Goal: Transaction & Acquisition: Purchase product/service

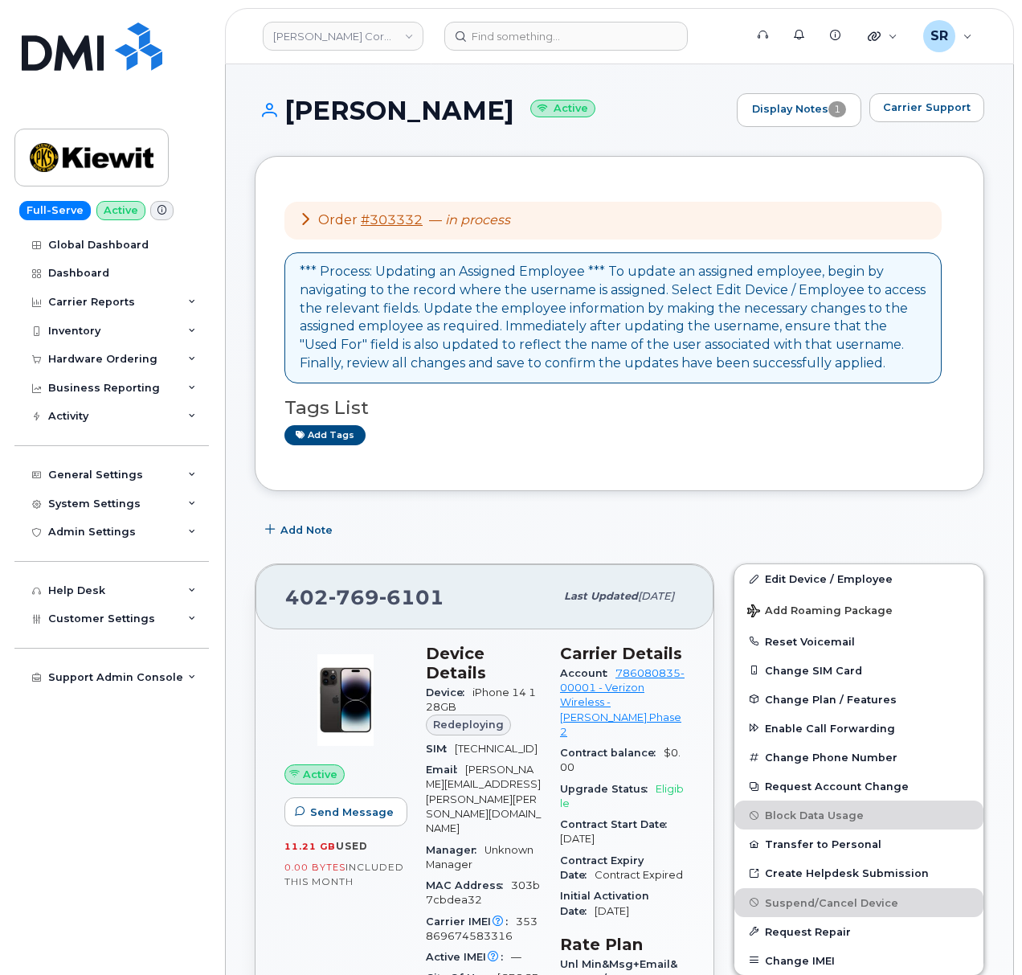
scroll to position [249, 0]
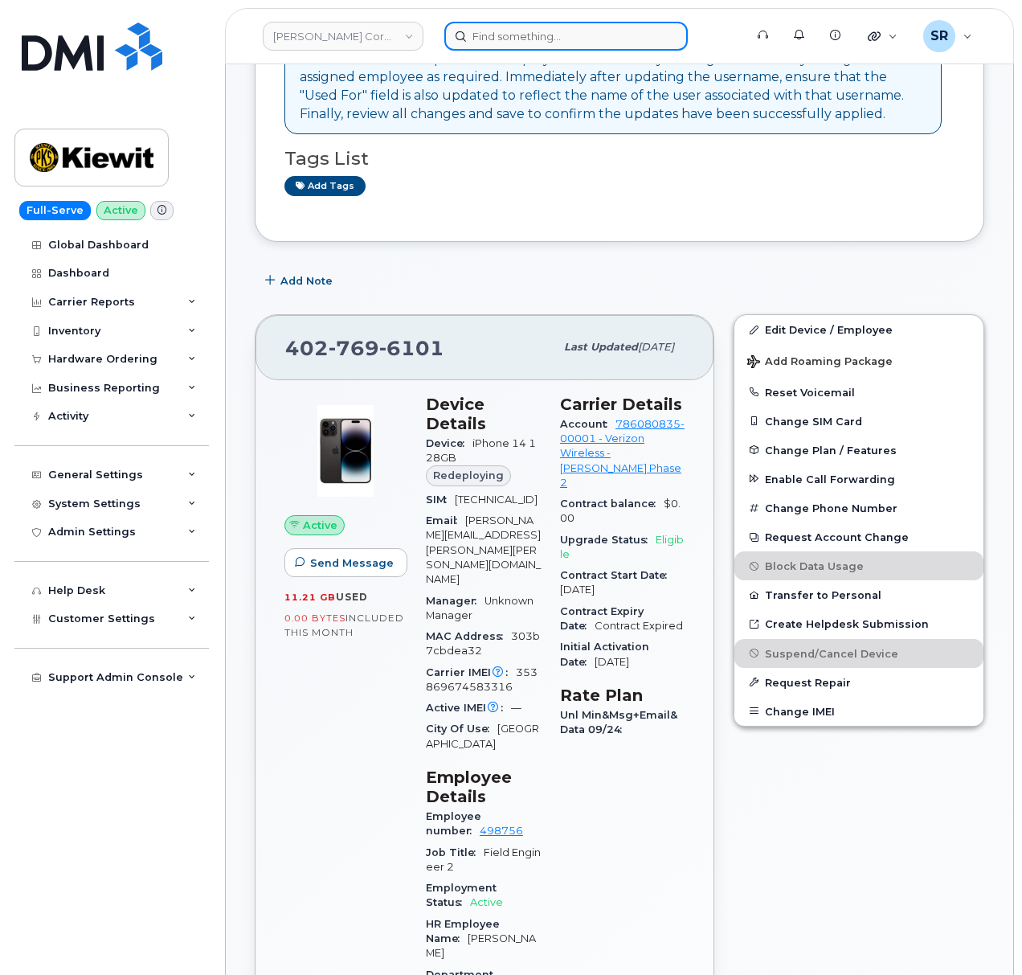
click at [544, 33] on input at bounding box center [566, 36] width 244 height 29
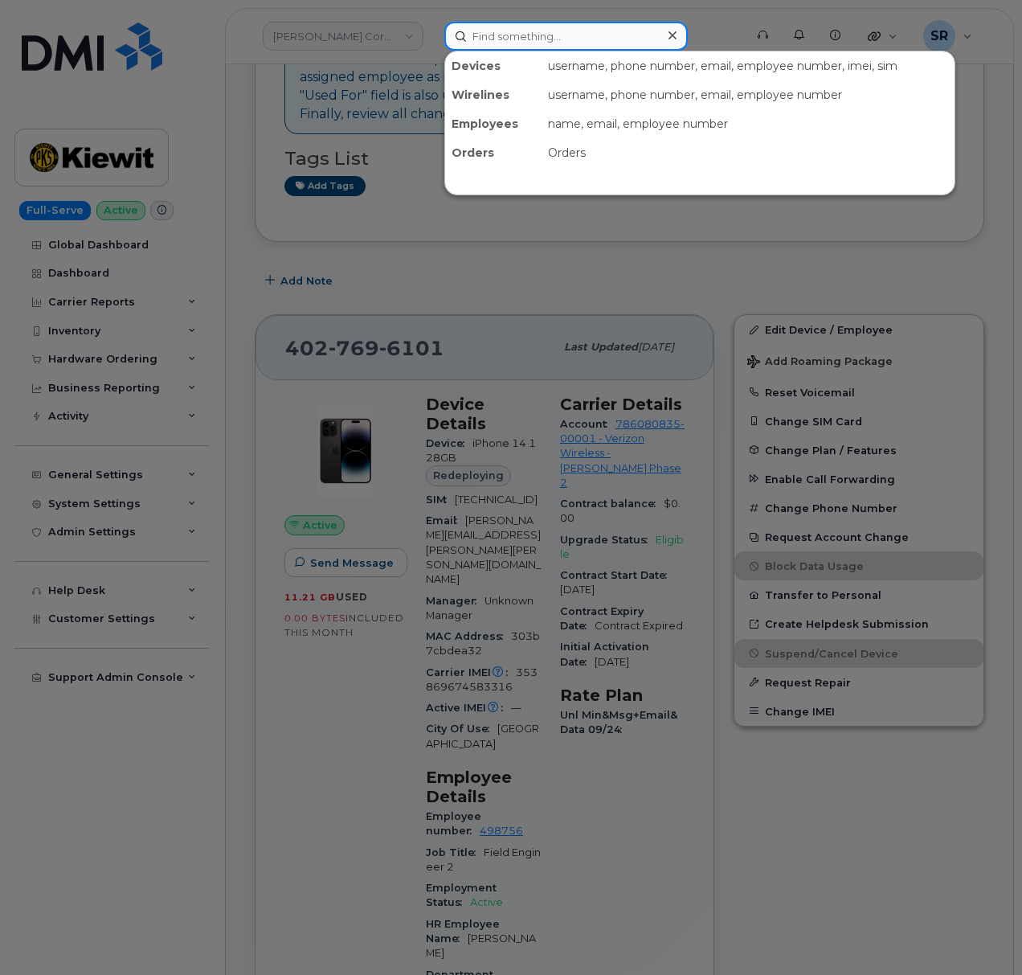
paste input "Angel Ortiz"
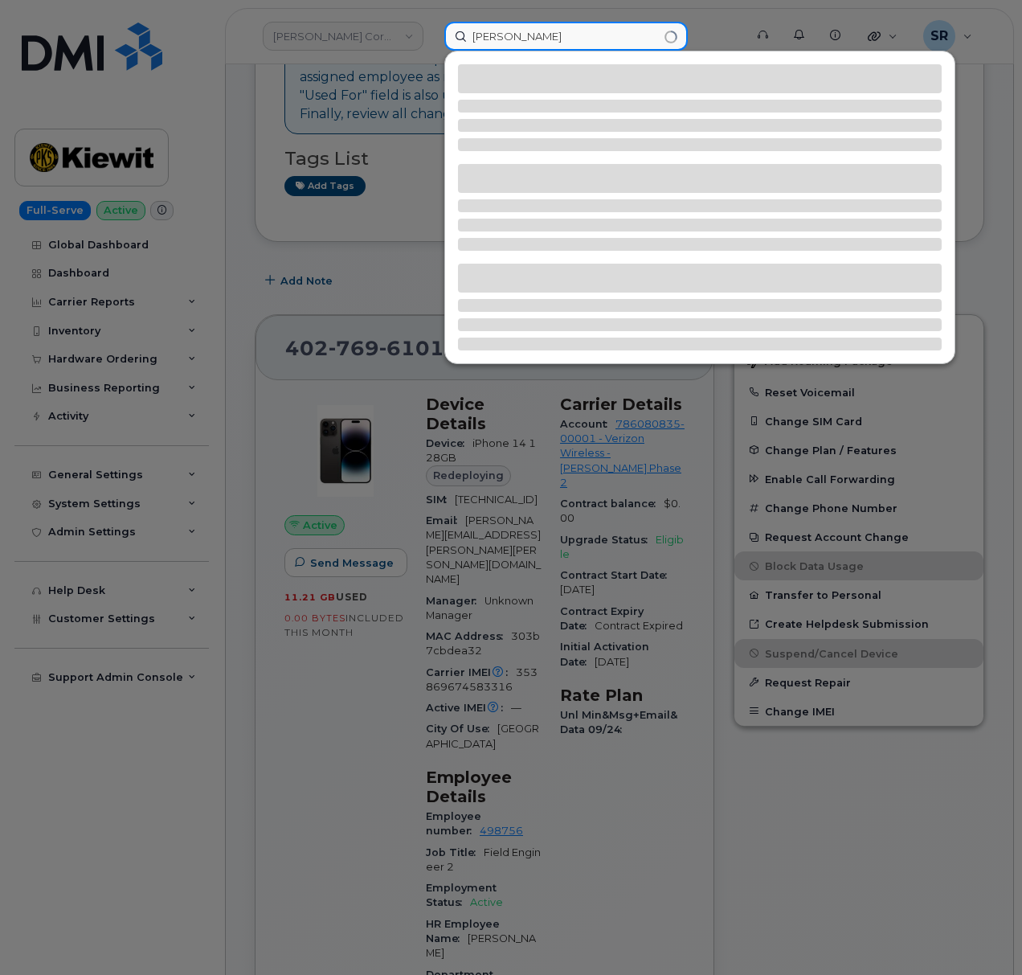
type input "Angel Ortiz"
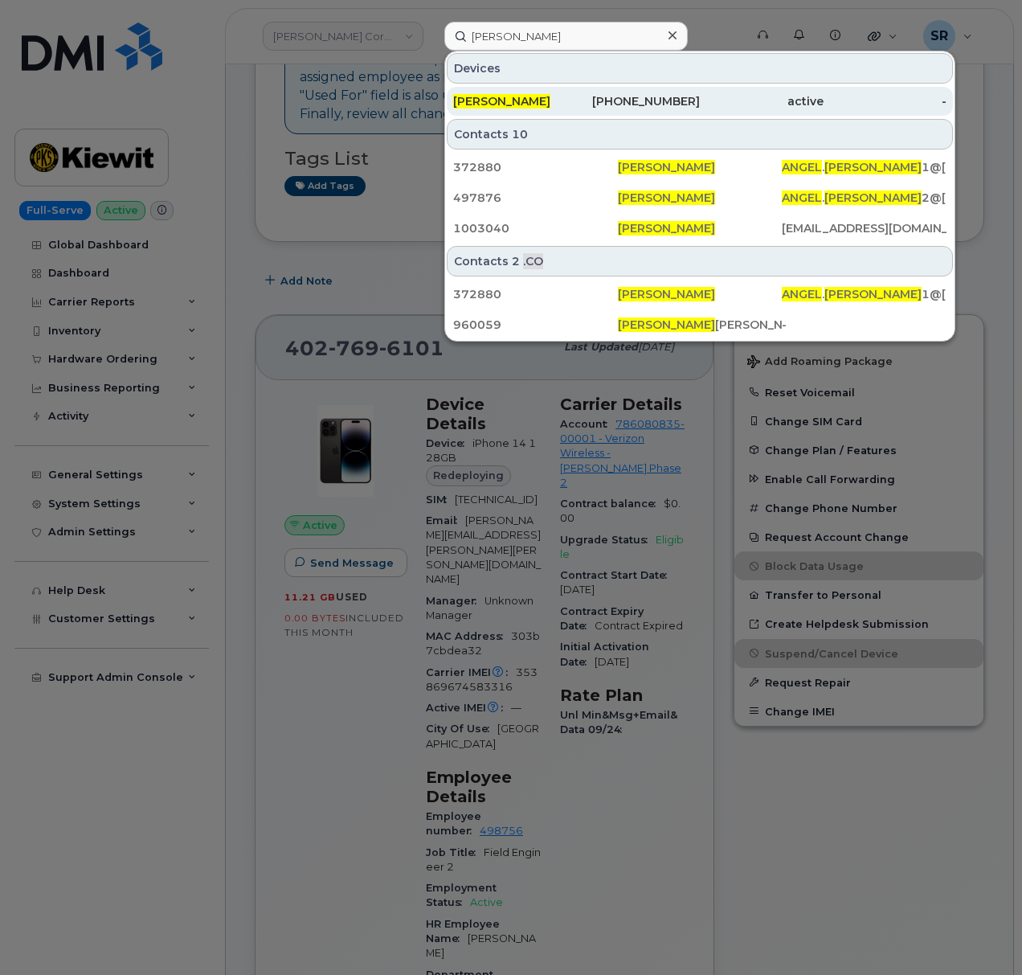
click at [672, 104] on div "817-948-8877" at bounding box center [639, 101] width 124 height 16
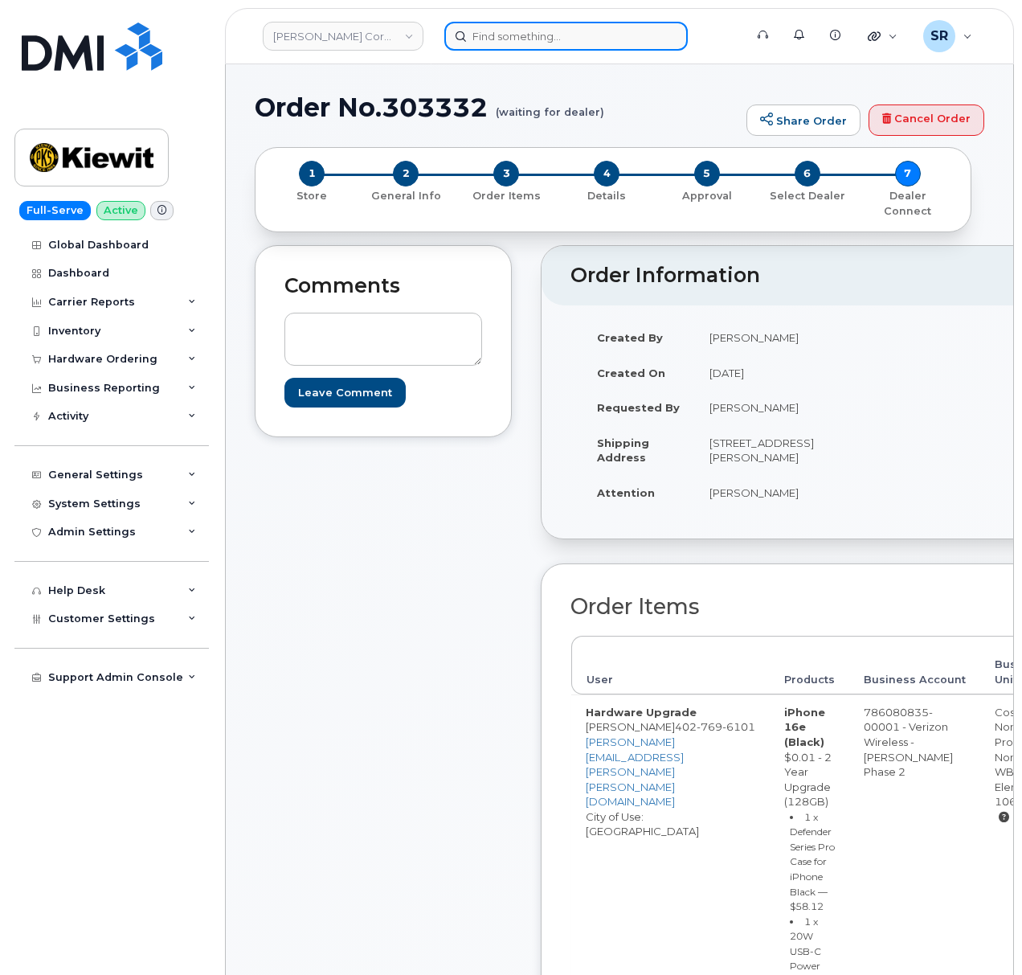
click at [541, 36] on input at bounding box center [566, 36] width 244 height 29
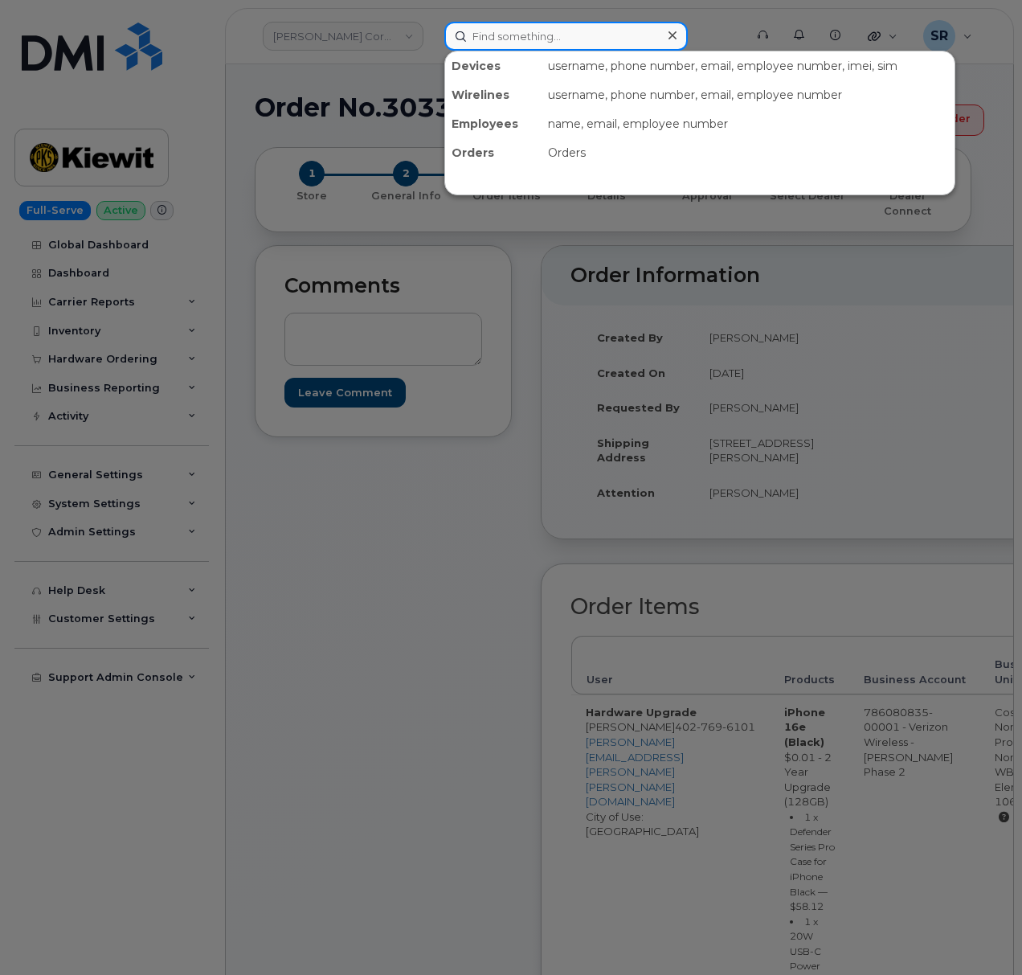
paste input "302059"
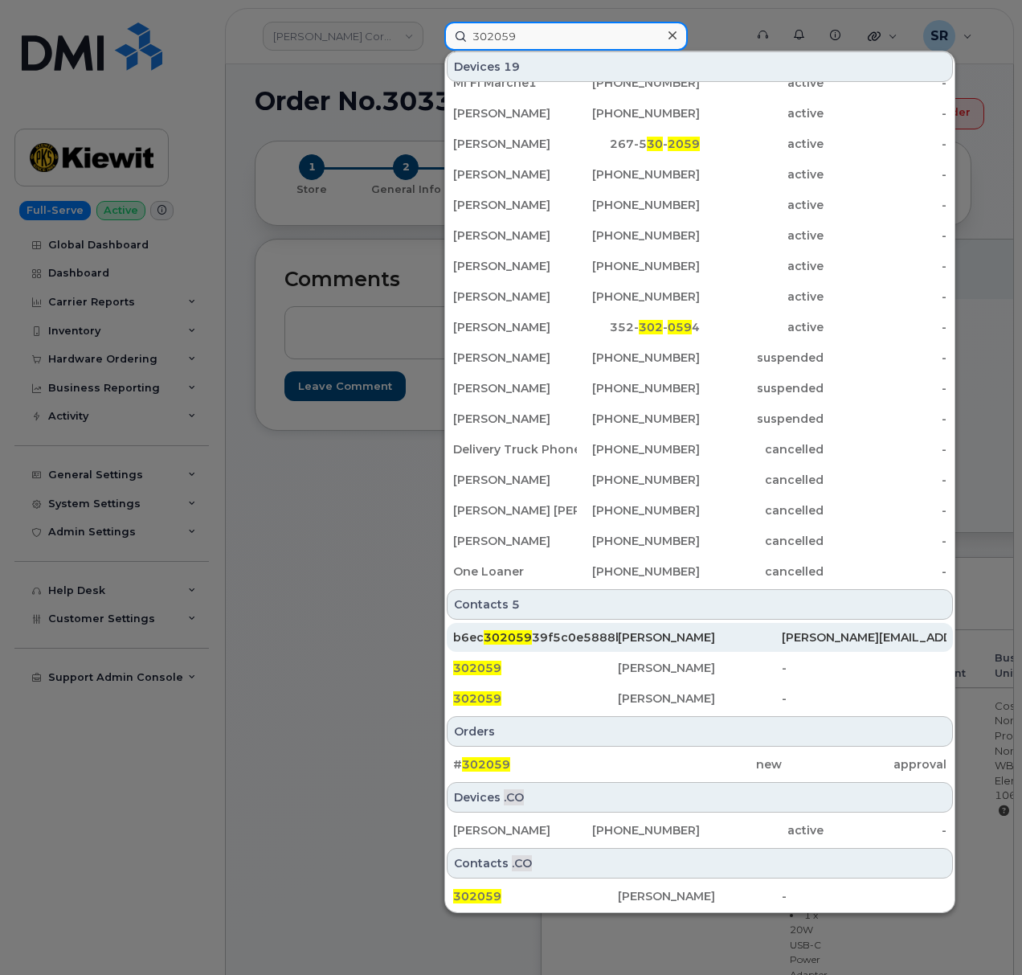
scroll to position [214, 0]
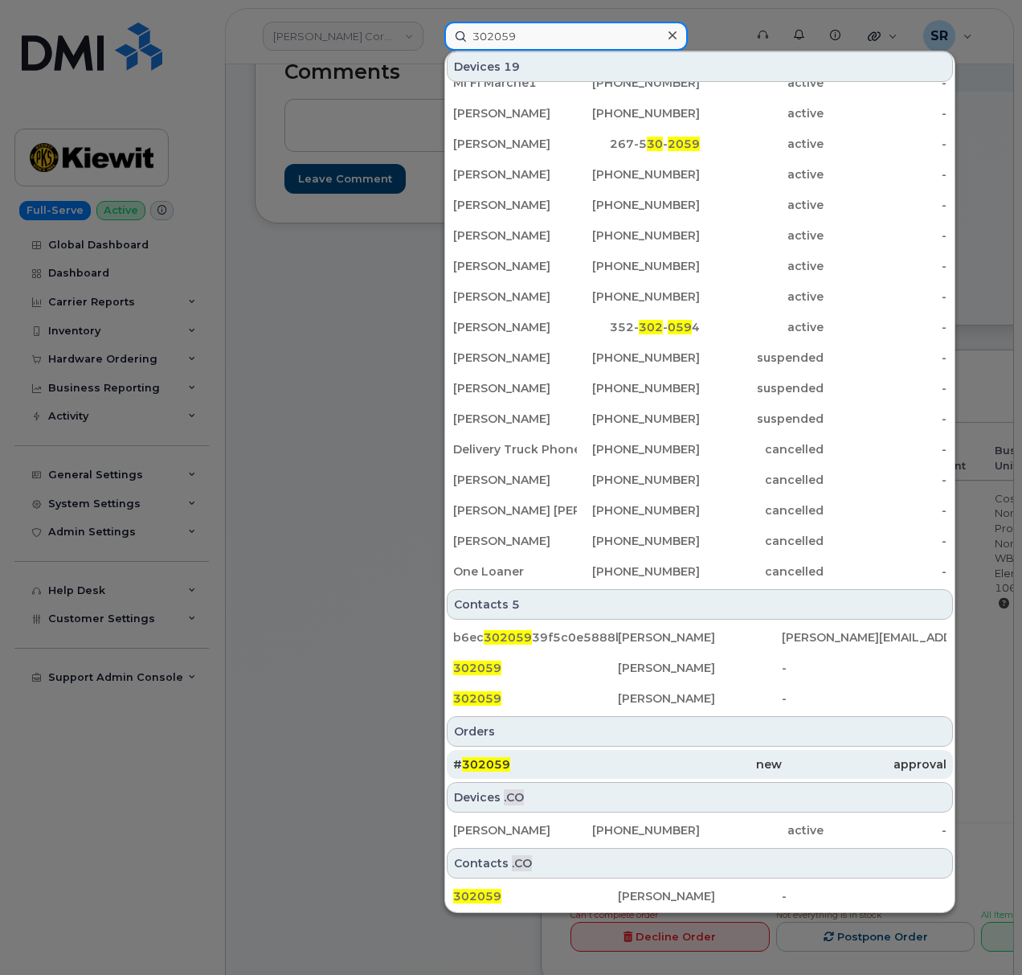
type input "302059"
click at [665, 767] on div "new" at bounding box center [700, 764] width 165 height 16
click at [526, 776] on div "# 302059" at bounding box center [535, 764] width 165 height 29
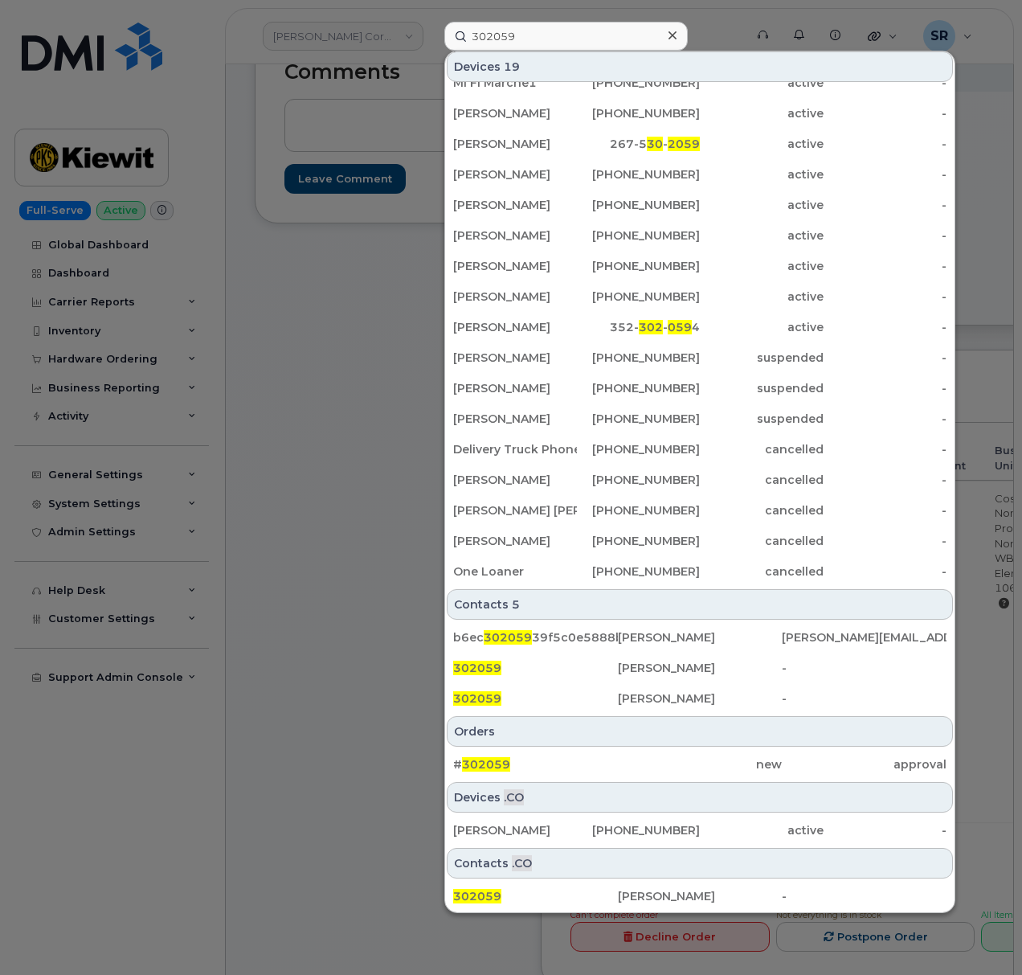
click at [526, 779] on div "Devices 19 G9422116 B2 Cd Nbi 905- 302 - 059 8 active - Hugo Morand 514-617-158…" at bounding box center [699, 482] width 511 height 862
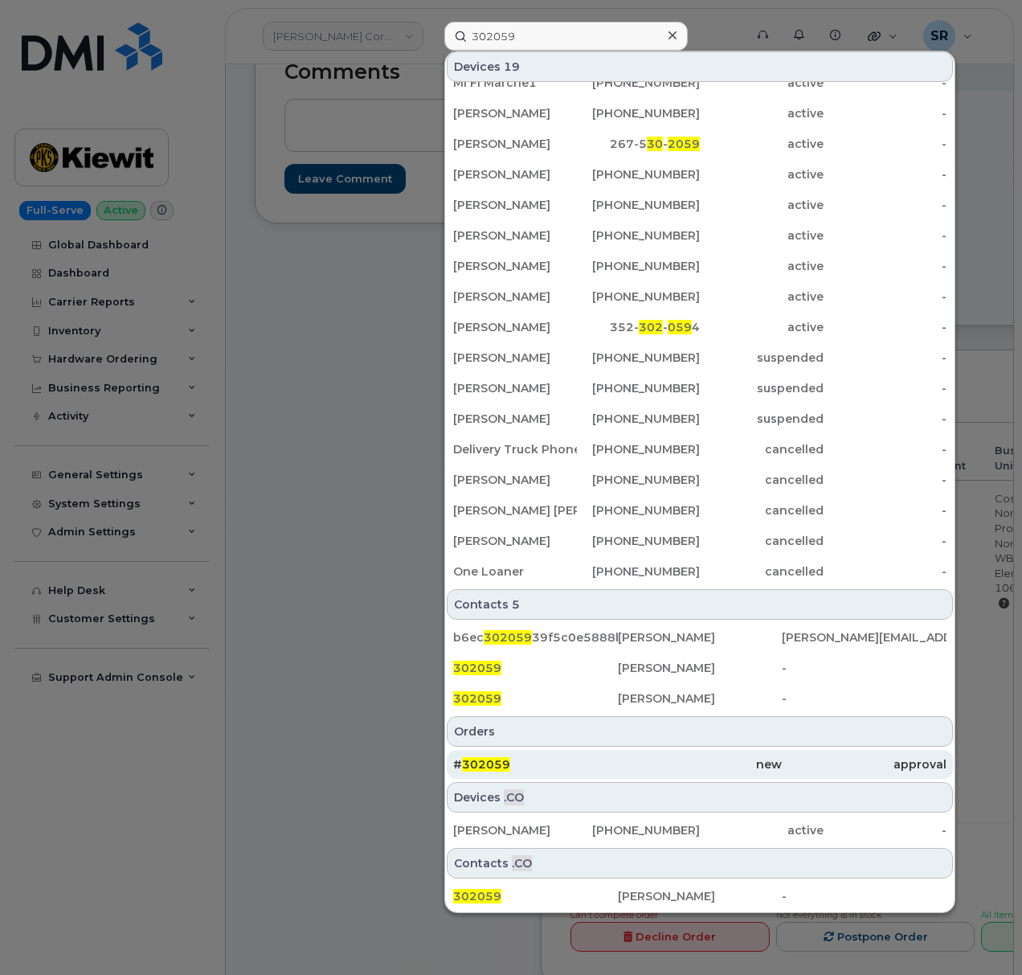
click at [592, 769] on div "# 302059" at bounding box center [535, 764] width 165 height 16
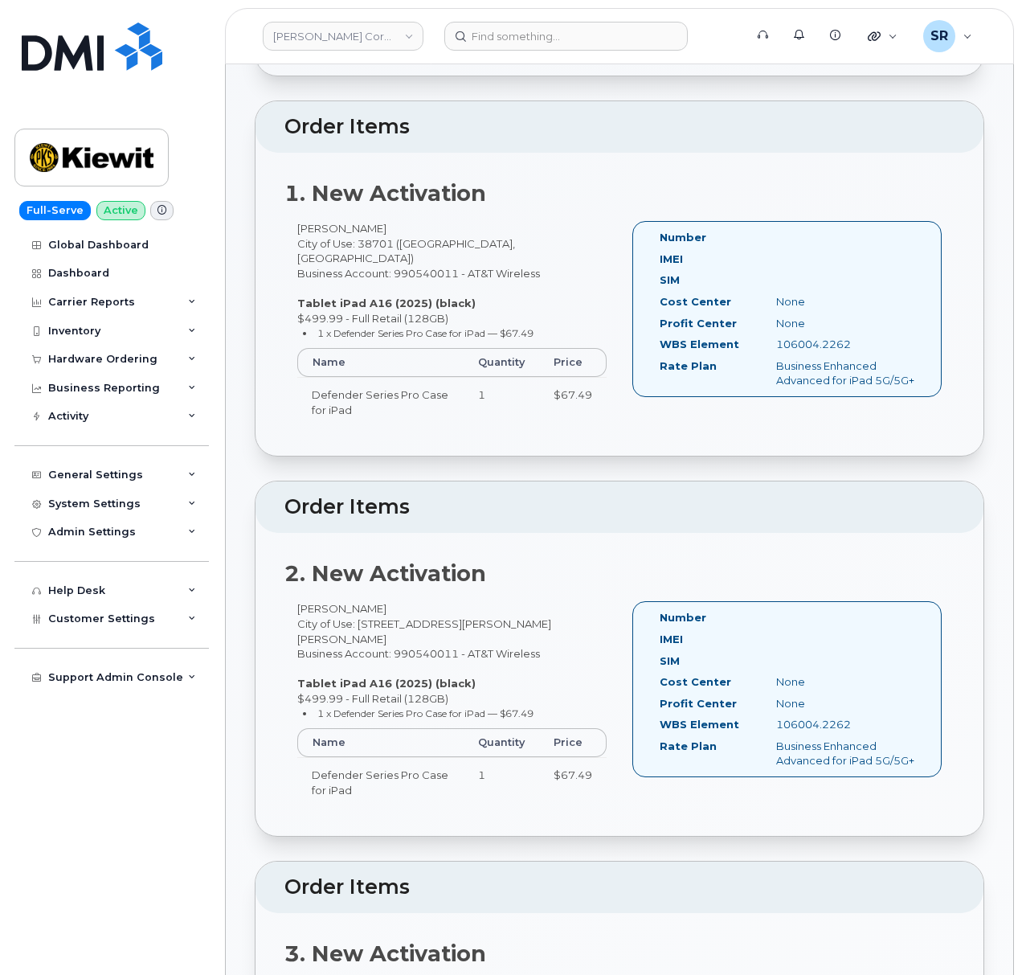
scroll to position [428, 0]
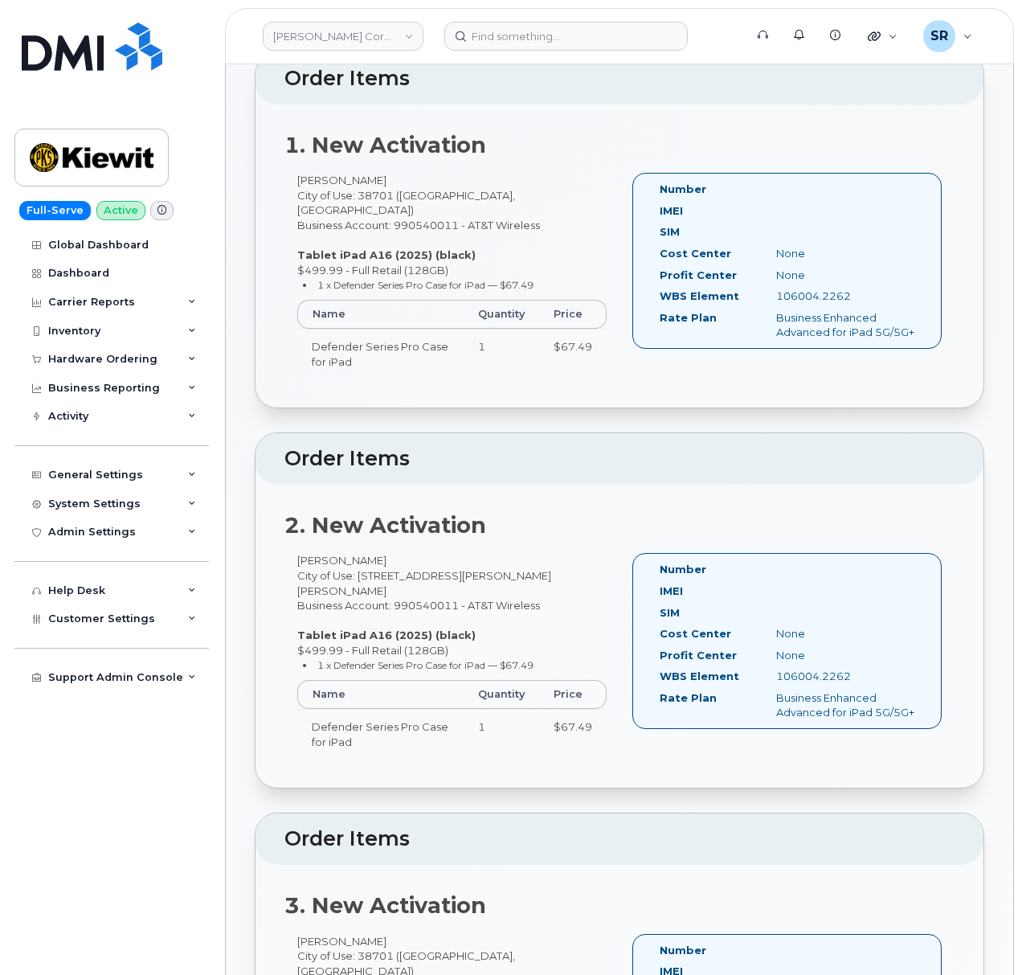
drag, startPoint x: 554, startPoint y: 191, endPoint x: 299, endPoint y: 167, distance: 255.9
click at [299, 173] on div "Justin Clark City of Use: 38701 (Greenville, MS) Business Account: 990540011 - …" at bounding box center [452, 283] width 335 height 220
copy div "Justin Clark City of Use: 38701 (Greenville, MS) Business Account: 990540011 - …"
drag, startPoint x: 426, startPoint y: 551, endPoint x: 284, endPoint y: 535, distance: 143.2
click at [284, 535] on div "2. New Activation Angel Ortiz City of Use: 221 Stokes King Road Business Accoun…" at bounding box center [620, 637] width 728 height 304
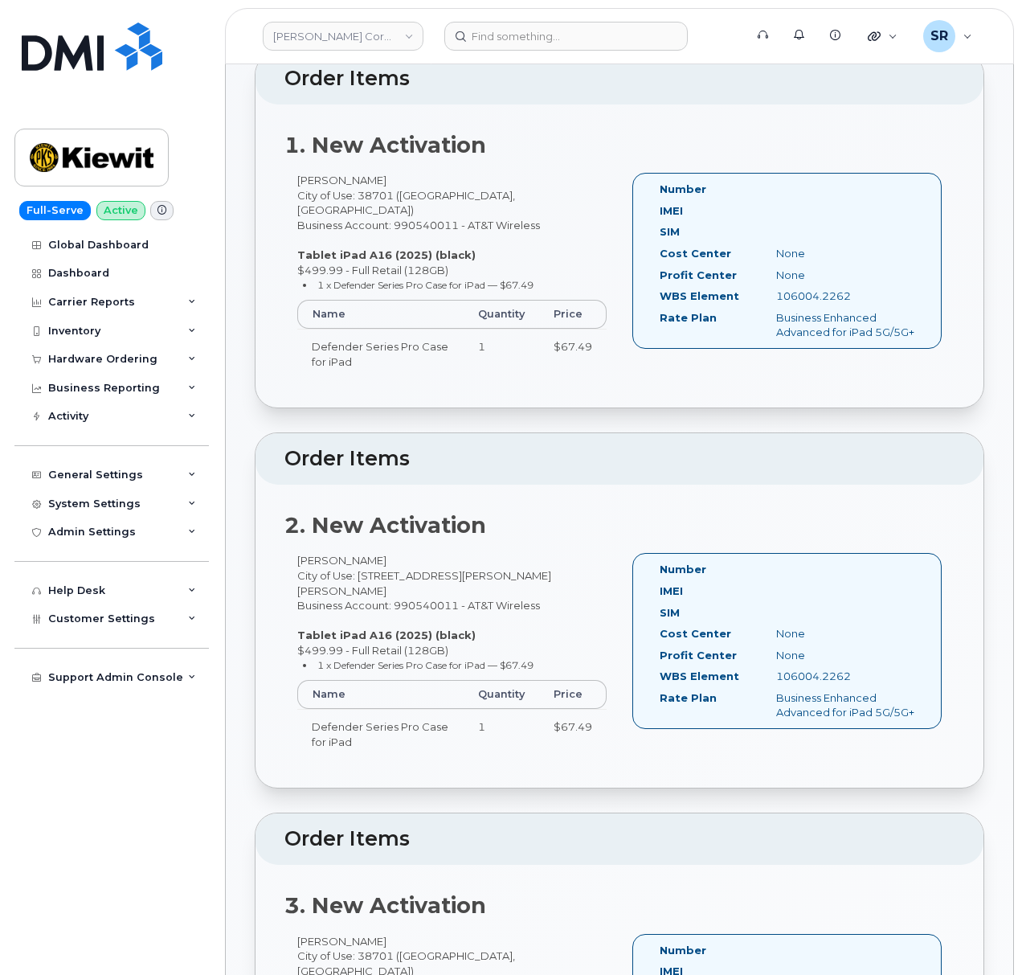
copy div "Angel Ortiz City of Use: 221 Stokes King Road Business Account: 990540011 - AT&…"
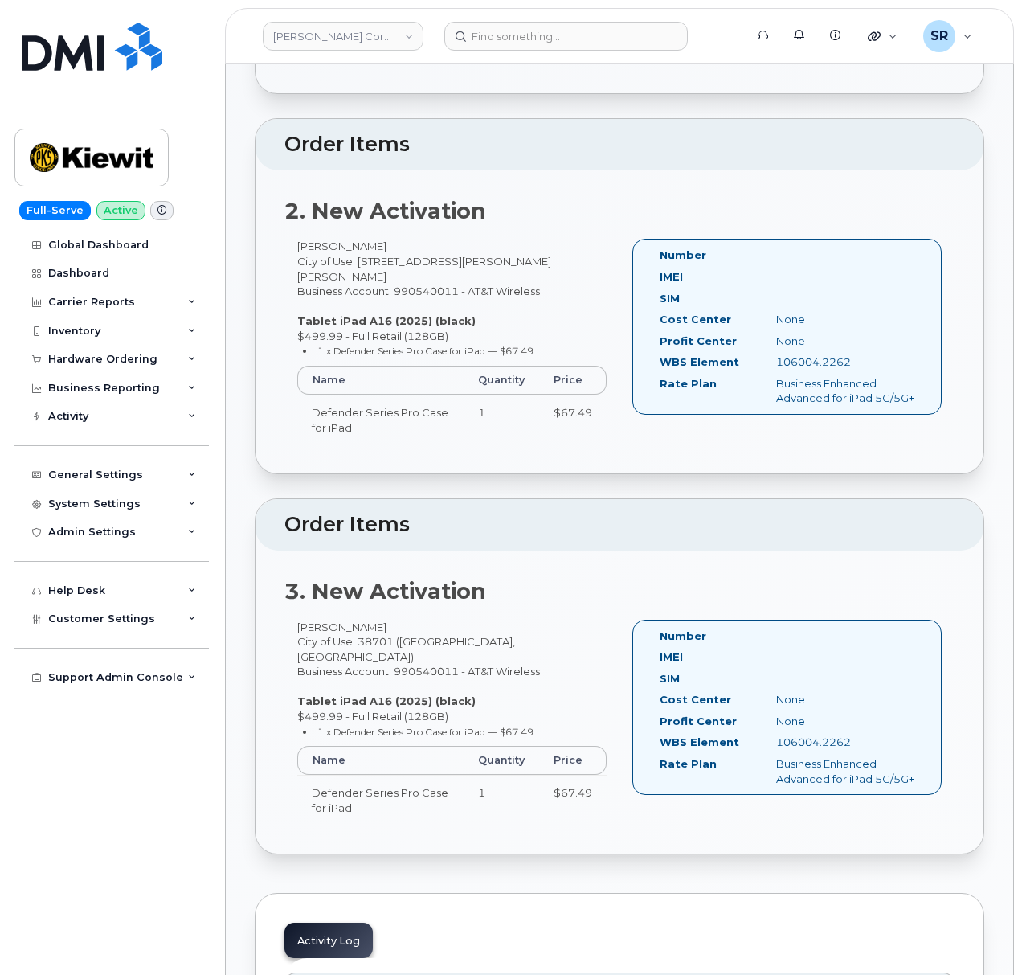
scroll to position [750, 0]
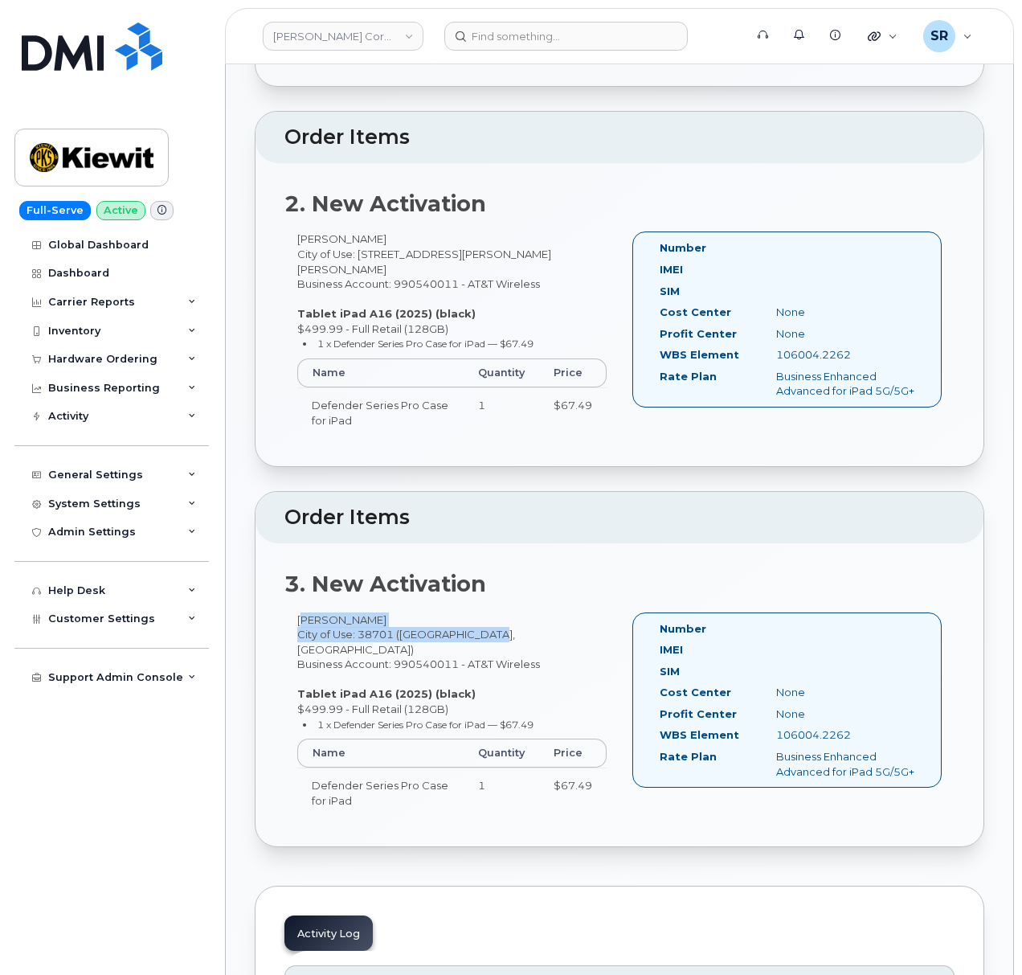
drag, startPoint x: 557, startPoint y: 601, endPoint x: 289, endPoint y: 583, distance: 268.3
click at [289, 612] on div "Javier Botello City of Use: 38701 (Greenville, MS) Business Account: 990540011 …" at bounding box center [452, 722] width 335 height 220
click at [555, 625] on div "Javier Botello City of Use: 38701 (Greenville, MS) Business Account: 990540011 …" at bounding box center [452, 722] width 335 height 220
drag, startPoint x: 497, startPoint y: 611, endPoint x: 293, endPoint y: 582, distance: 206.2
click at [293, 612] on div "Javier Botello City of Use: 38701 (Greenville, MS) Business Account: 990540011 …" at bounding box center [452, 722] width 335 height 220
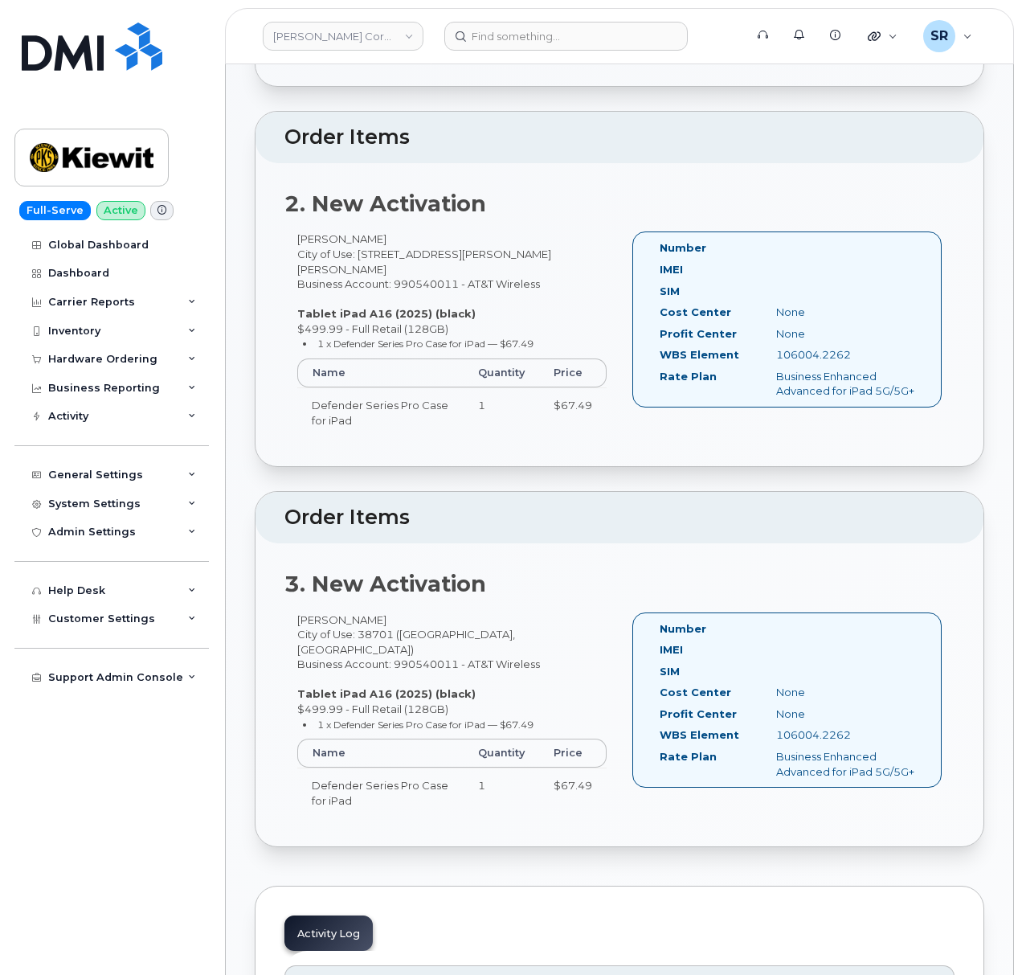
copy div "Javier Botello City of Use: 38701 (Greenville, MS) Business Account: 990540011 …"
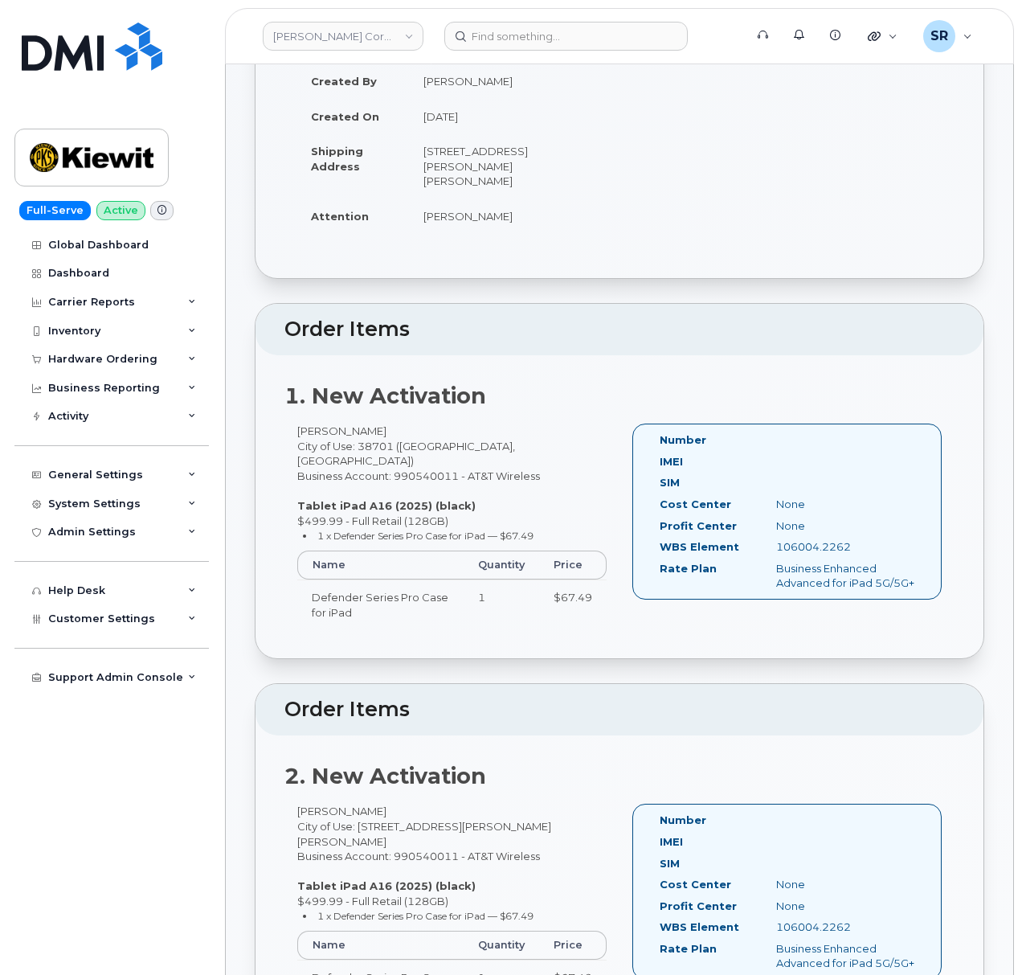
scroll to position [214, 0]
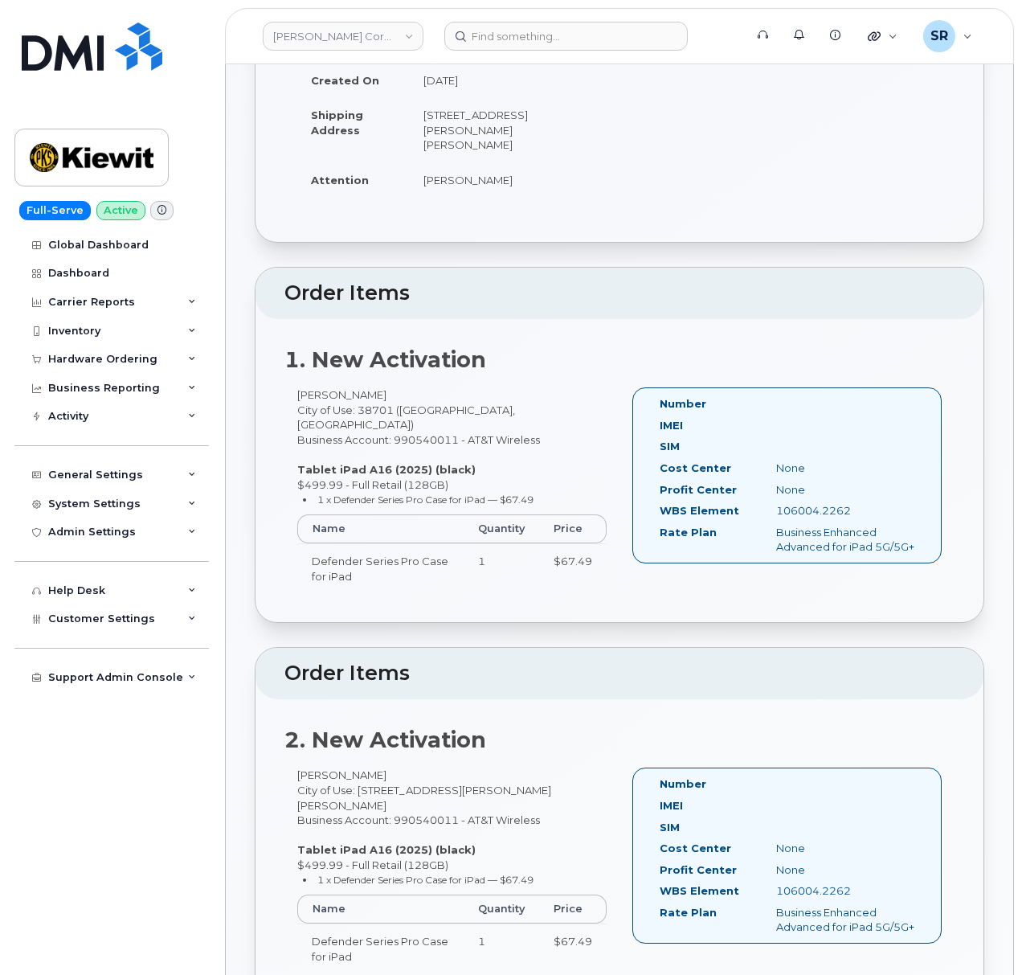
click at [509, 657] on header "Order Items" at bounding box center [620, 673] width 728 height 51
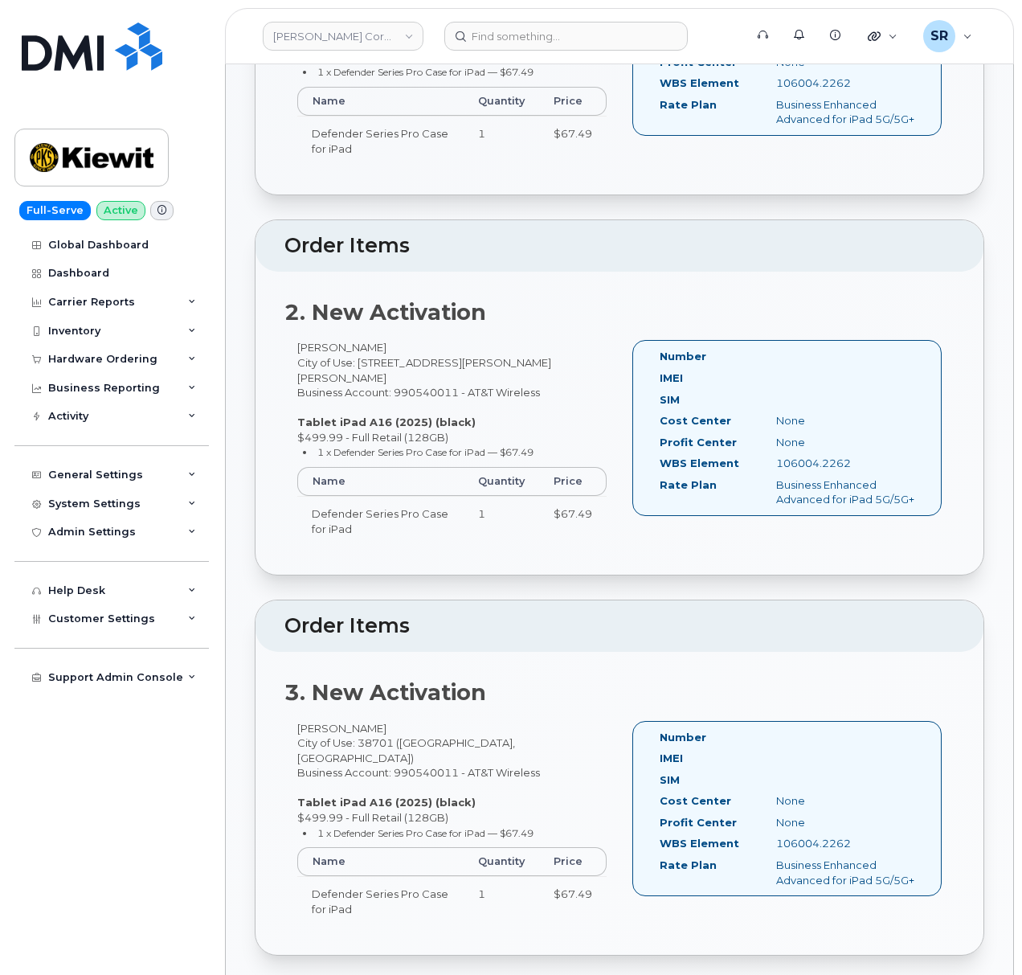
scroll to position [643, 0]
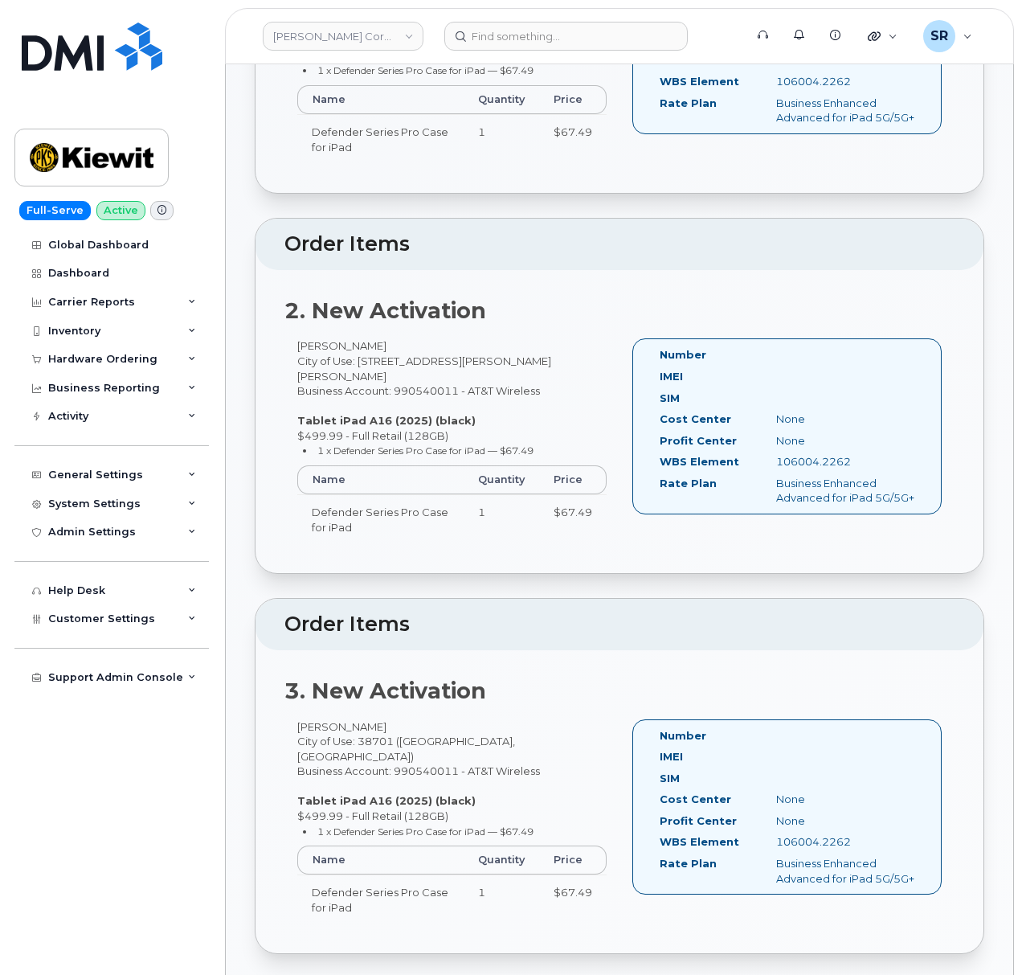
drag, startPoint x: 859, startPoint y: 800, endPoint x: 772, endPoint y: 805, distance: 87.7
click at [772, 834] on div "106004.2262" at bounding box center [845, 841] width 162 height 15
copy div "106004.2262"
click at [850, 869] on div "Number IMEI SIM Cost Center None Profit Center None WBS Element 106004.2262 Rat…" at bounding box center [787, 807] width 309 height 176
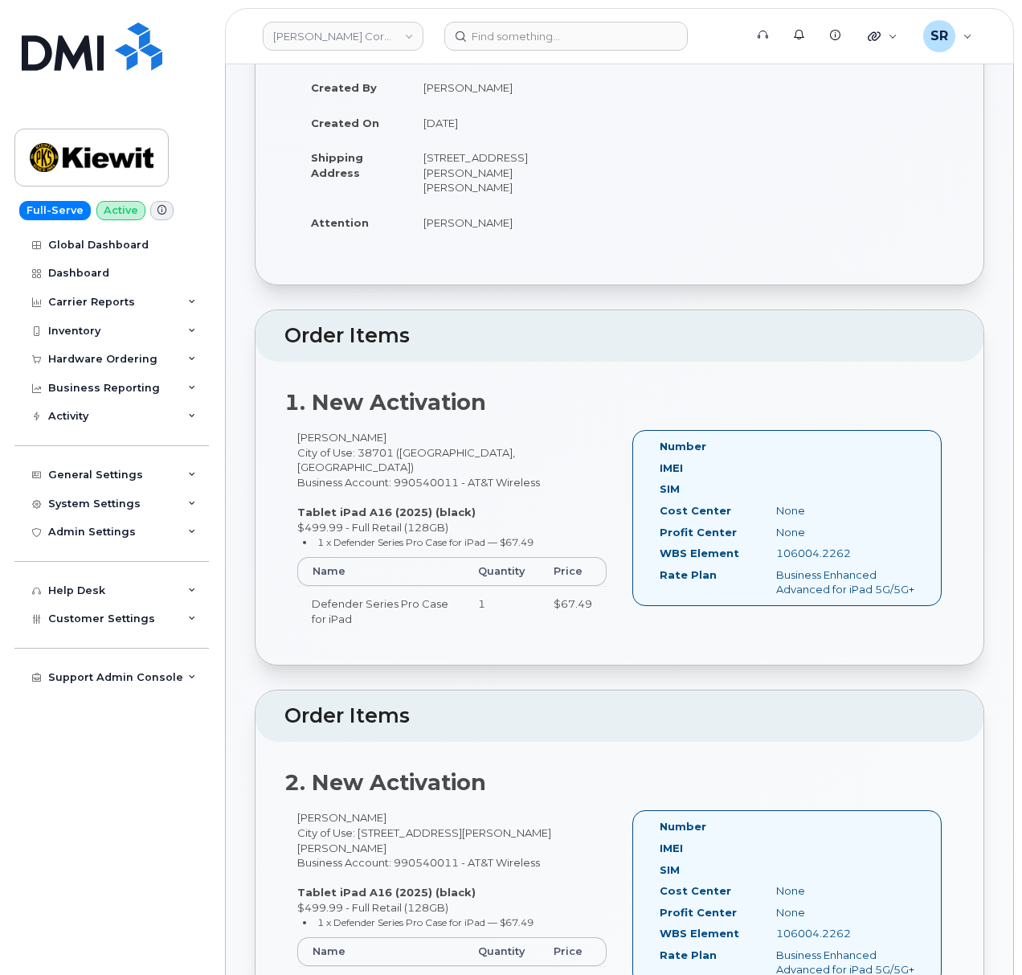
scroll to position [0, 0]
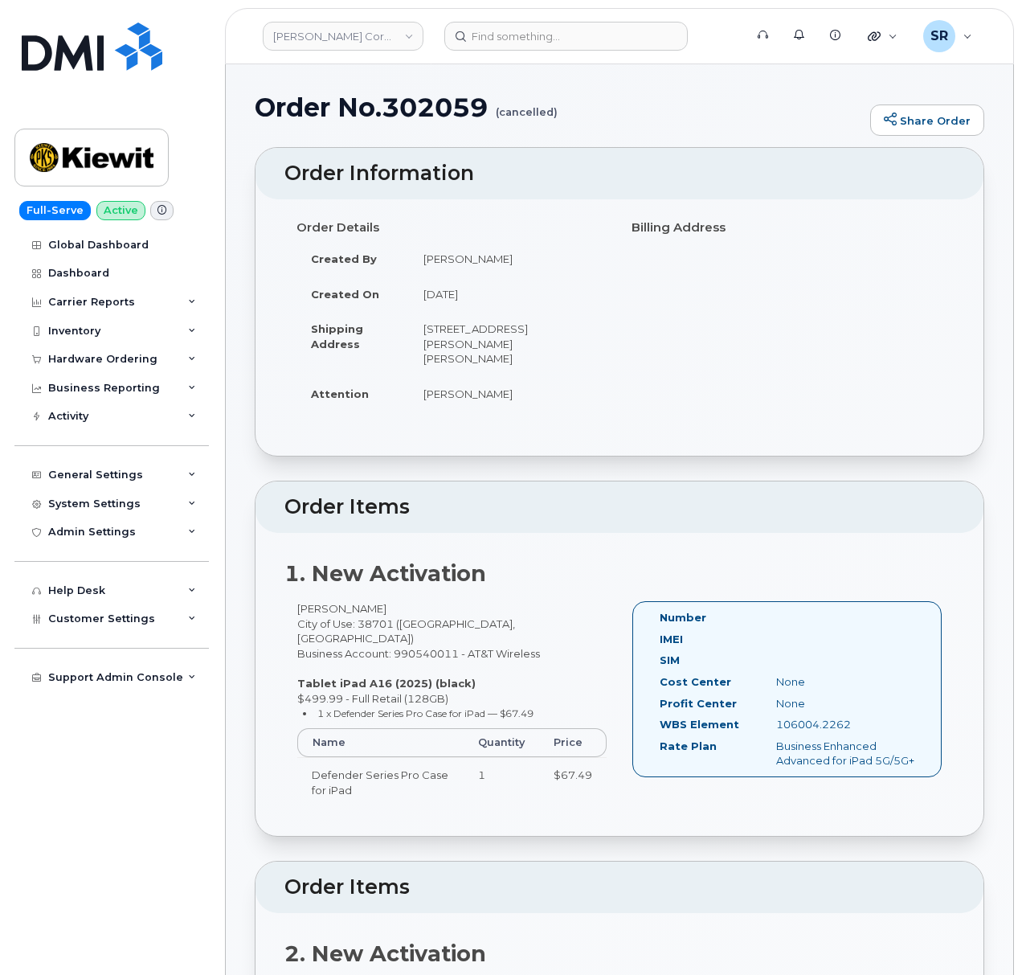
drag, startPoint x: 534, startPoint y: 336, endPoint x: 422, endPoint y: 321, distance: 113.4
click at [422, 321] on td "85 Stokes King Road,, Greenville, MS, 38701, USA" at bounding box center [508, 343] width 199 height 65
copy td "85 Stokes King Road,, Greenville, MS, 38701, USA"
click at [678, 435] on div "Order Details Created By Melissa Hoye Created On September 29, 2025 Shipping Ad…" at bounding box center [620, 327] width 728 height 256
drag, startPoint x: 487, startPoint y: 376, endPoint x: 377, endPoint y: 371, distance: 110.2
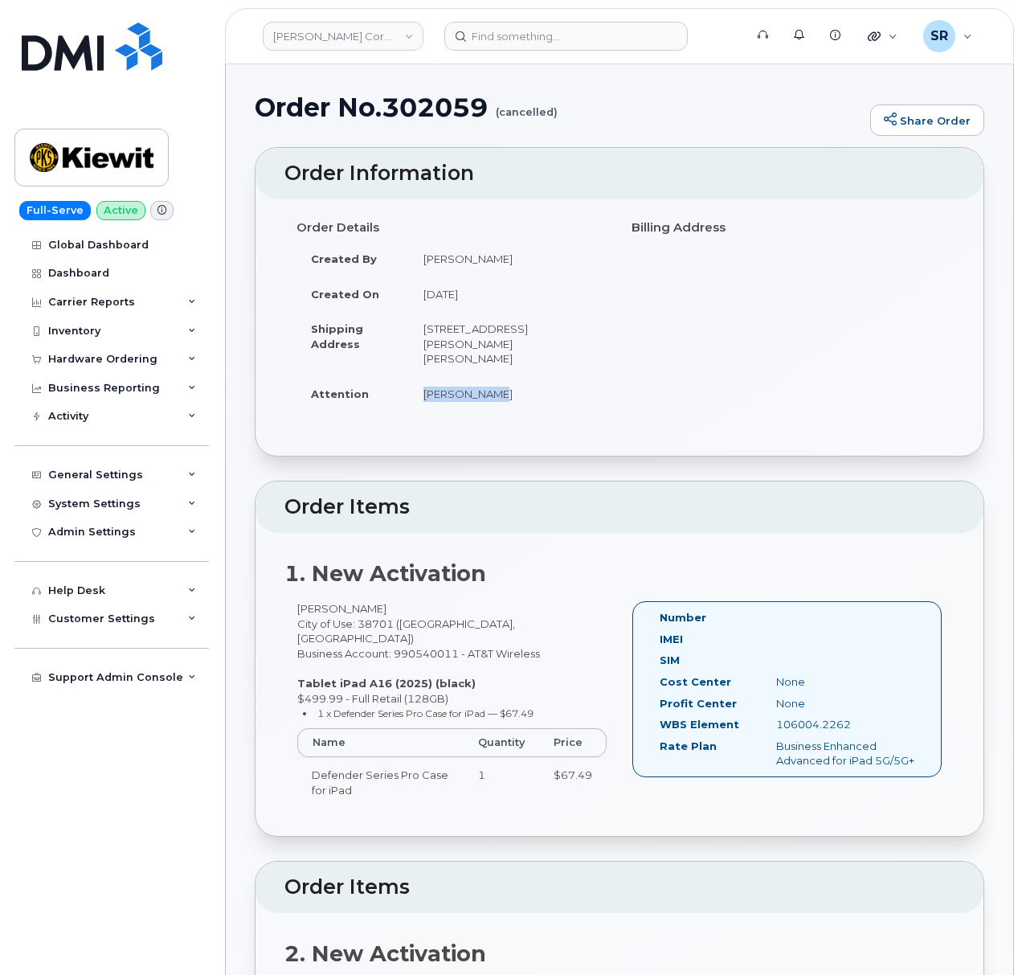
click at [377, 376] on tr "Attention Angel Ortiz" at bounding box center [452, 393] width 311 height 35
copy tr "[PERSON_NAME]"
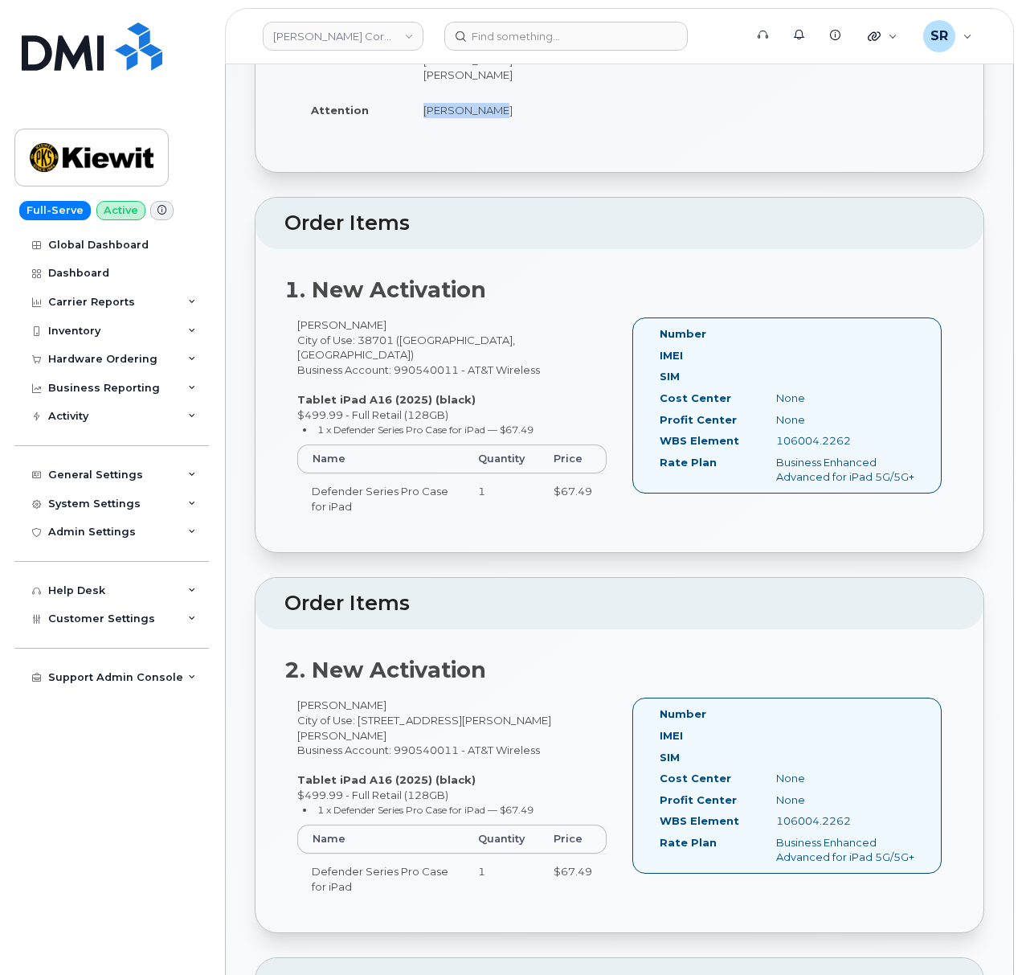
scroll to position [321, 0]
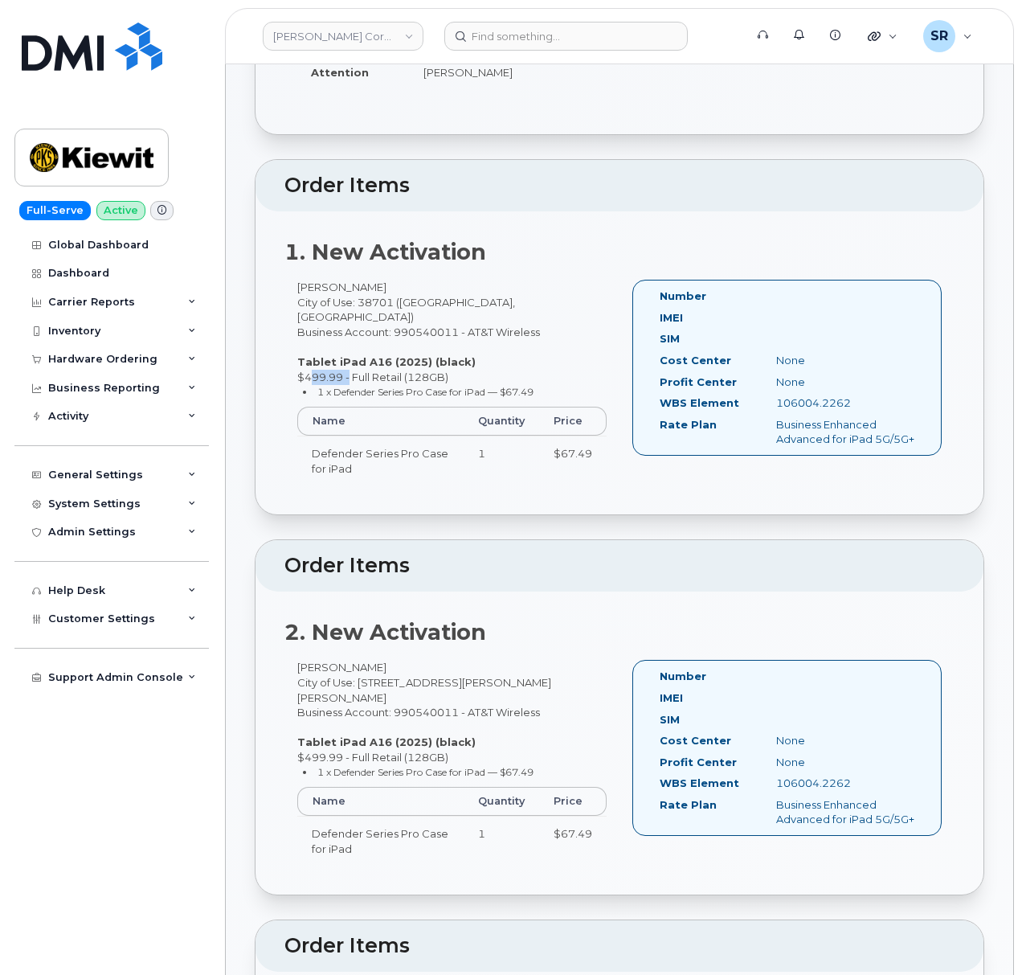
drag, startPoint x: 301, startPoint y: 350, endPoint x: 346, endPoint y: 350, distance: 45.0
click at [346, 350] on div "Justin Clark City of Use: 38701 (Greenville, MS) Business Account: 990540011 - …" at bounding box center [452, 390] width 335 height 220
click at [416, 470] on div "Justin Clark City of Use: 38701 (Greenville, MS) Business Account: 990540011 - …" at bounding box center [452, 390] width 335 height 220
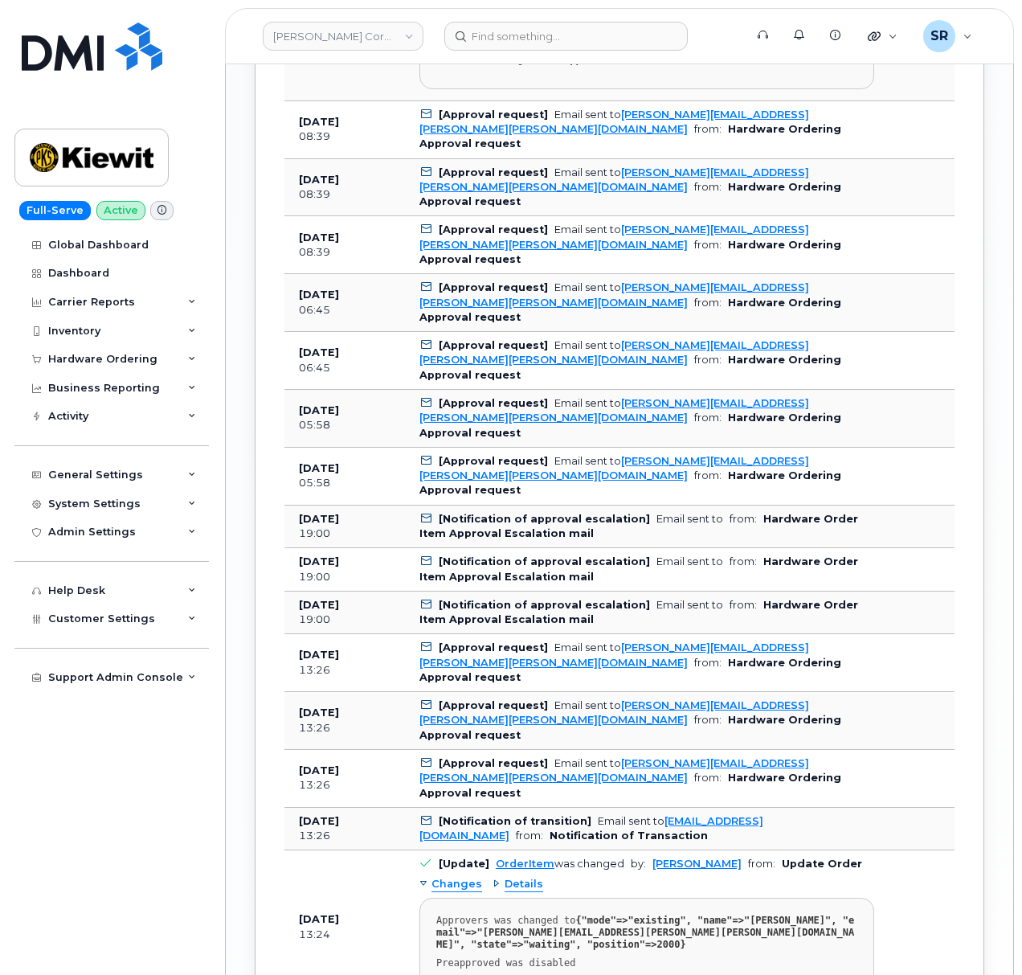
scroll to position [2143, 0]
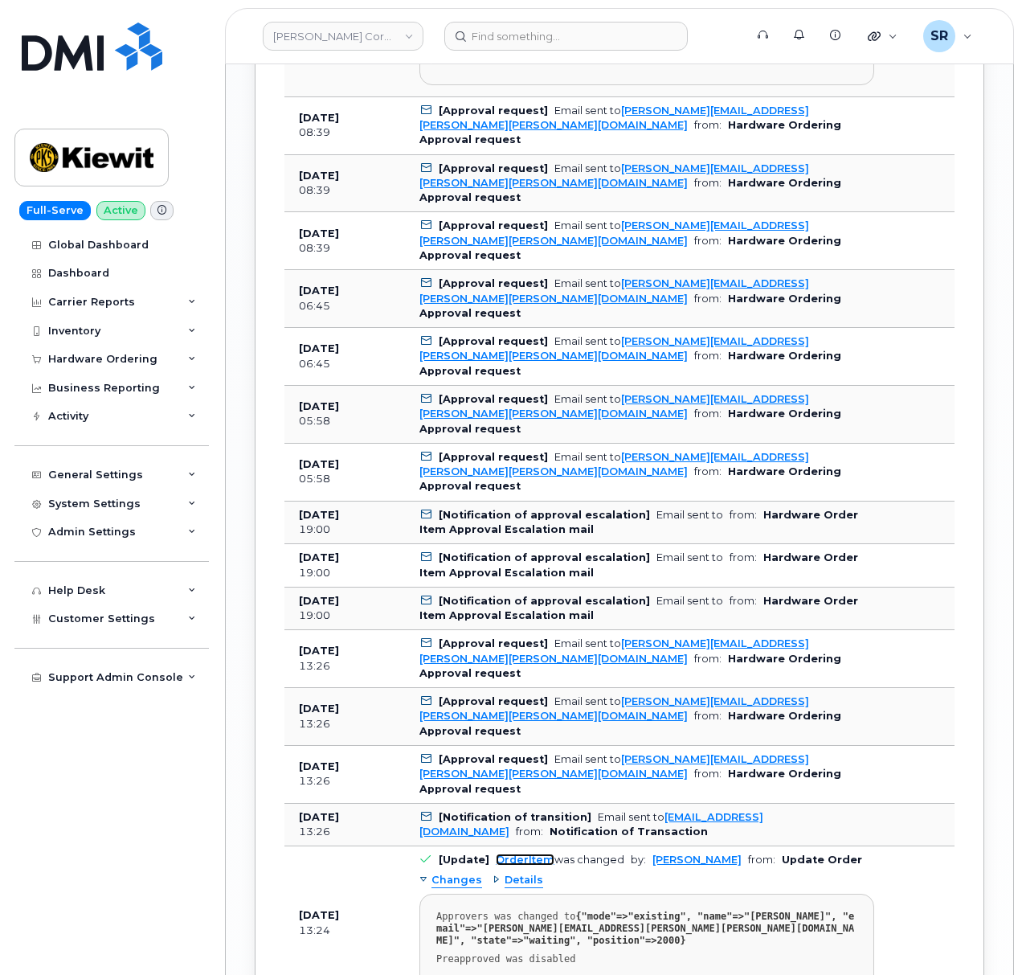
click at [513, 854] on link "OrderItem" at bounding box center [525, 860] width 59 height 12
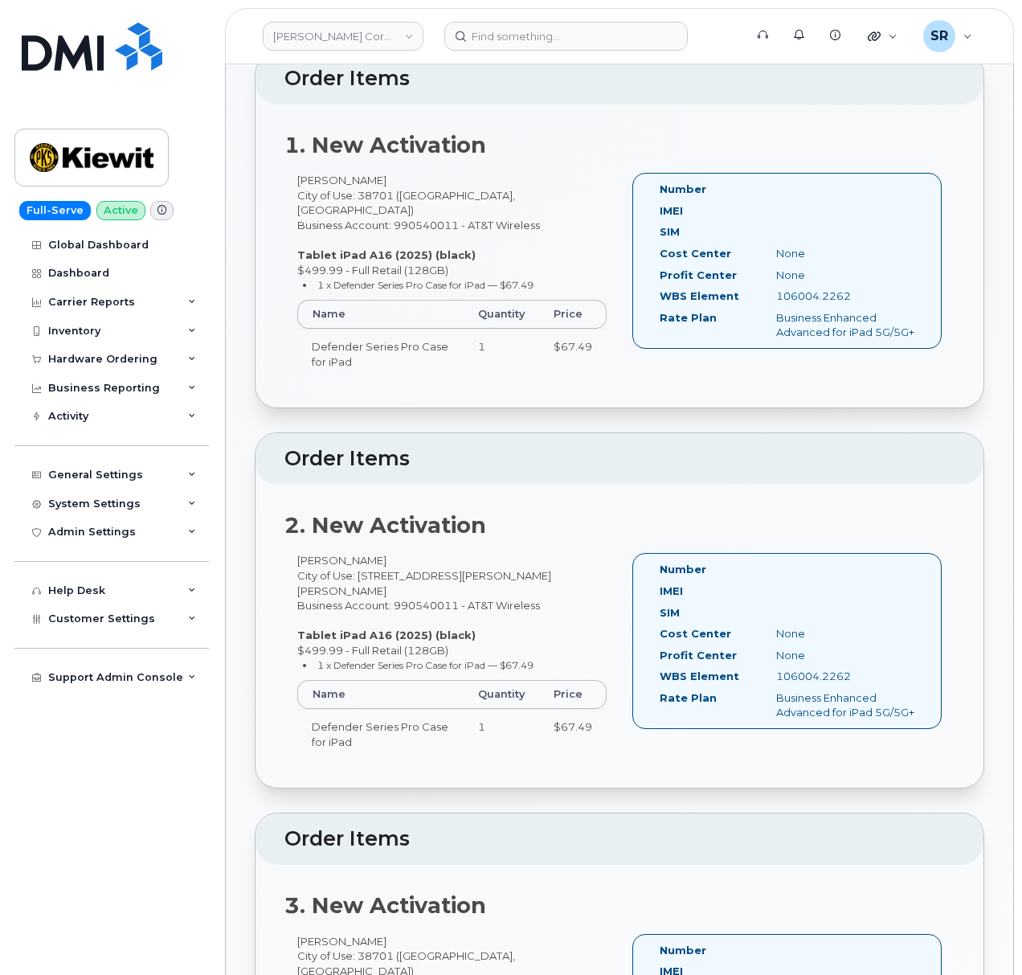
scroll to position [0, 0]
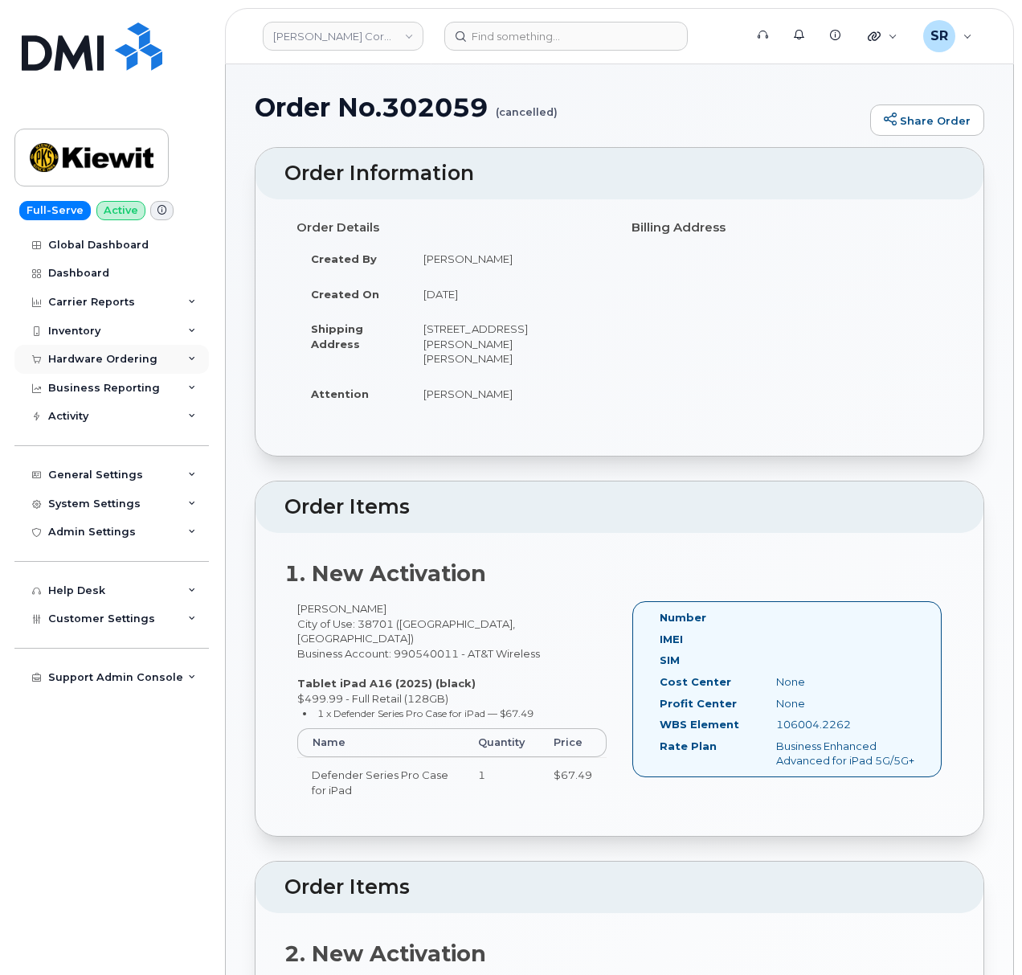
click at [113, 368] on div "Hardware Ordering" at bounding box center [111, 359] width 194 height 29
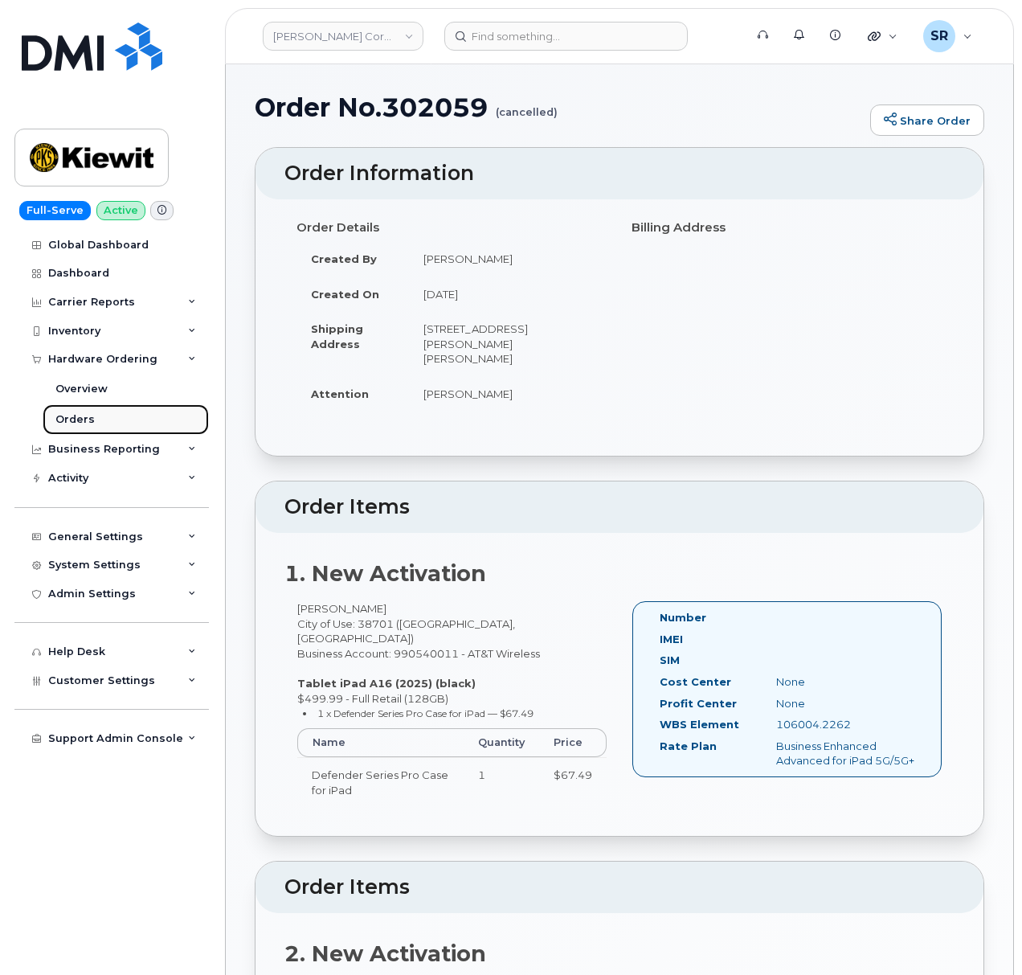
click at [100, 416] on link "Orders" at bounding box center [126, 419] width 166 height 31
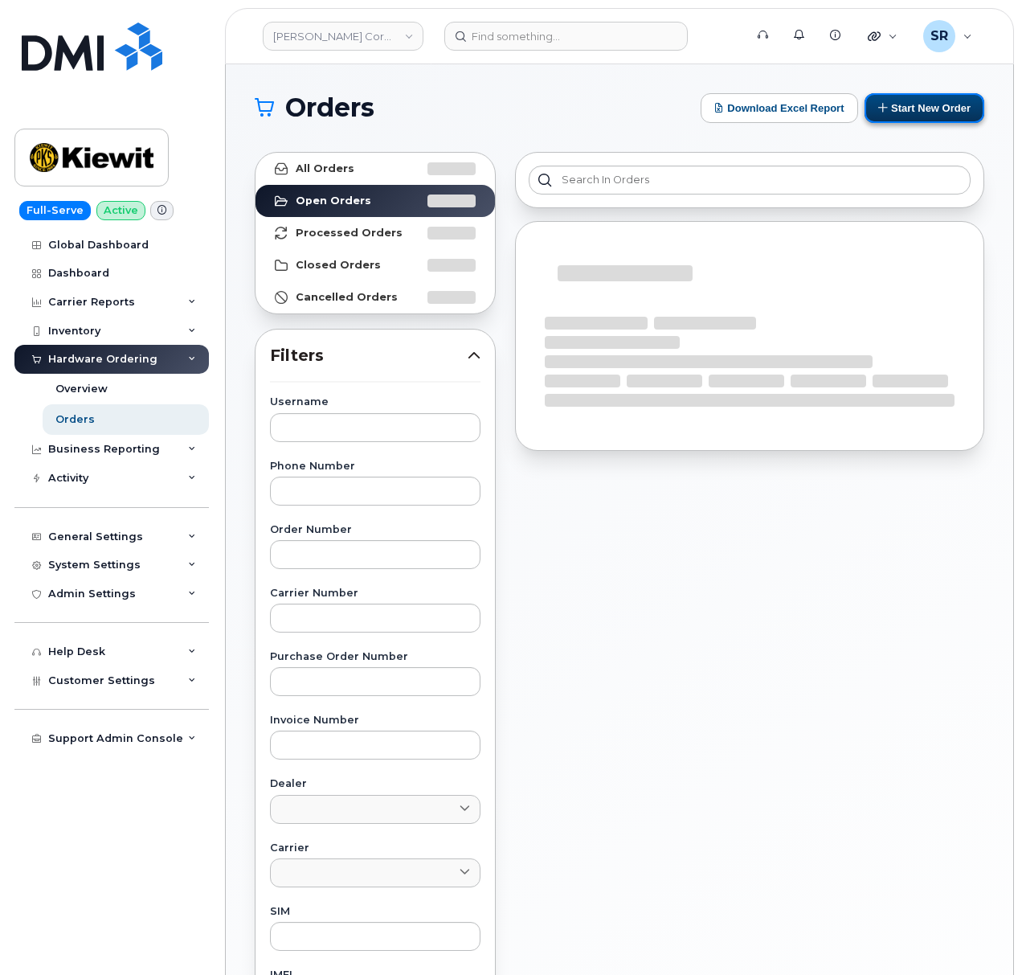
click at [961, 116] on button "Start New Order" at bounding box center [925, 108] width 120 height 30
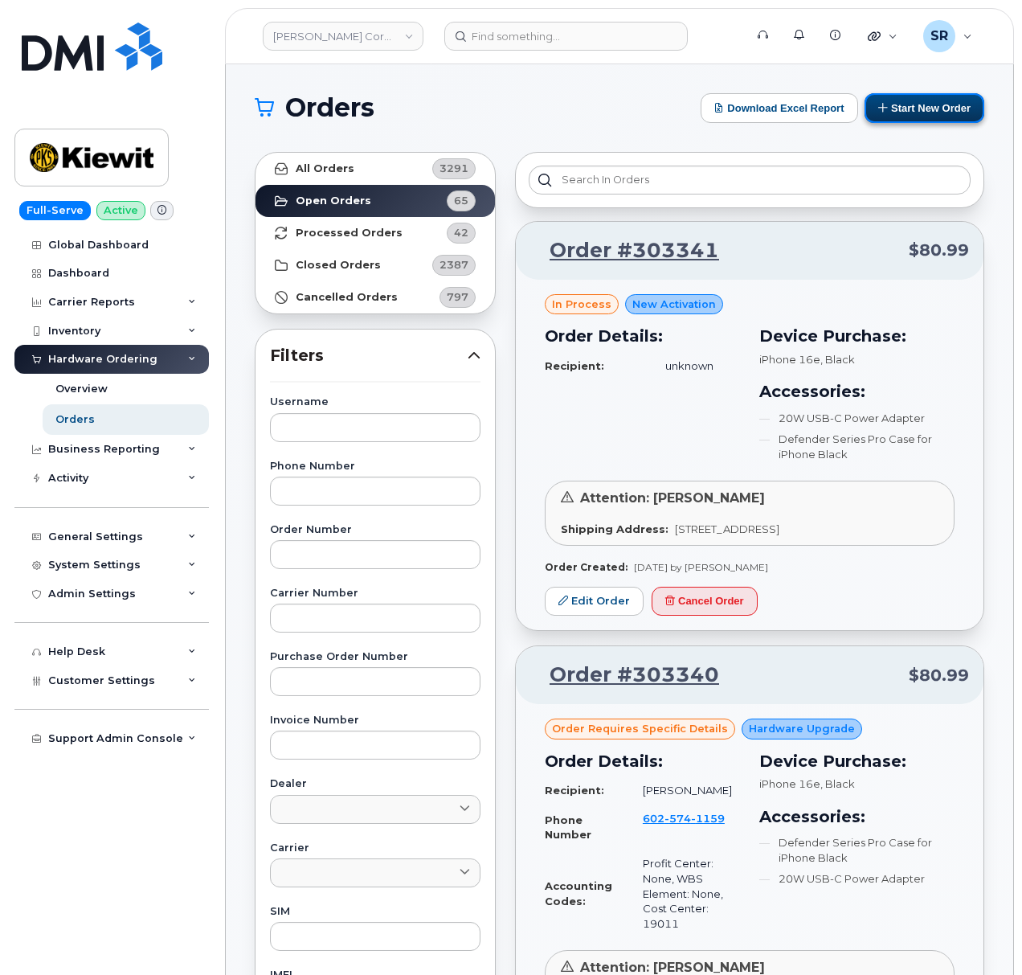
click at [927, 108] on button "Start New Order" at bounding box center [925, 108] width 120 height 30
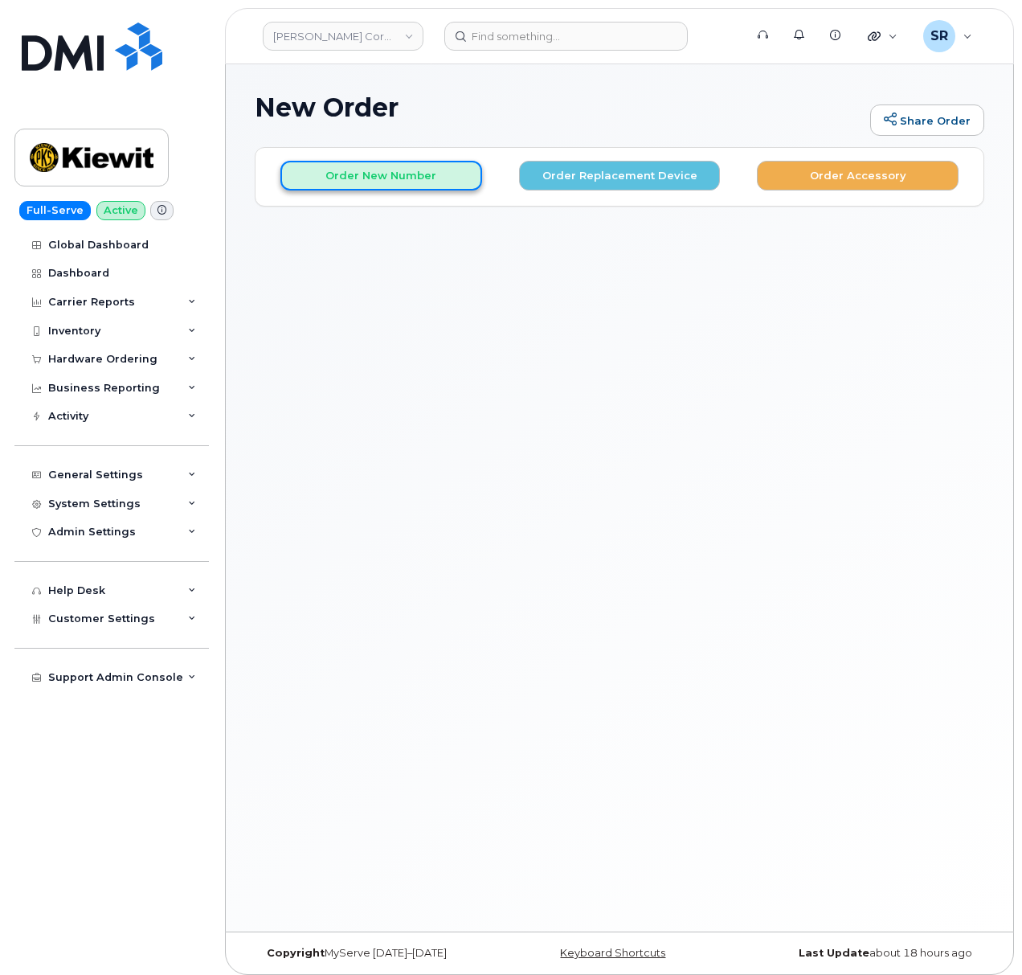
click at [408, 188] on button "Order New Number" at bounding box center [381, 176] width 202 height 30
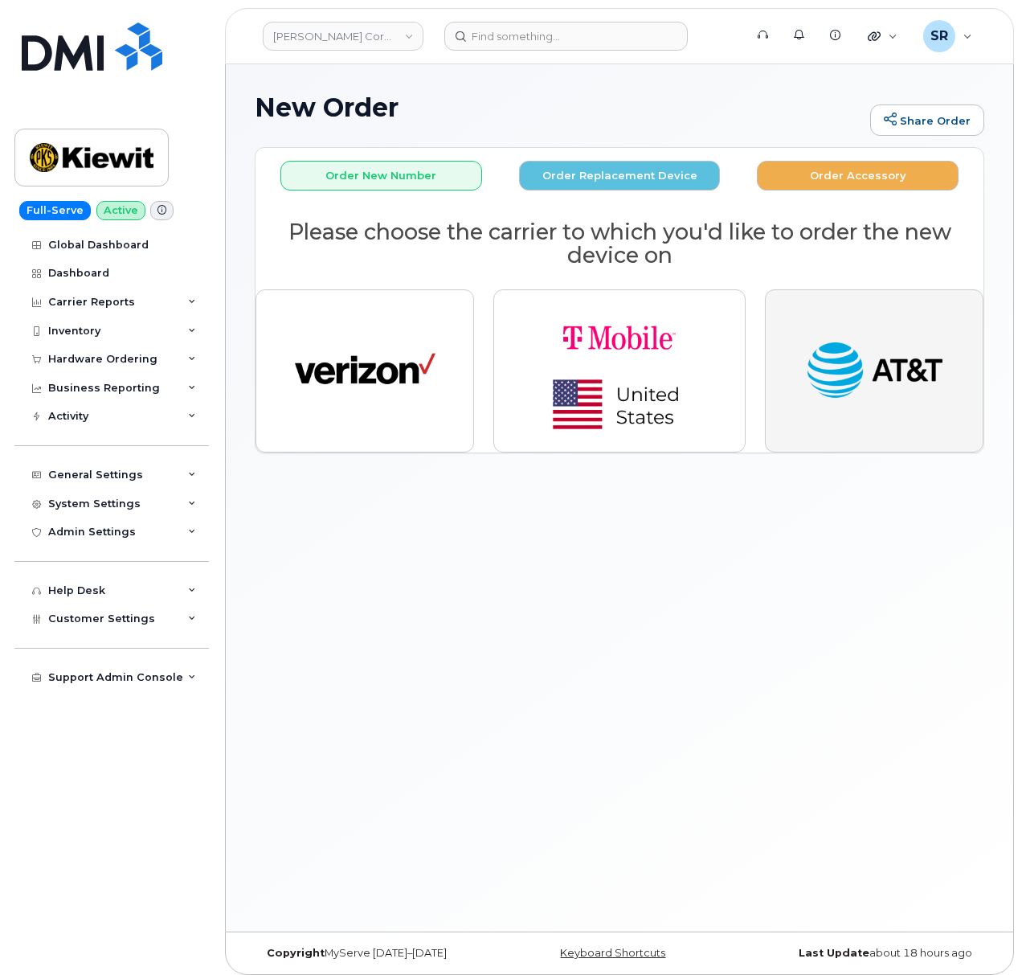
click at [833, 422] on button "button" at bounding box center [874, 370] width 219 height 162
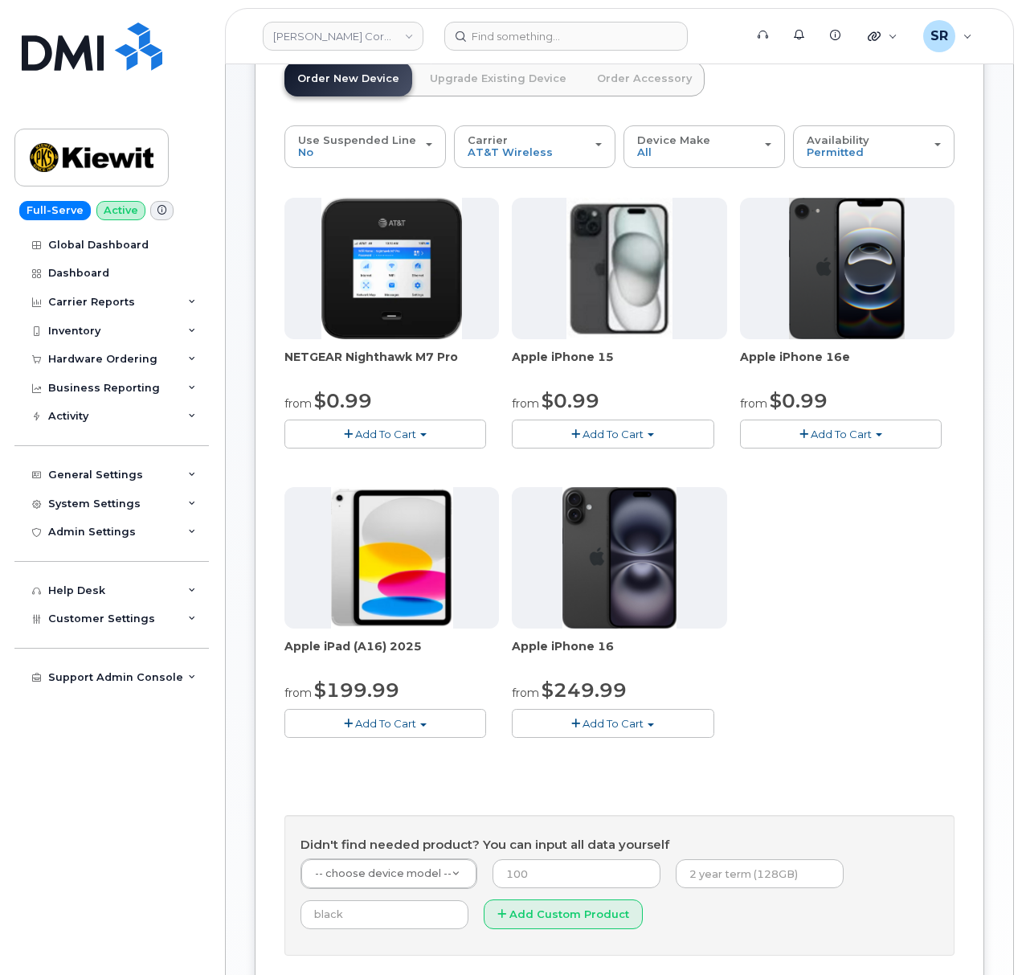
scroll to position [107, 0]
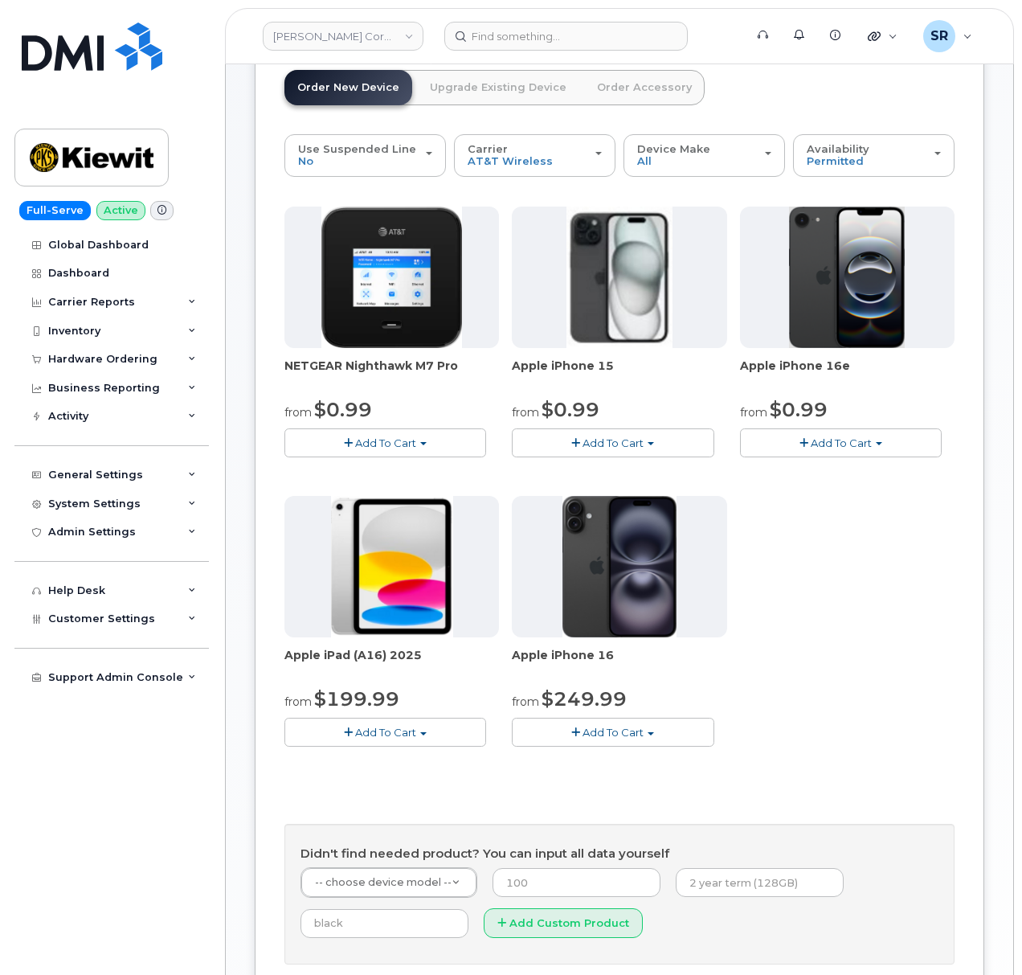
click at [348, 736] on span "button" at bounding box center [348, 732] width 9 height 10
click at [381, 789] on link "$199.99 - 2 Year Activation (128GB)" at bounding box center [400, 782] width 222 height 20
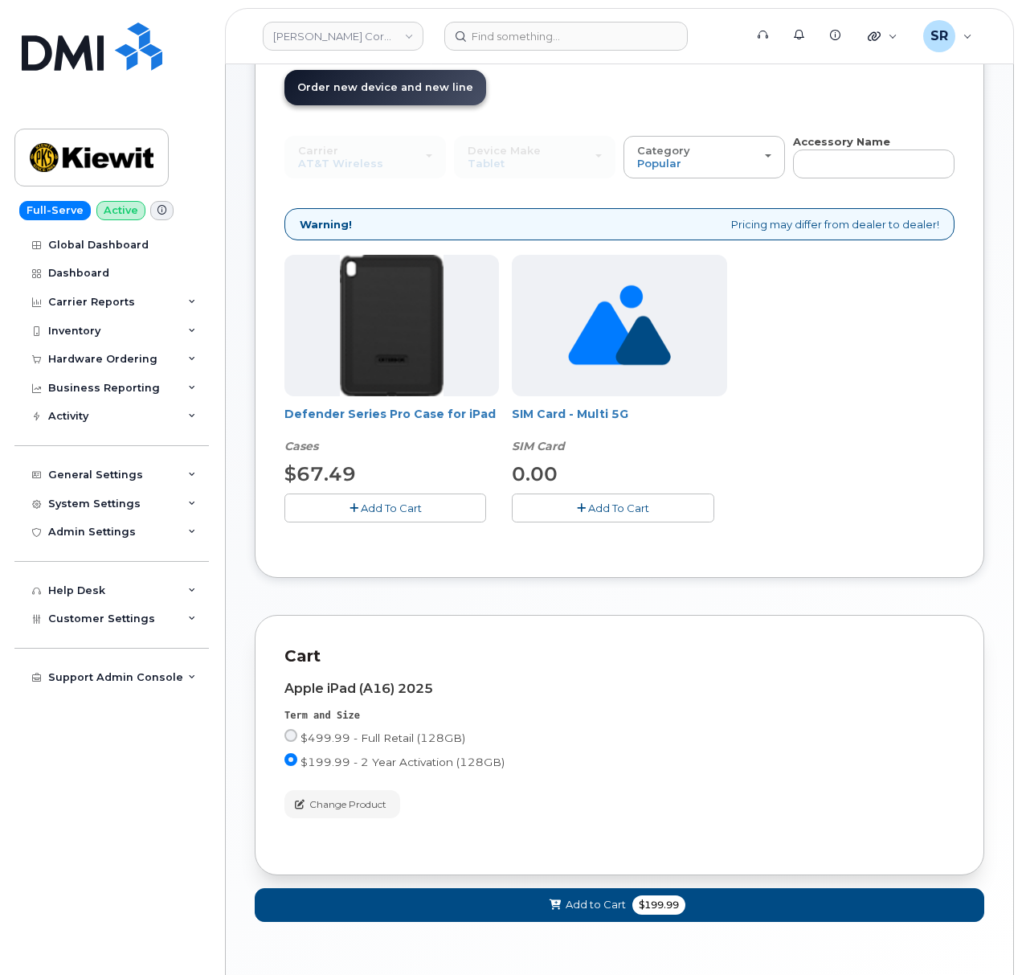
click at [416, 503] on span "Add To Cart" at bounding box center [391, 508] width 61 height 13
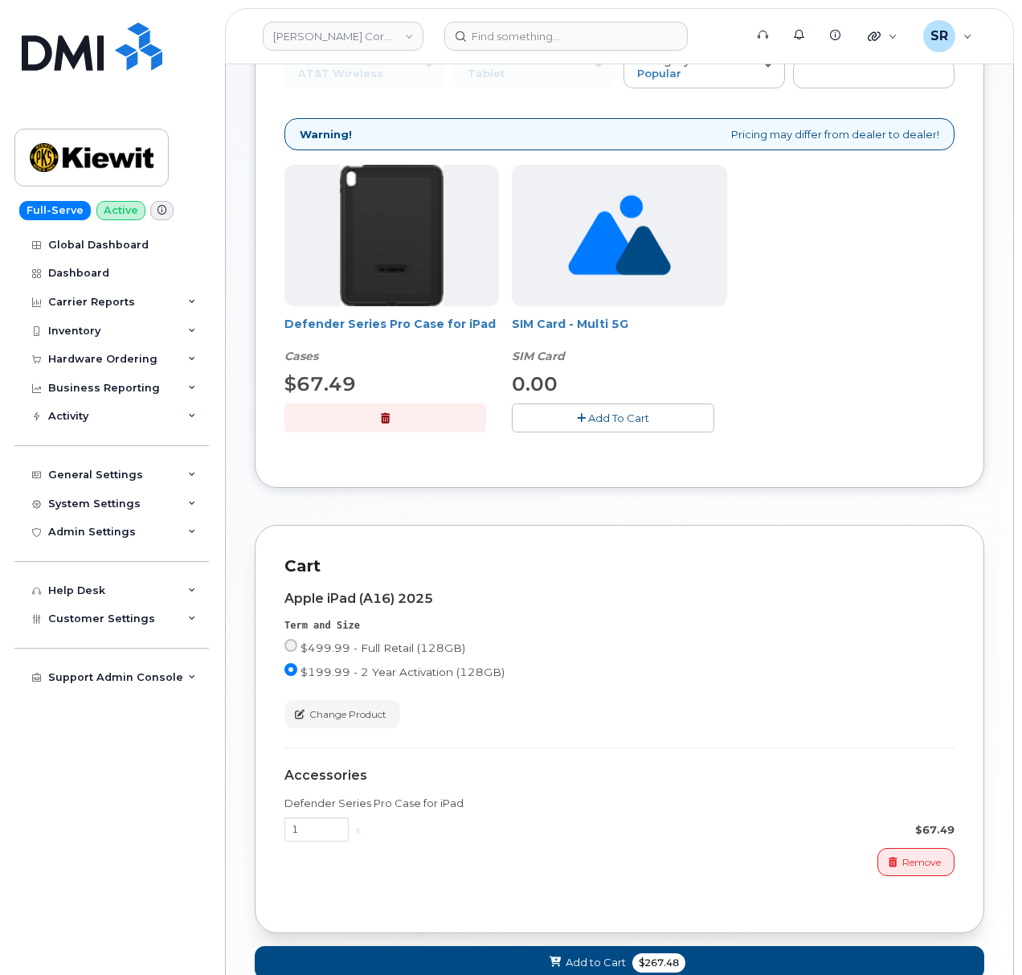
scroll to position [317, 0]
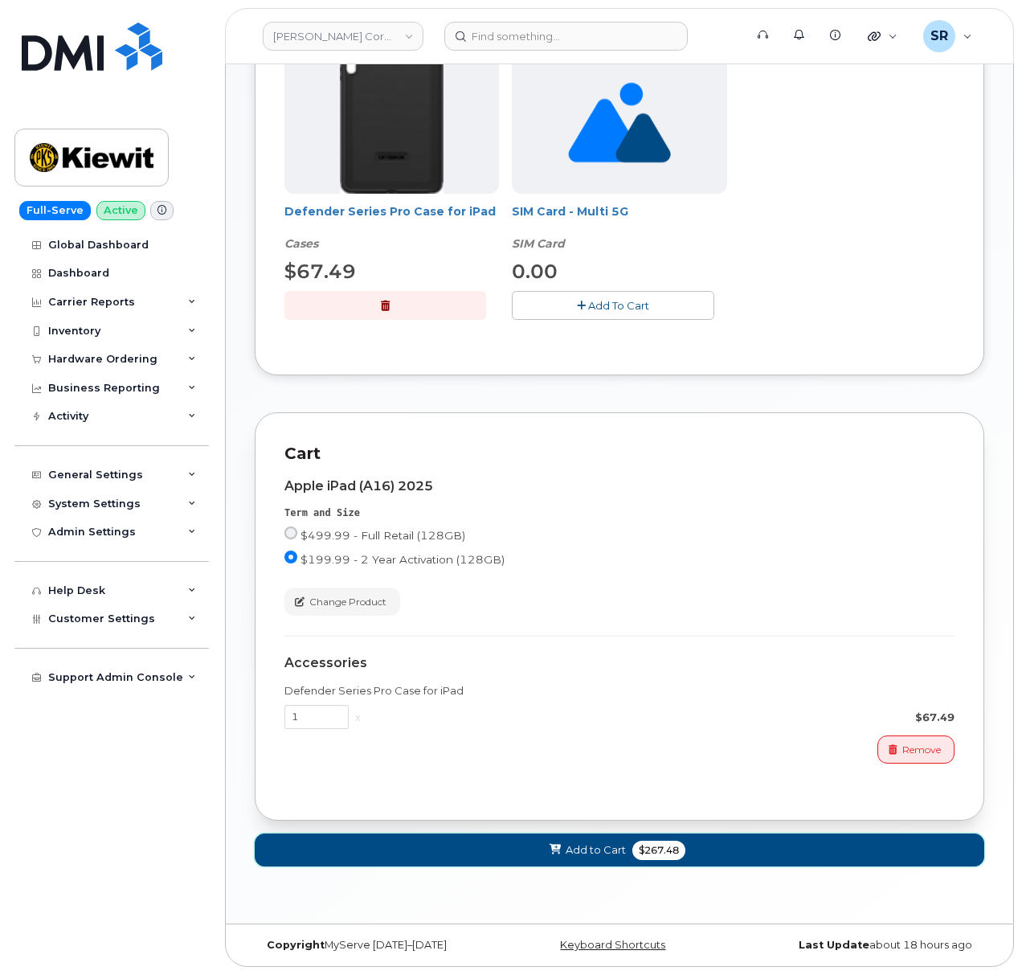
click at [586, 852] on span "Add to Cart" at bounding box center [596, 849] width 60 height 15
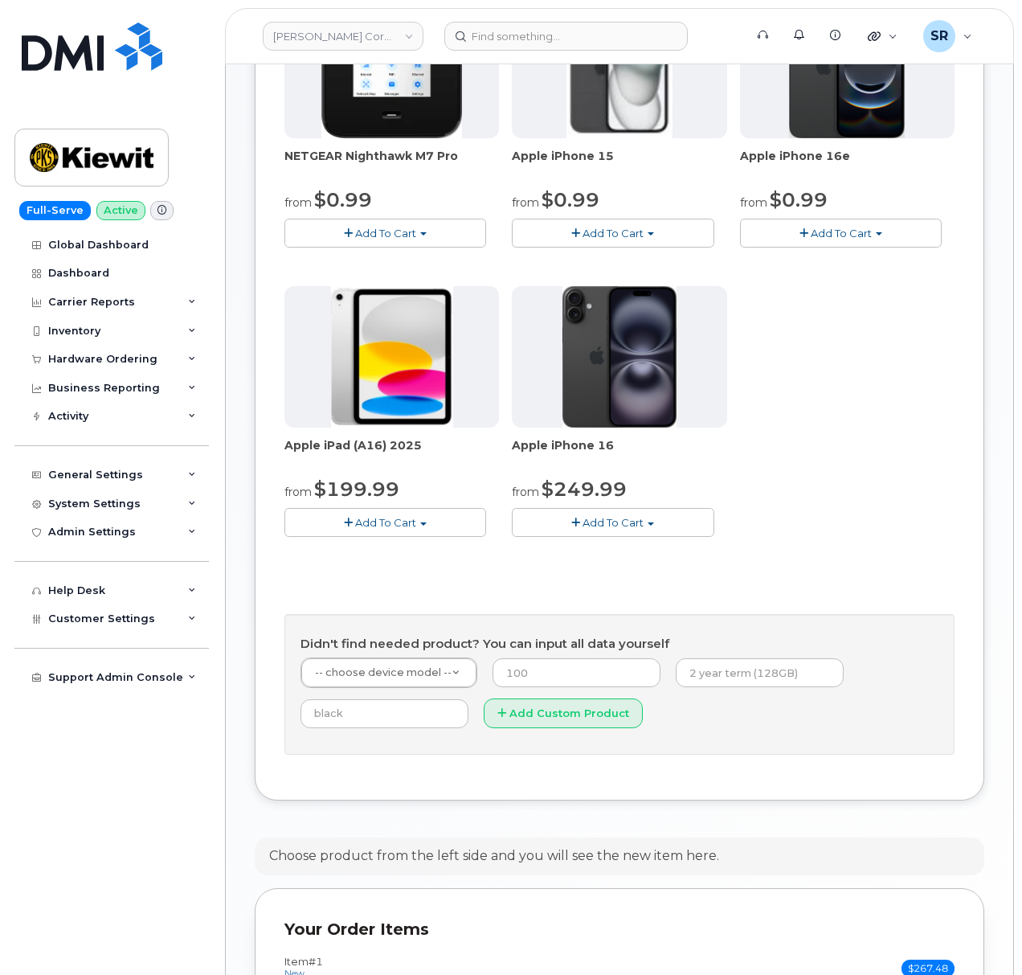
scroll to position [612, 0]
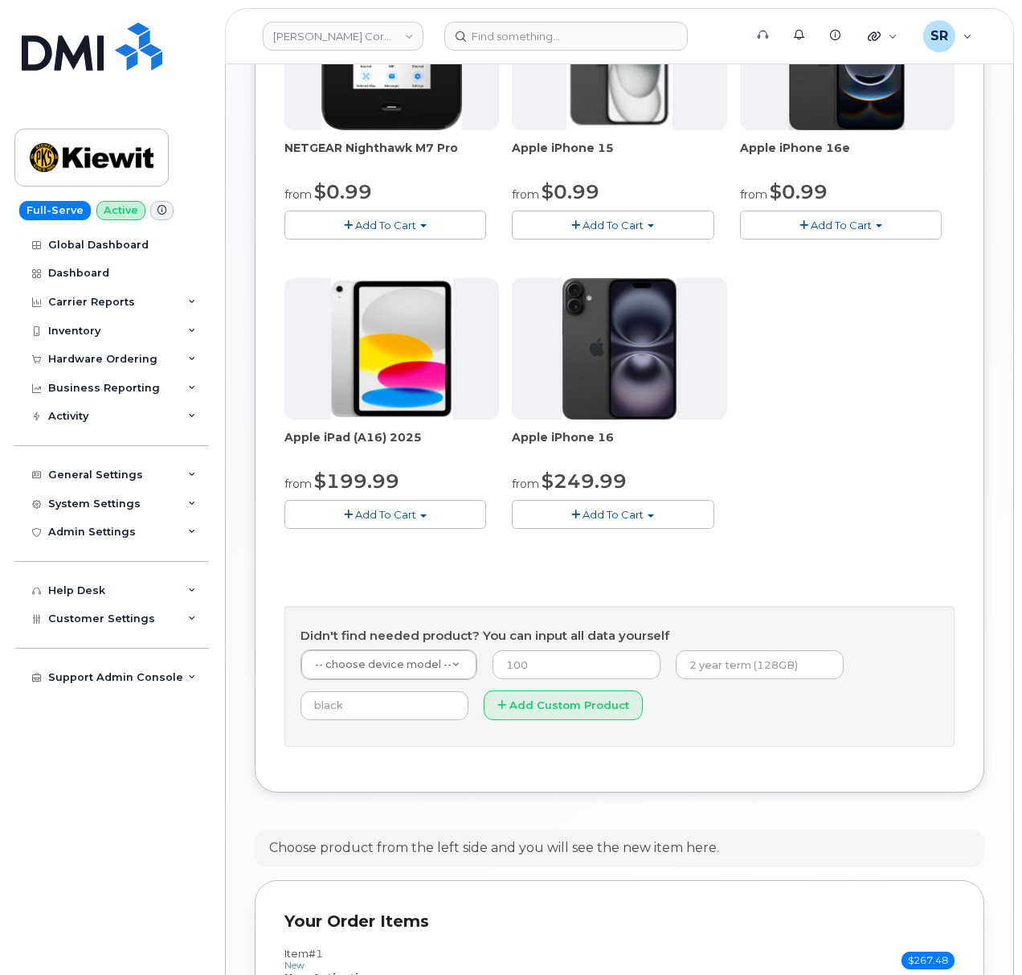
click at [429, 448] on div "Apple iPad (A16) 2025 from $199.99 Add To Cart $499.99 - Full Retail (128GB) $1…" at bounding box center [392, 403] width 215 height 251
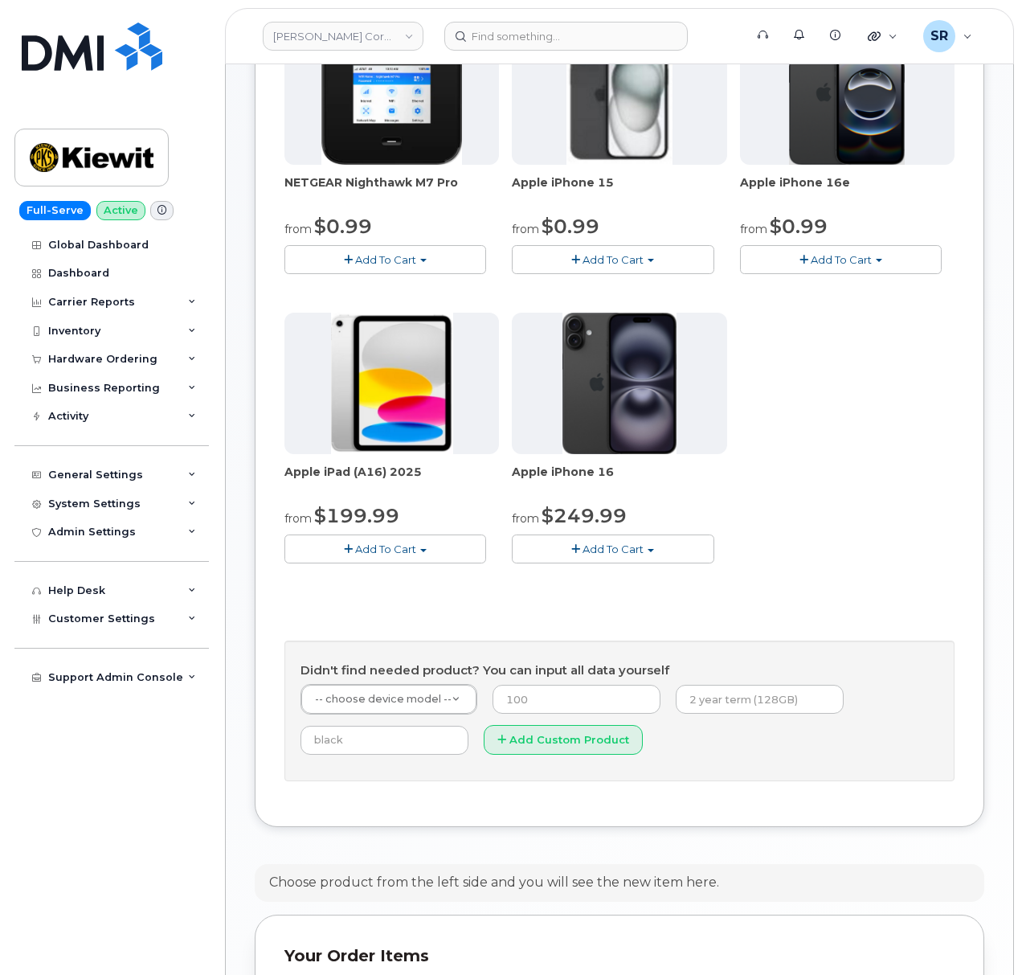
click at [394, 551] on span "Add To Cart" at bounding box center [385, 548] width 61 height 13
click at [390, 604] on link "$199.99 - 2 Year Activation (128GB)" at bounding box center [400, 598] width 222 height 20
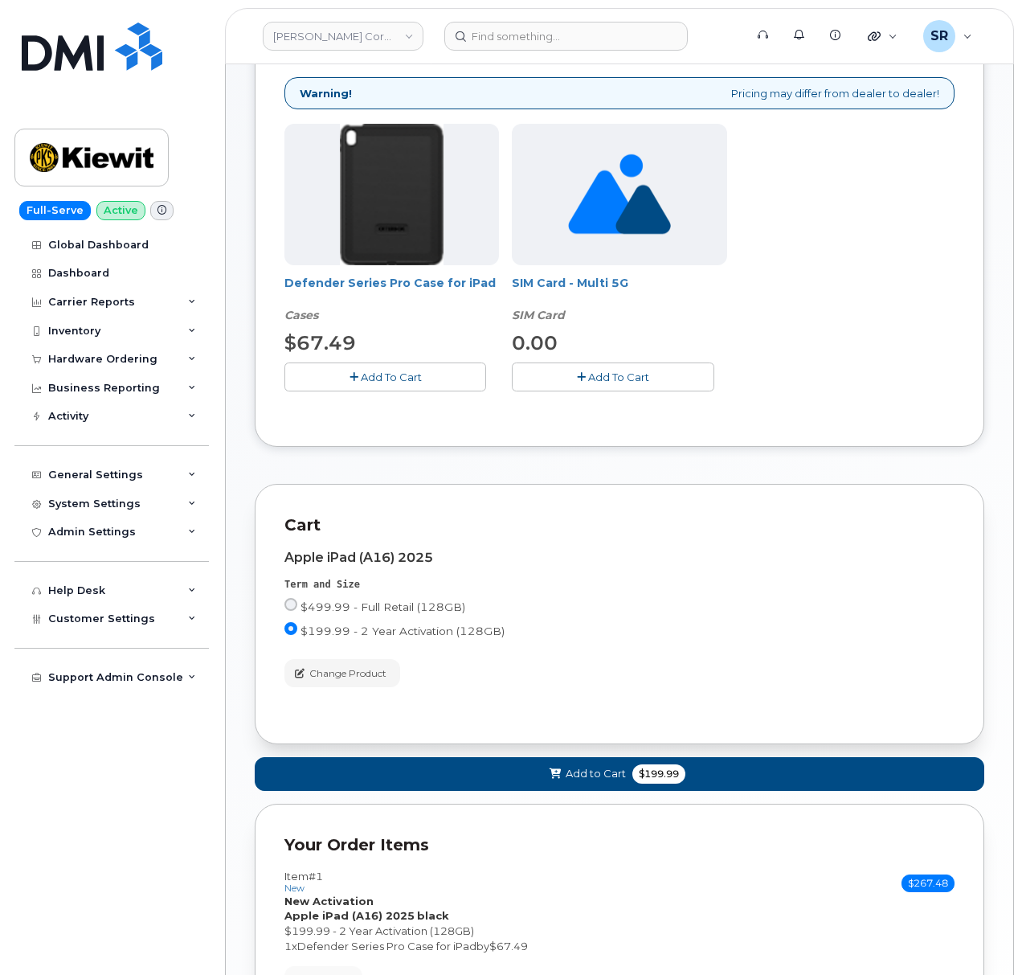
click at [383, 373] on span "Add To Cart" at bounding box center [391, 377] width 61 height 13
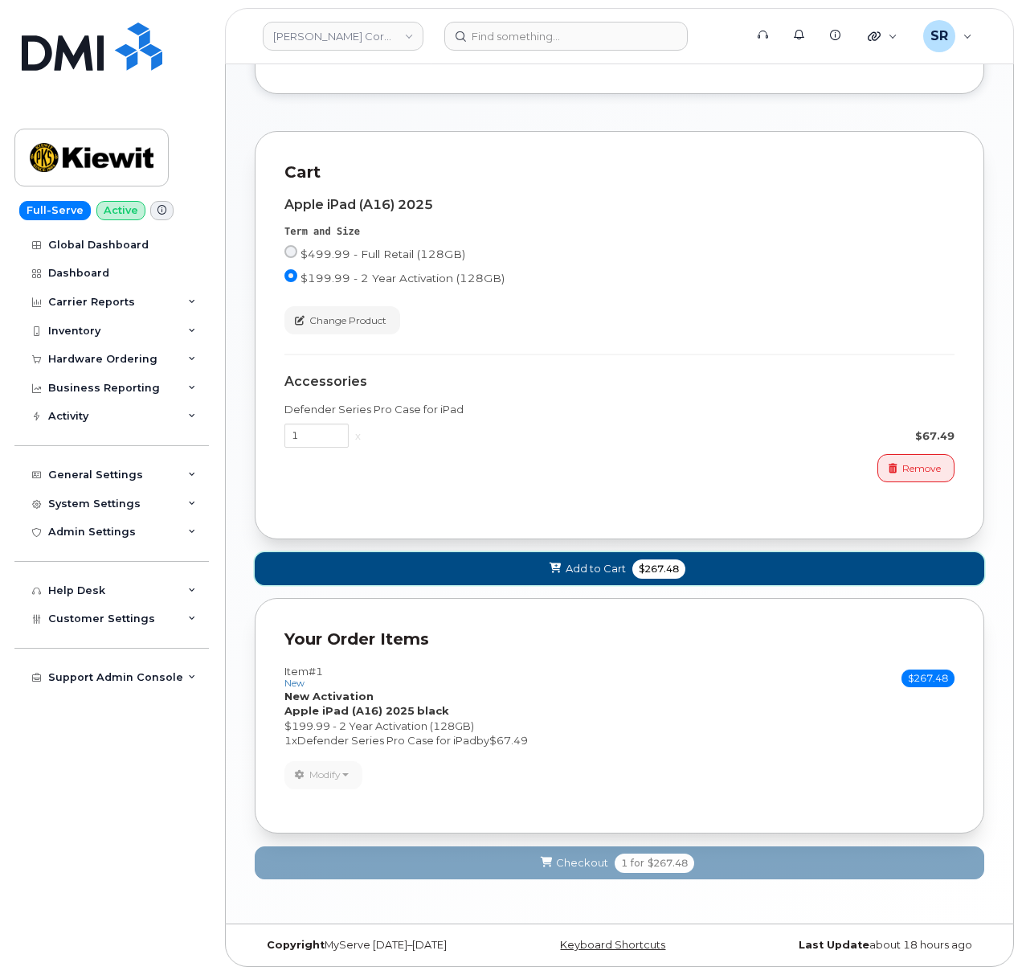
click at [582, 569] on span "Add to Cart" at bounding box center [596, 568] width 60 height 15
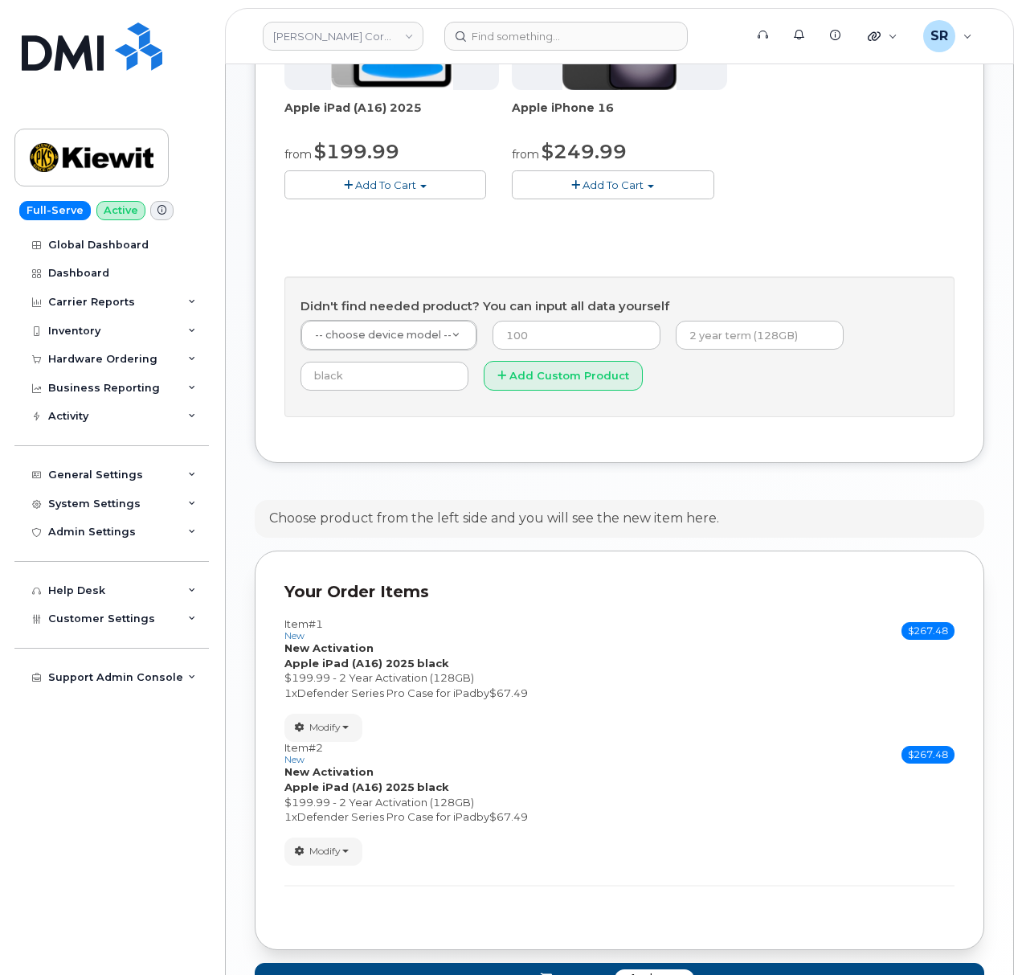
scroll to position [348, 0]
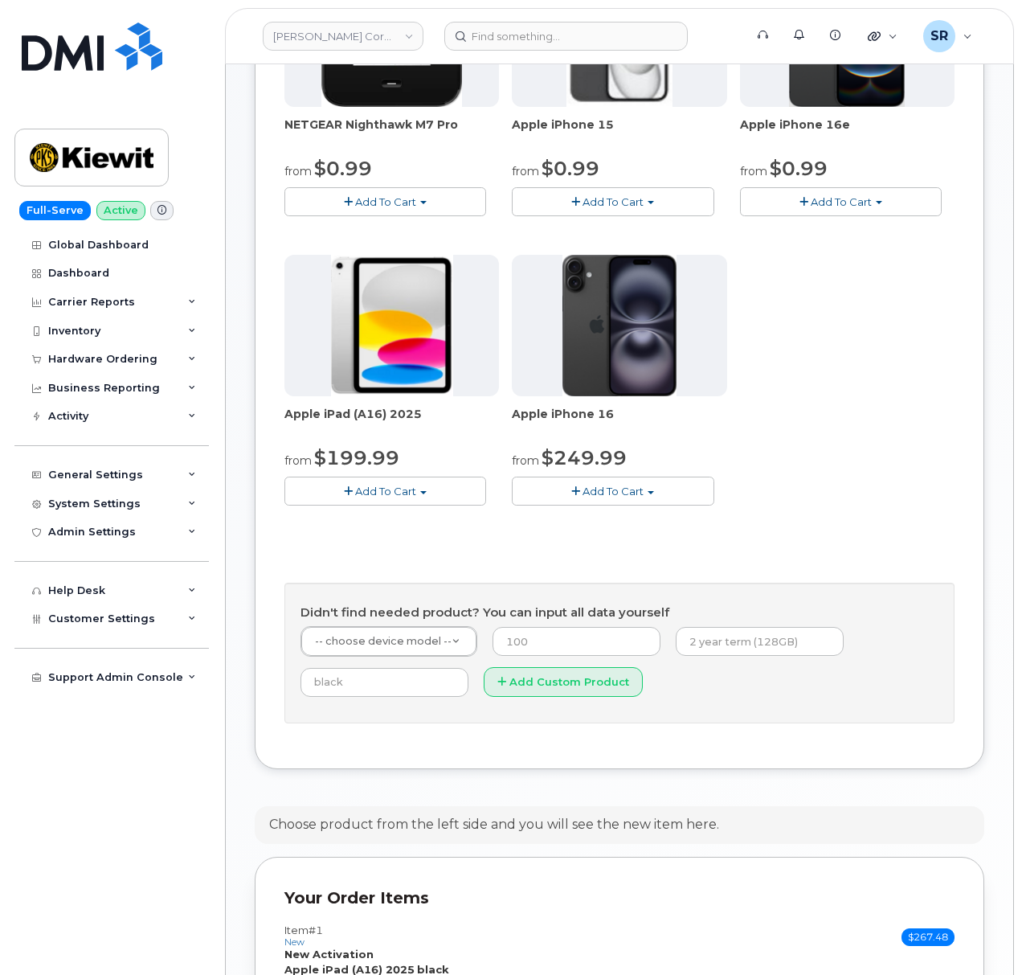
click at [390, 483] on button "Add To Cart" at bounding box center [386, 491] width 202 height 28
click at [399, 544] on link "$199.99 - 2 Year Activation (128GB)" at bounding box center [400, 540] width 222 height 20
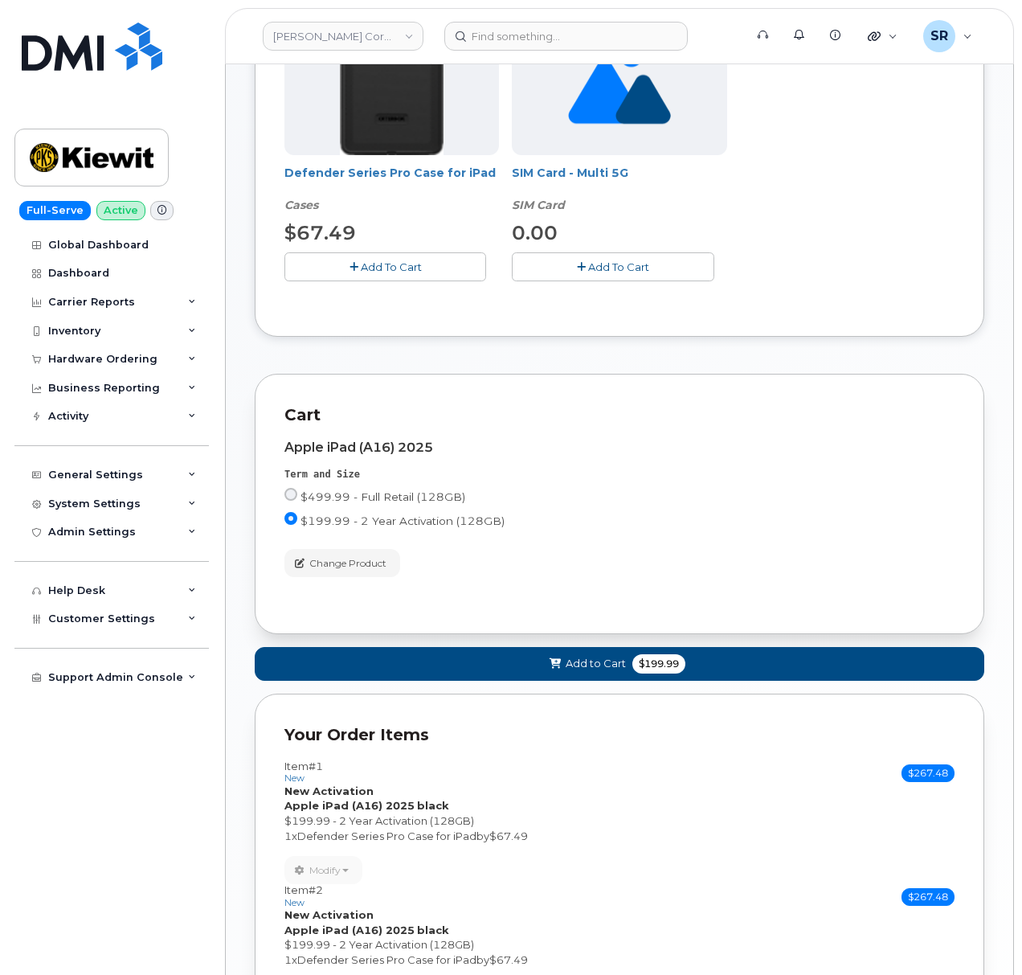
click at [424, 264] on button "Add To Cart" at bounding box center [386, 266] width 202 height 28
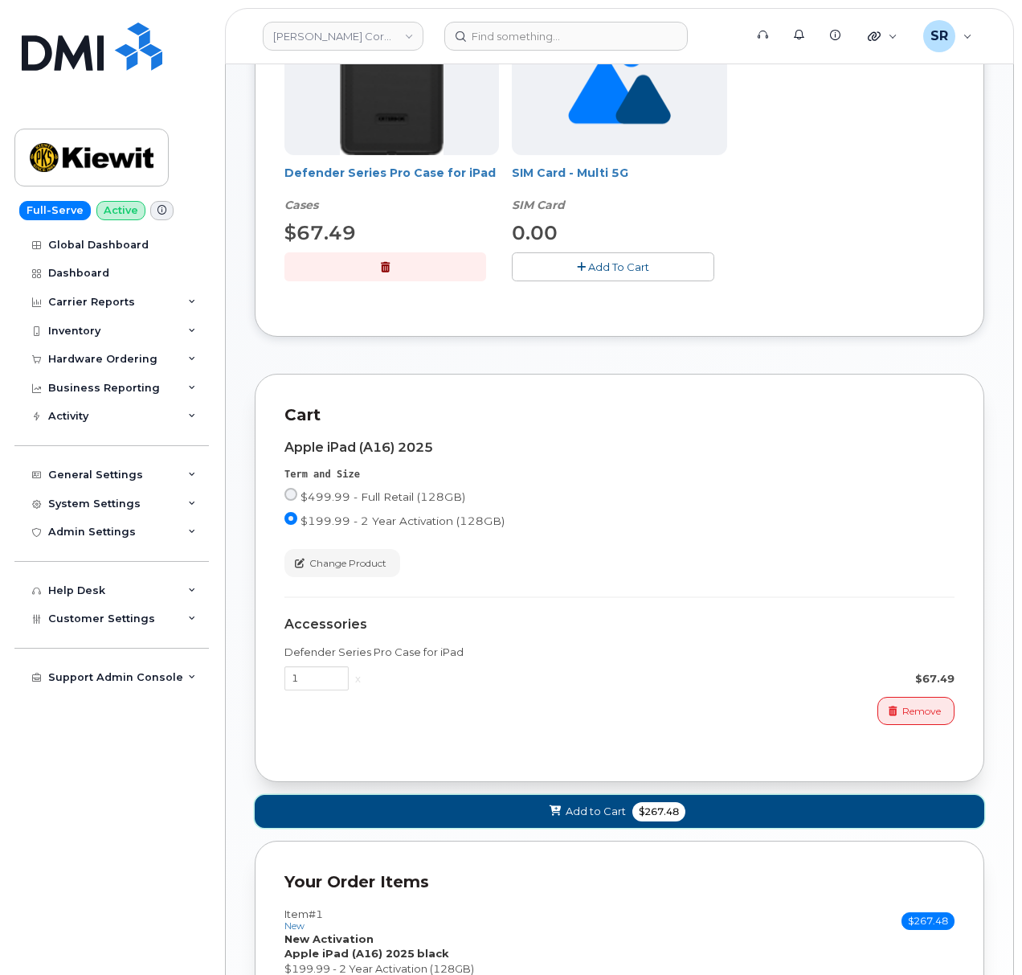
click at [583, 819] on span "Add to Cart" at bounding box center [596, 811] width 60 height 15
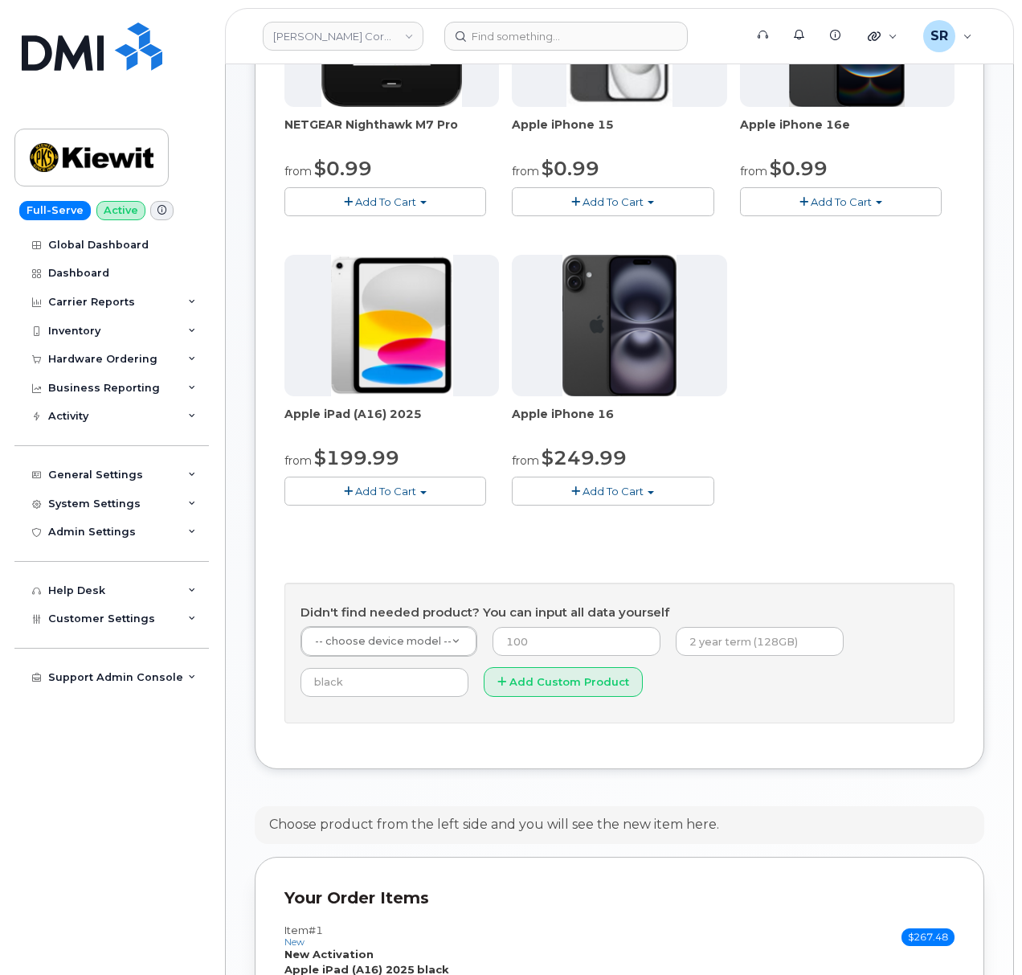
scroll to position [901, 0]
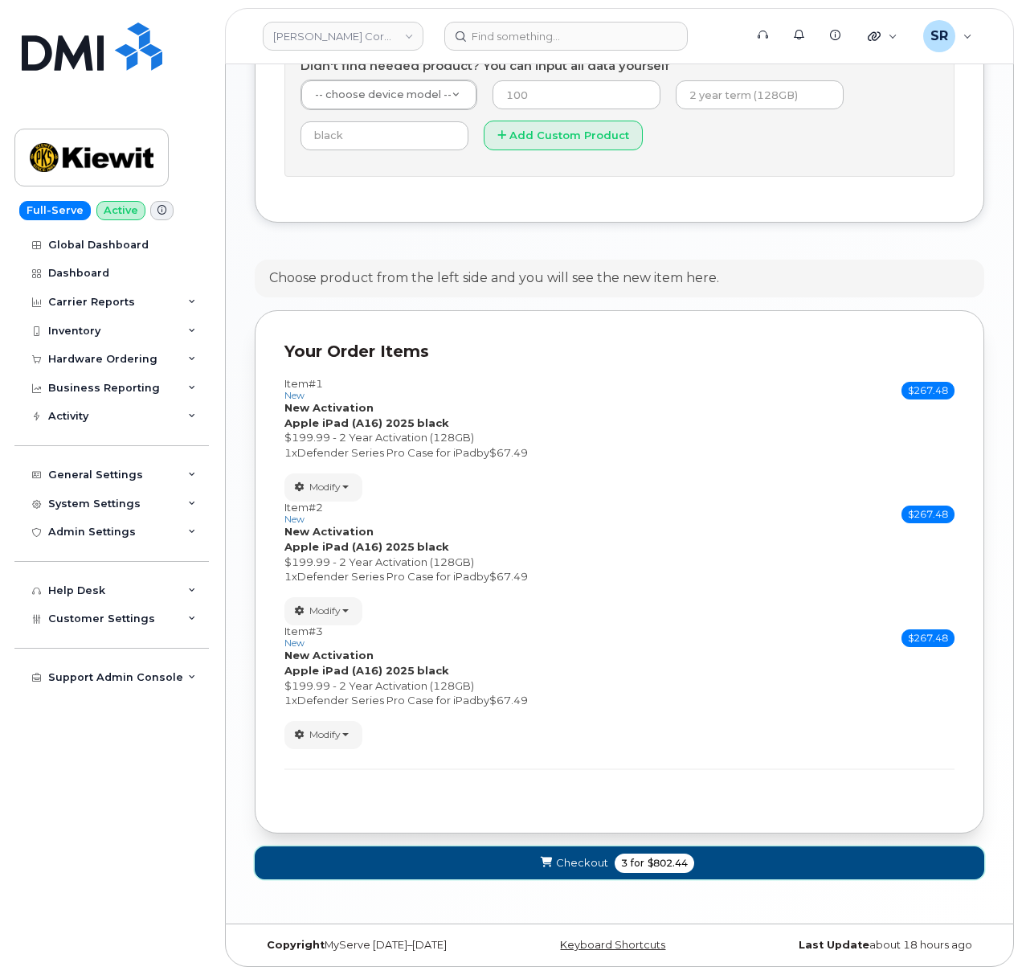
click at [727, 870] on button "Checkout 3 for $802.44" at bounding box center [620, 862] width 730 height 33
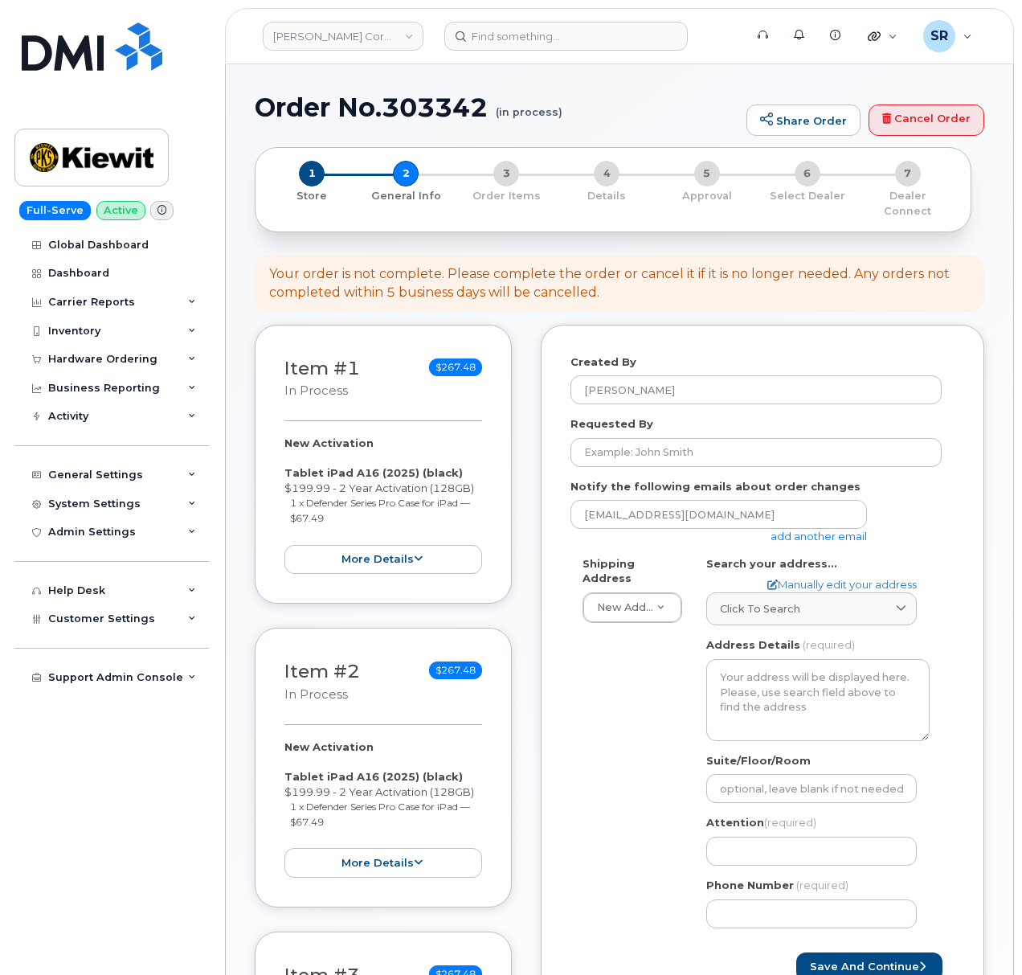
scroll to position [214, 0]
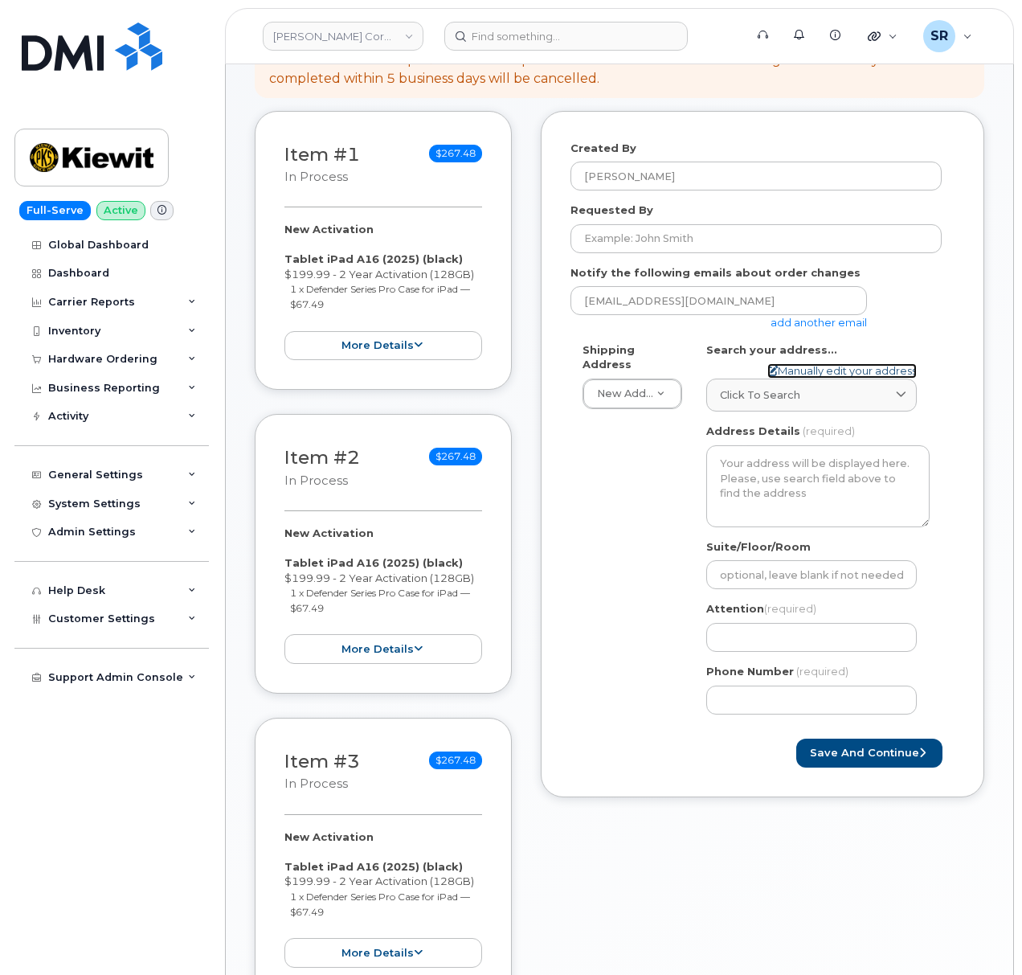
click at [799, 363] on link "Manually edit your address" at bounding box center [842, 370] width 149 height 15
select select
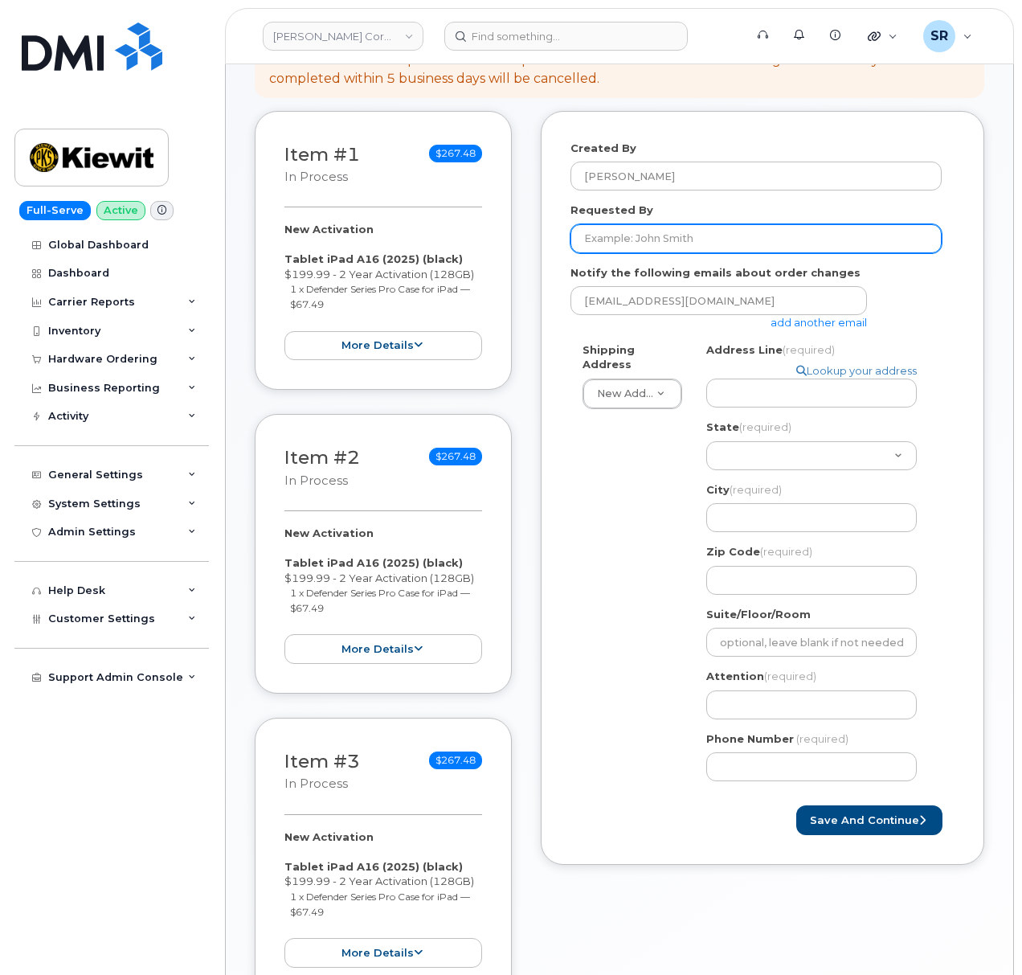
click at [721, 224] on input "Requested By" at bounding box center [756, 238] width 371 height 29
drag, startPoint x: 634, startPoint y: 222, endPoint x: 657, endPoint y: 226, distance: 22.9
click at [634, 224] on input "Requested By" at bounding box center [756, 238] width 371 height 29
paste input "[PERSON_NAME]"
type input "[PERSON_NAME]"
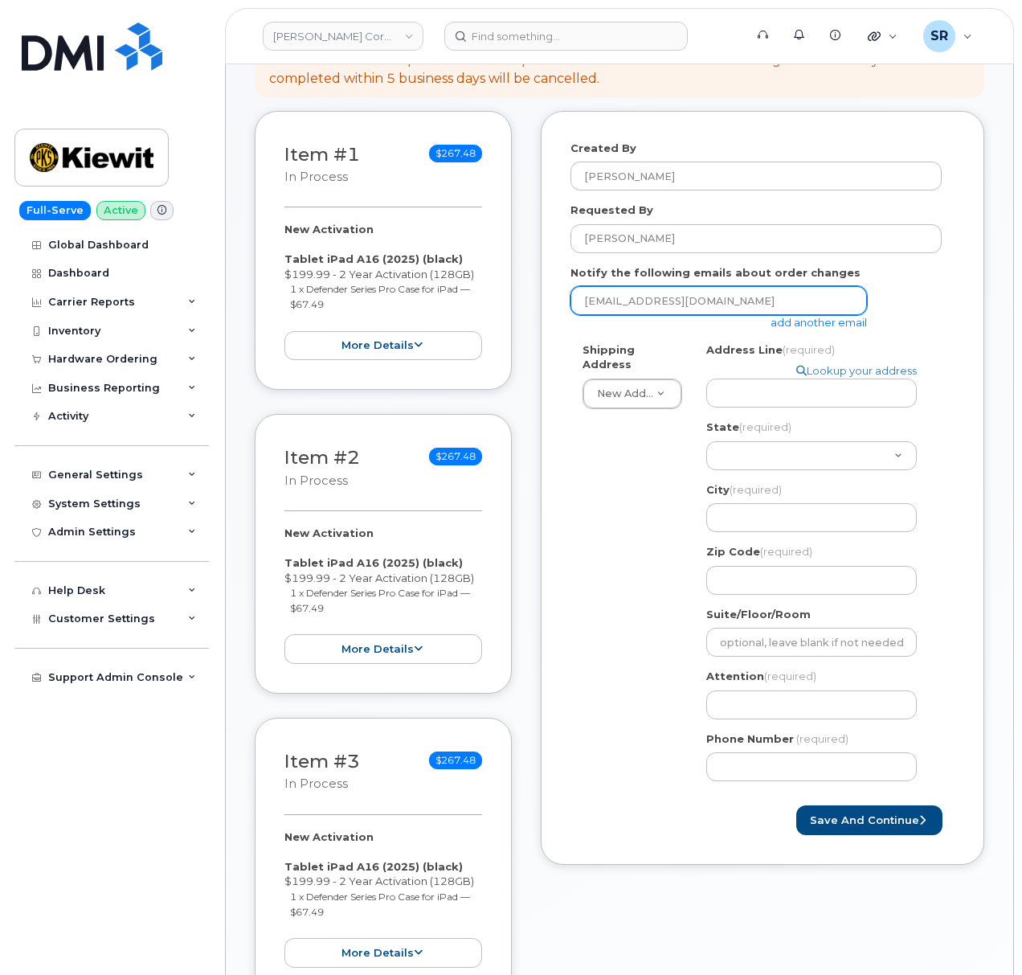
click at [730, 286] on input "sreissig@dminc.com" at bounding box center [719, 300] width 297 height 29
click at [730, 286] on input "[EMAIL_ADDRESS][DOMAIN_NAME]" at bounding box center [719, 300] width 297 height 29
paste input "[EMAIL_ADDRESS][PERSON_NAME][DOMAIN_NAME]"
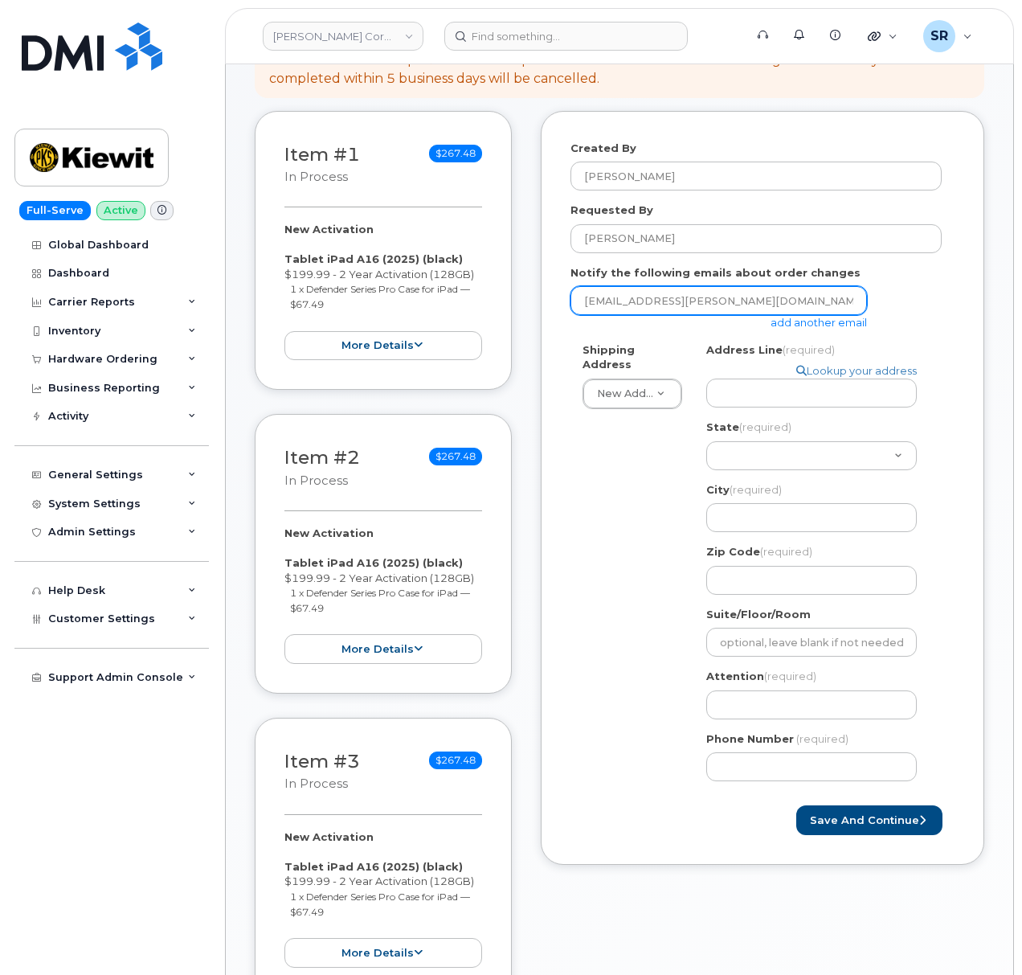
type input "[EMAIL_ADDRESS][PERSON_NAME][DOMAIN_NAME]"
click at [898, 286] on div "ANGEL.ORTIZ2@KIEWIT.COM add another email" at bounding box center [756, 308] width 371 height 44
drag, startPoint x: 614, startPoint y: 445, endPoint x: 627, endPoint y: 440, distance: 13.7
click at [614, 445] on div "Shipping Address New Address New Address 2306 foreman rd 6747 Old Us highway 27…" at bounding box center [756, 568] width 371 height 452
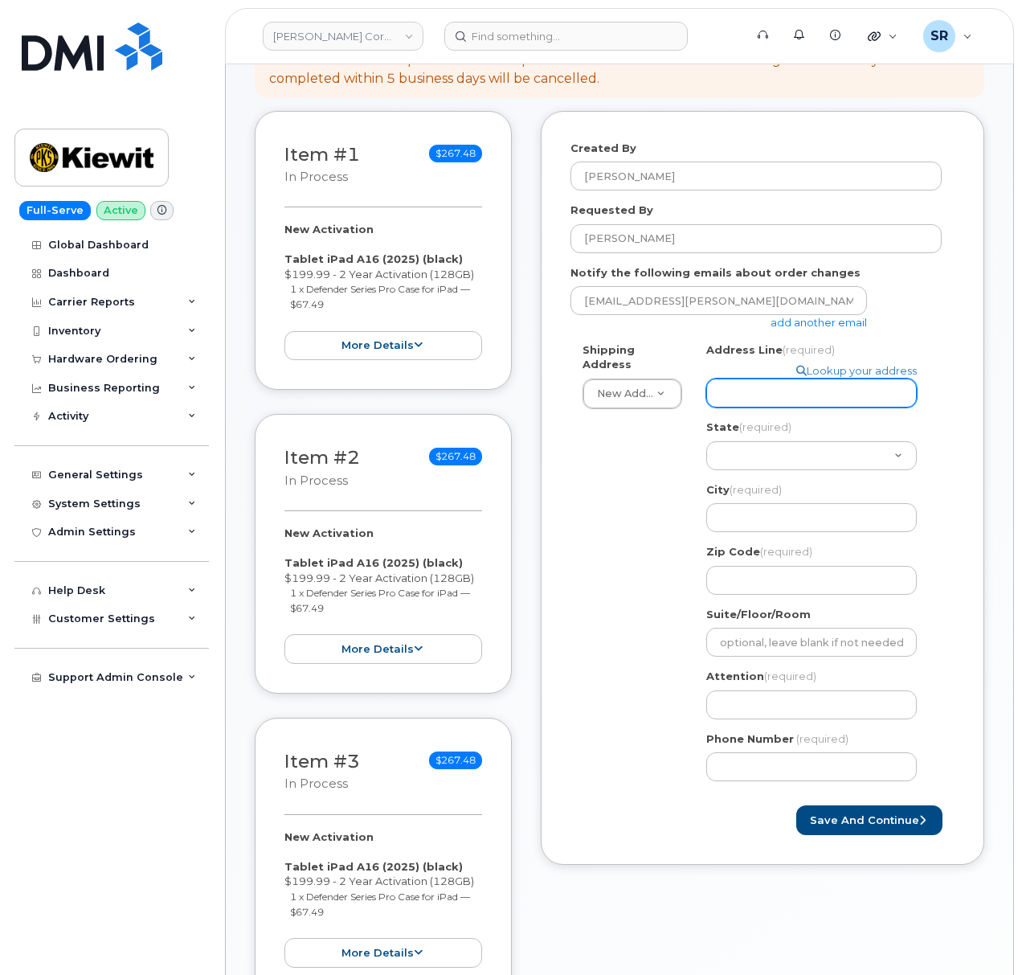
click at [755, 387] on input "Address Line (required)" at bounding box center [811, 393] width 211 height 29
paste input "85 Stokes King Road"
select select
type input "85 Stokes King Road"
click at [608, 532] on div "Shipping Address New Address New Address 2306 foreman rd 6747 Old Us highway 27…" at bounding box center [756, 568] width 371 height 452
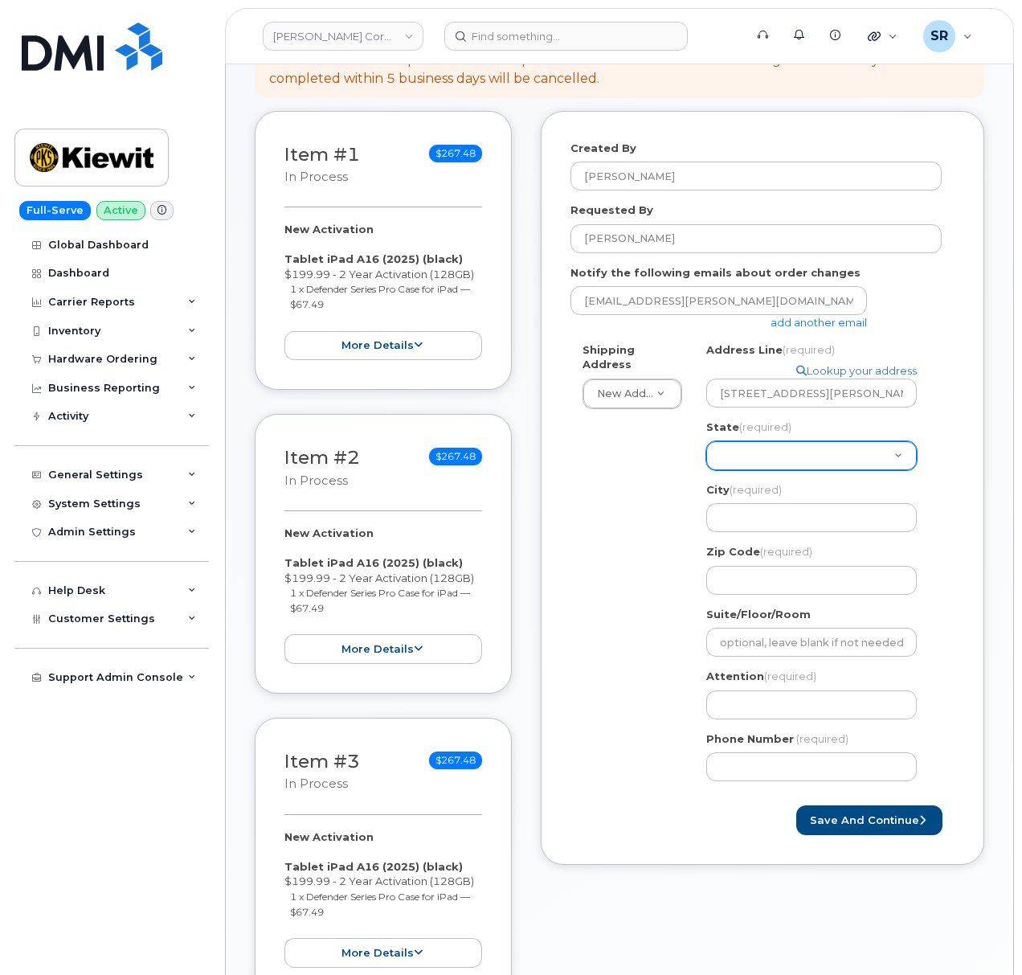
click at [795, 441] on select "Alabama Alaska American Samoa Arizona Arkansas California Colorado Connecticut …" at bounding box center [811, 455] width 211 height 29
drag, startPoint x: 659, startPoint y: 560, endPoint x: 685, endPoint y: 540, distance: 32.6
click at [659, 560] on div "Shipping Address New Address New Address 2306 foreman rd 6747 Old Us highway 27…" at bounding box center [756, 568] width 371 height 452
click at [776, 441] on select "Alabama Alaska American Samoa Arizona Arkansas California Colorado Connecticut …" at bounding box center [811, 455] width 211 height 29
click at [797, 441] on select "Alabama Alaska American Samoa Arizona Arkansas California Colorado Connecticut …" at bounding box center [811, 455] width 211 height 29
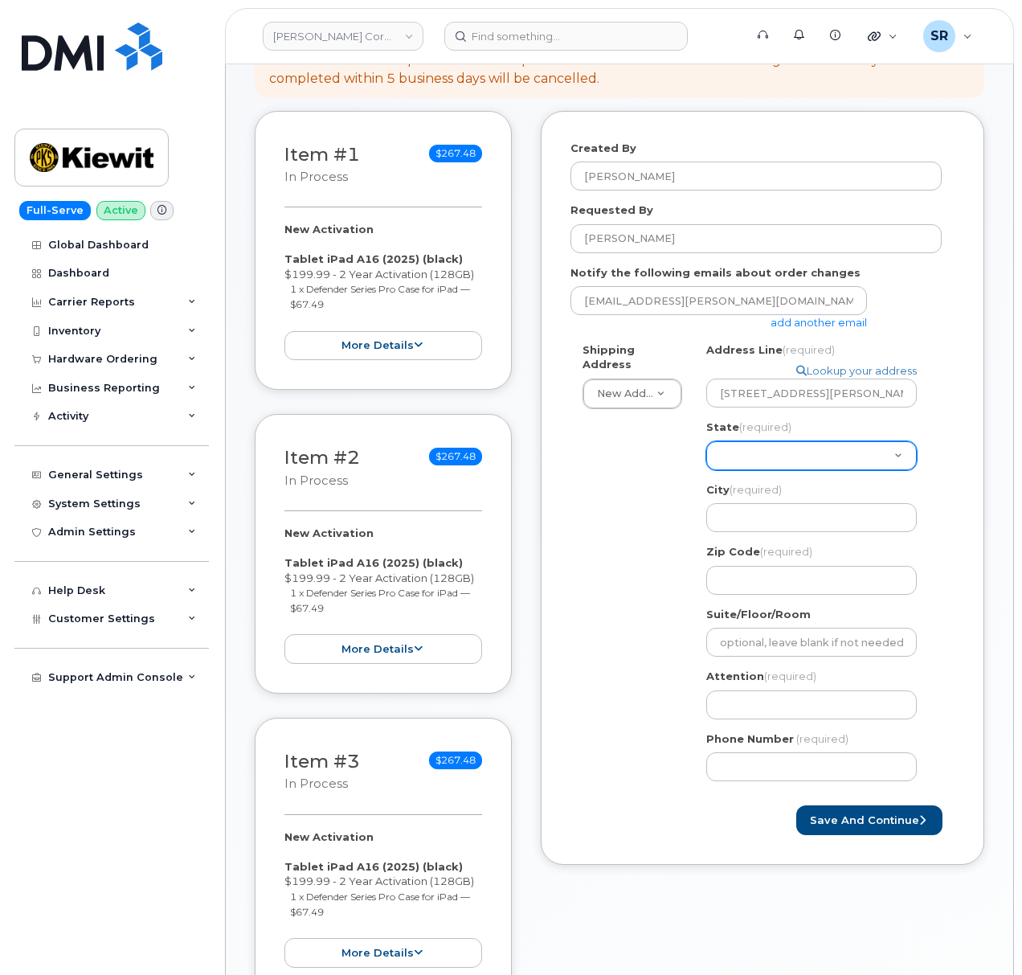
select select "MS"
click at [706, 441] on select "Alabama Alaska American Samoa Arizona Arkansas California Colorado Connecticut …" at bounding box center [811, 455] width 211 height 29
click at [797, 503] on input "City (required)" at bounding box center [811, 517] width 211 height 29
drag, startPoint x: 814, startPoint y: 508, endPoint x: 810, endPoint y: 540, distance: 32.4
click at [814, 508] on input "City (required)" at bounding box center [811, 517] width 211 height 29
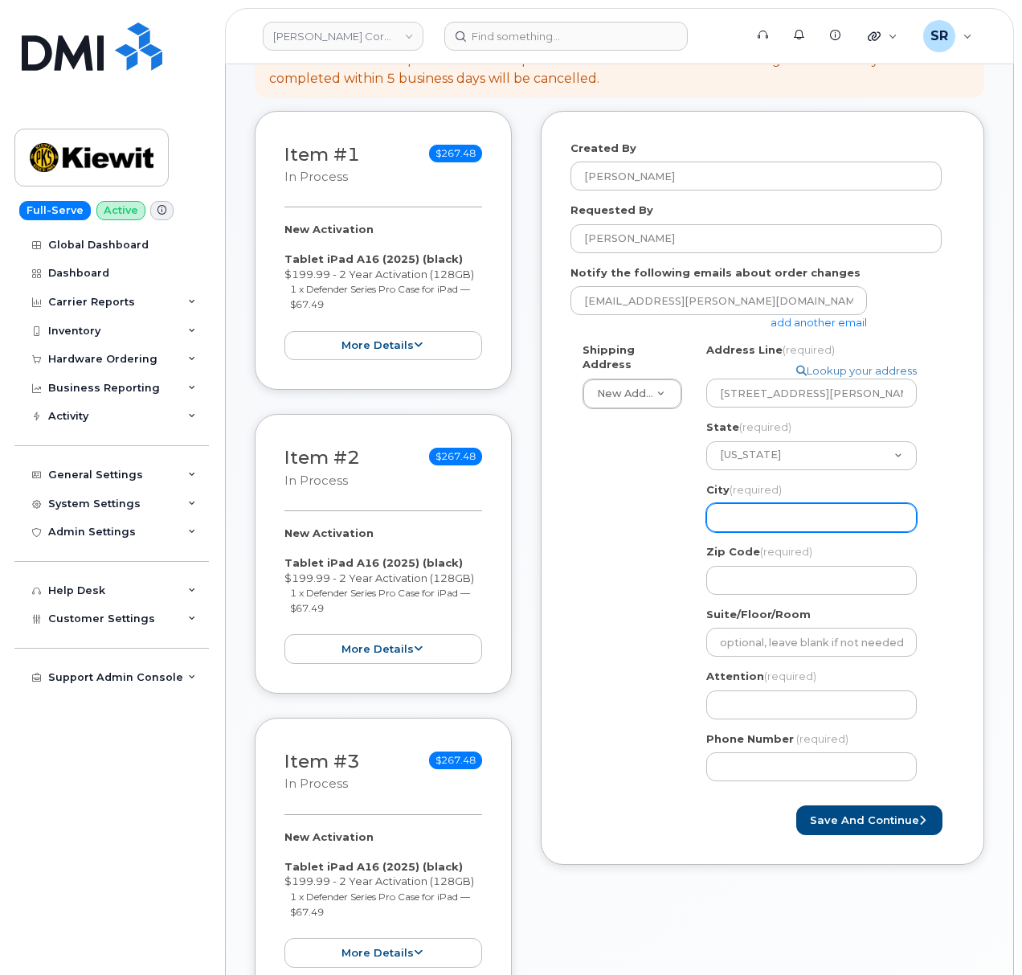
paste input "Greenville"
select select
type input "Greenville"
click at [846, 566] on input "Zip Code (required)" at bounding box center [811, 580] width 211 height 29
paste input "38701"
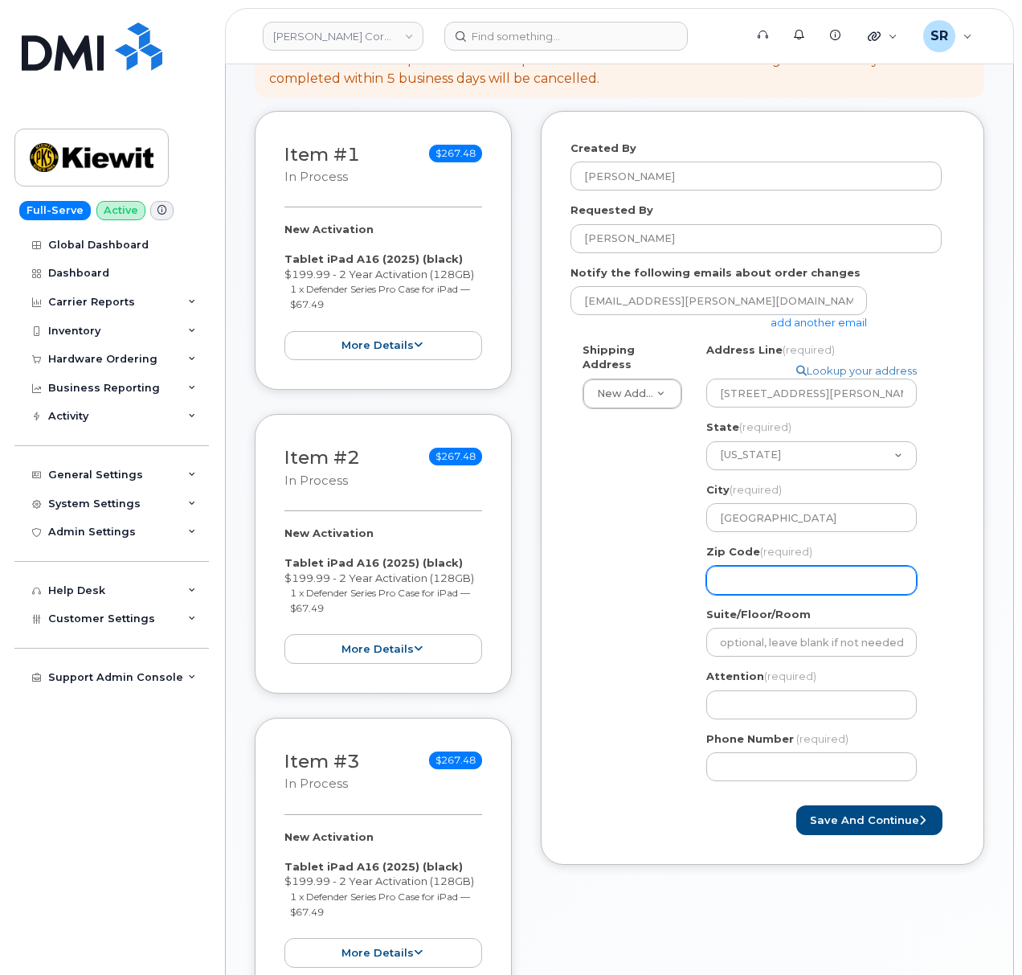
select select
type input "38701"
click at [782, 695] on input "Attention (required)" at bounding box center [811, 704] width 211 height 29
drag, startPoint x: 797, startPoint y: 688, endPoint x: 810, endPoint y: 677, distance: 17.1
click at [797, 690] on input "Attention (required)" at bounding box center [811, 704] width 211 height 29
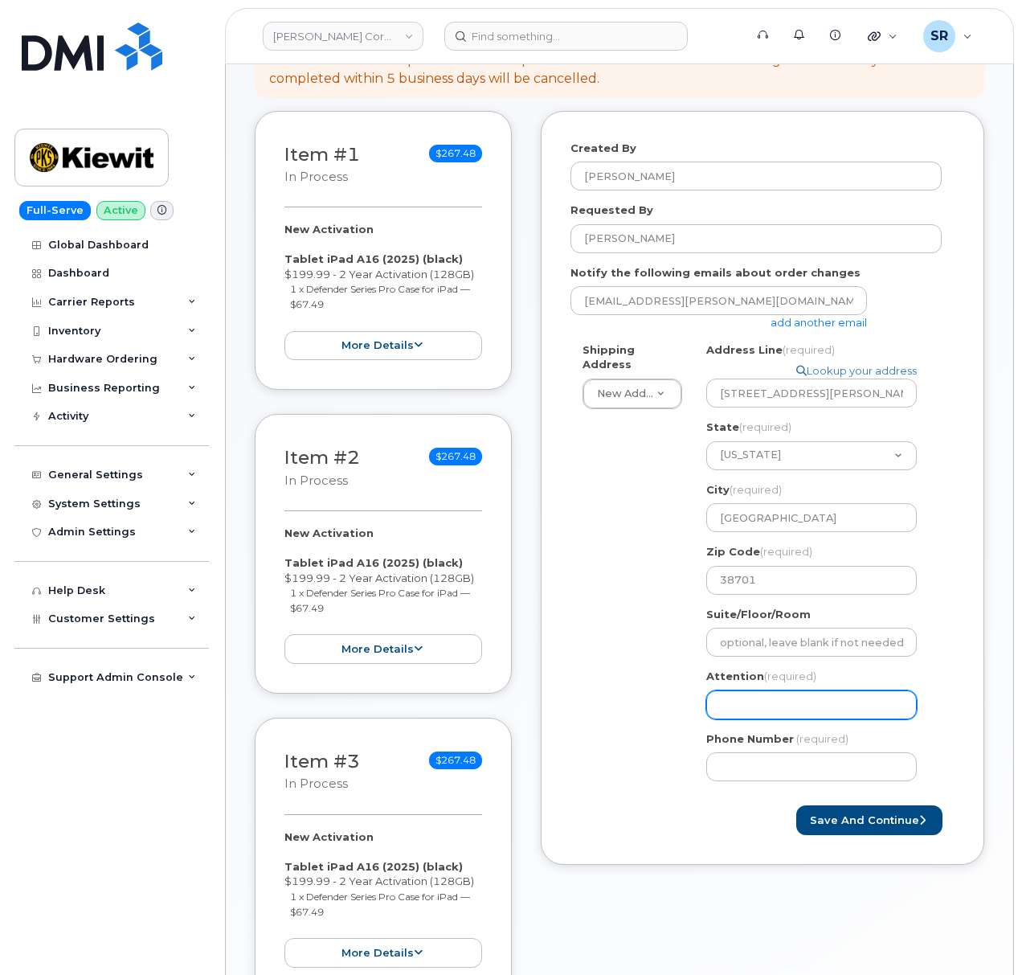
paste input "[PERSON_NAME]"
select select
type input "[PERSON_NAME]"
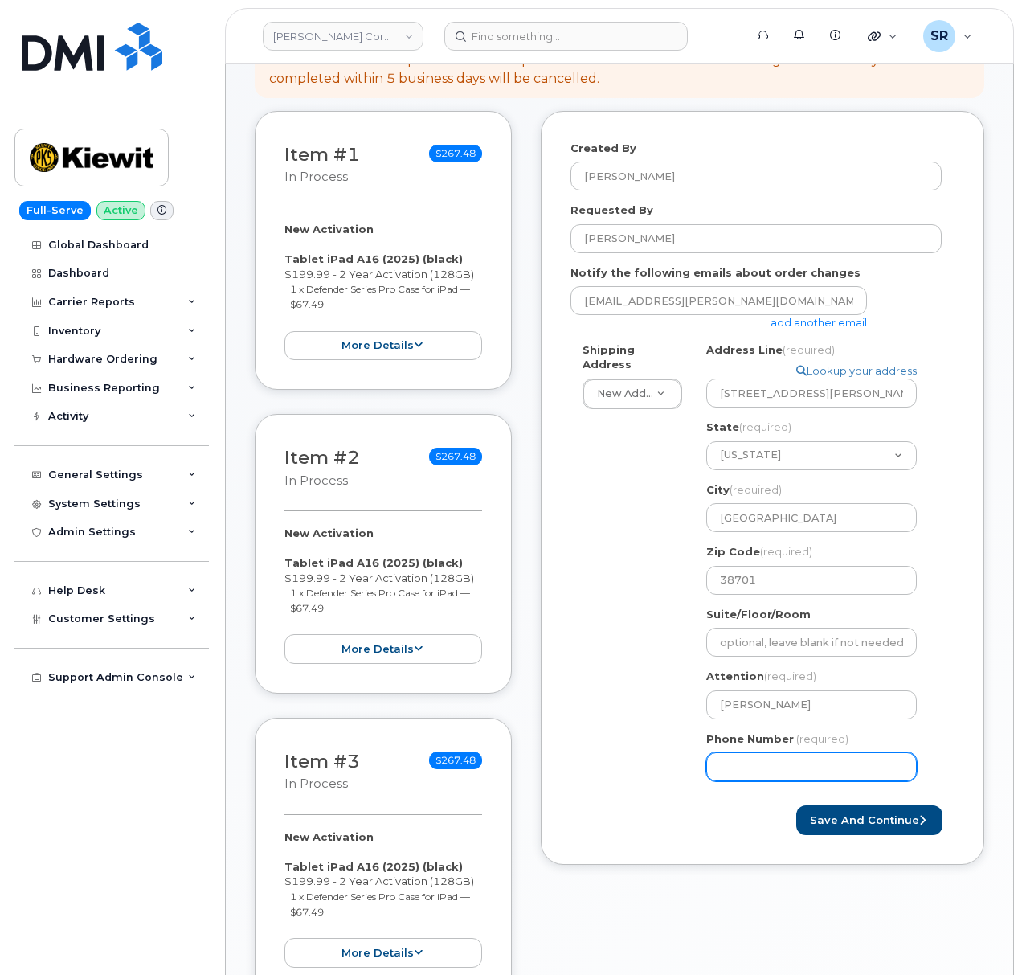
click at [712, 755] on input "Phone Number" at bounding box center [811, 766] width 211 height 29
paste input "8179488877"
select select
type input "8179488877"
click at [866, 805] on button "Save and Continue" at bounding box center [869, 820] width 146 height 30
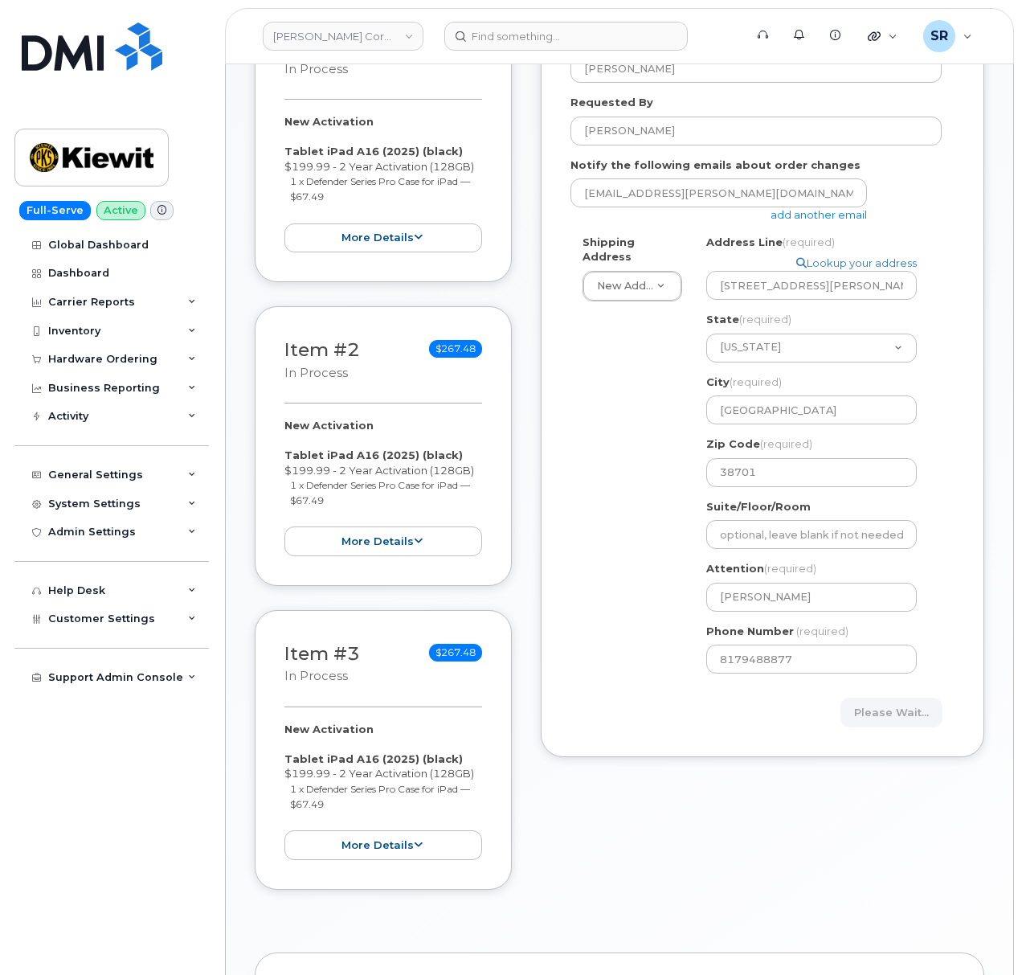
scroll to position [107, 0]
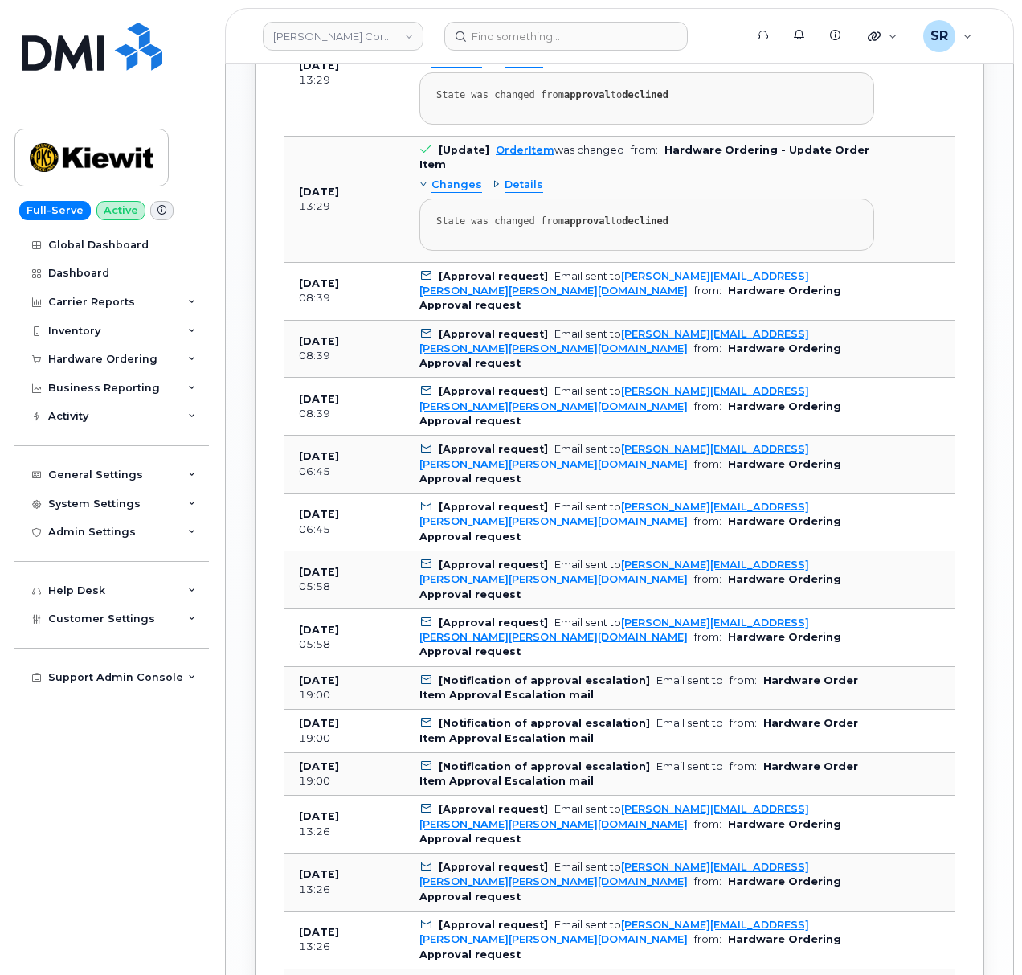
scroll to position [2602, 0]
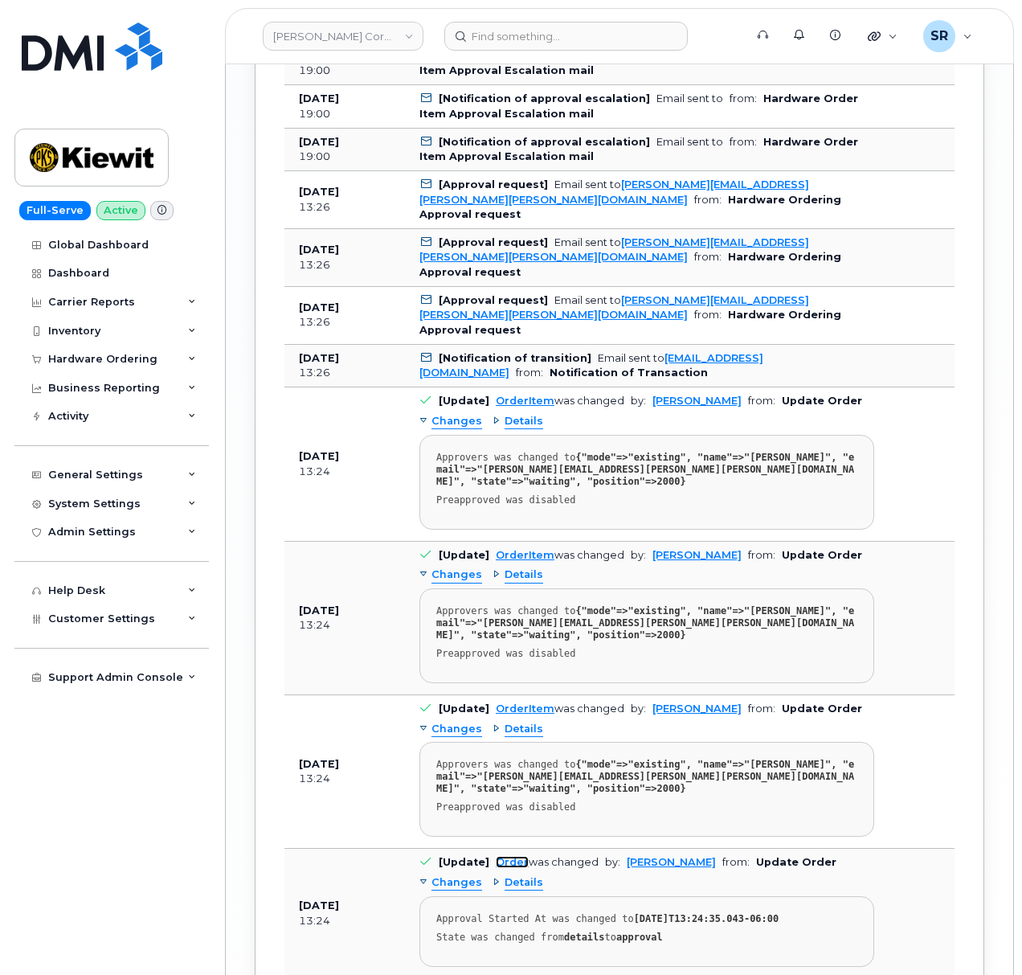
click at [502, 856] on link "Order" at bounding box center [512, 862] width 33 height 12
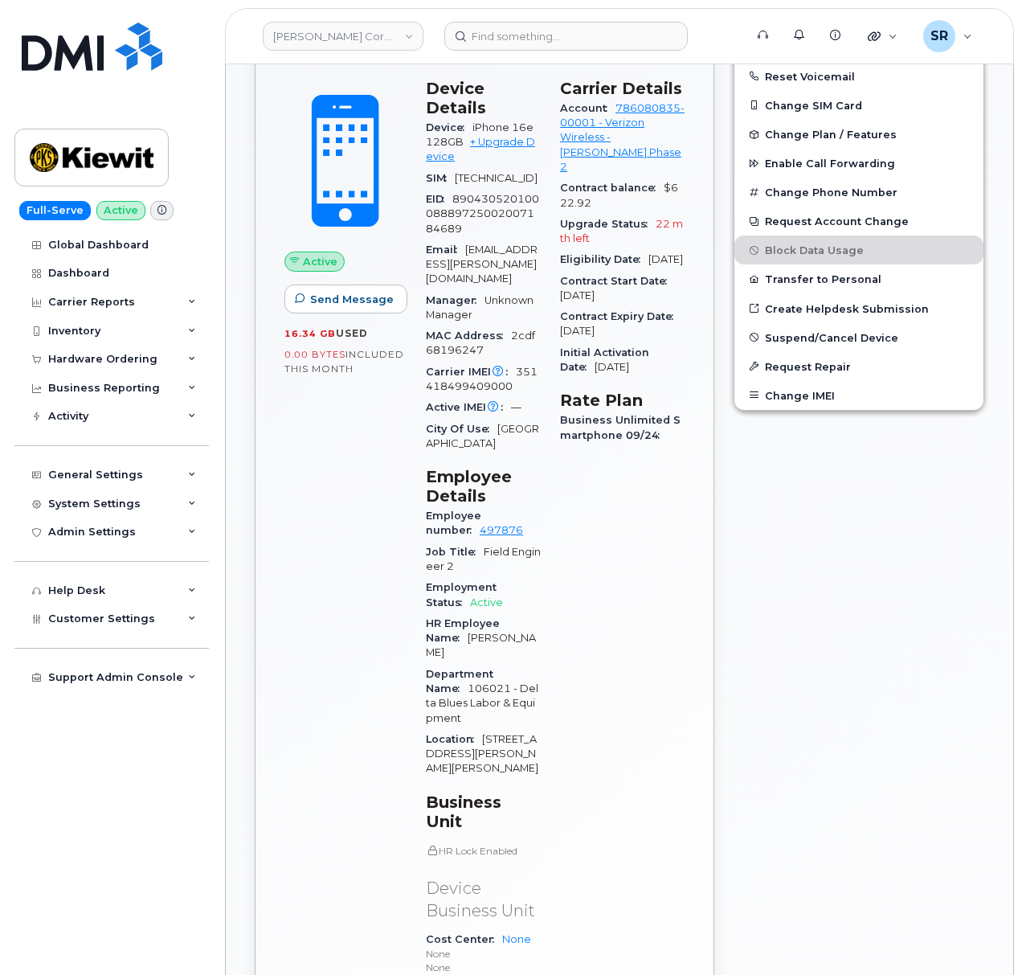
scroll to position [643, 0]
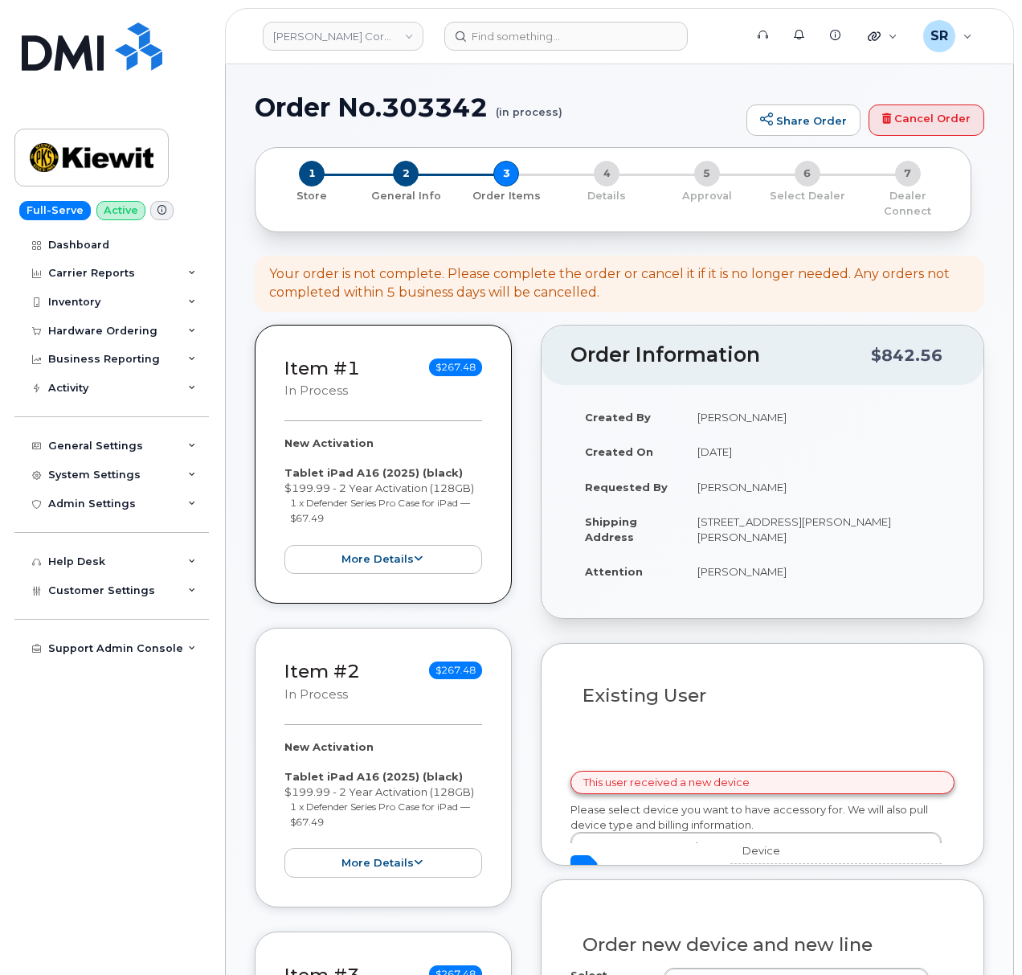
select select
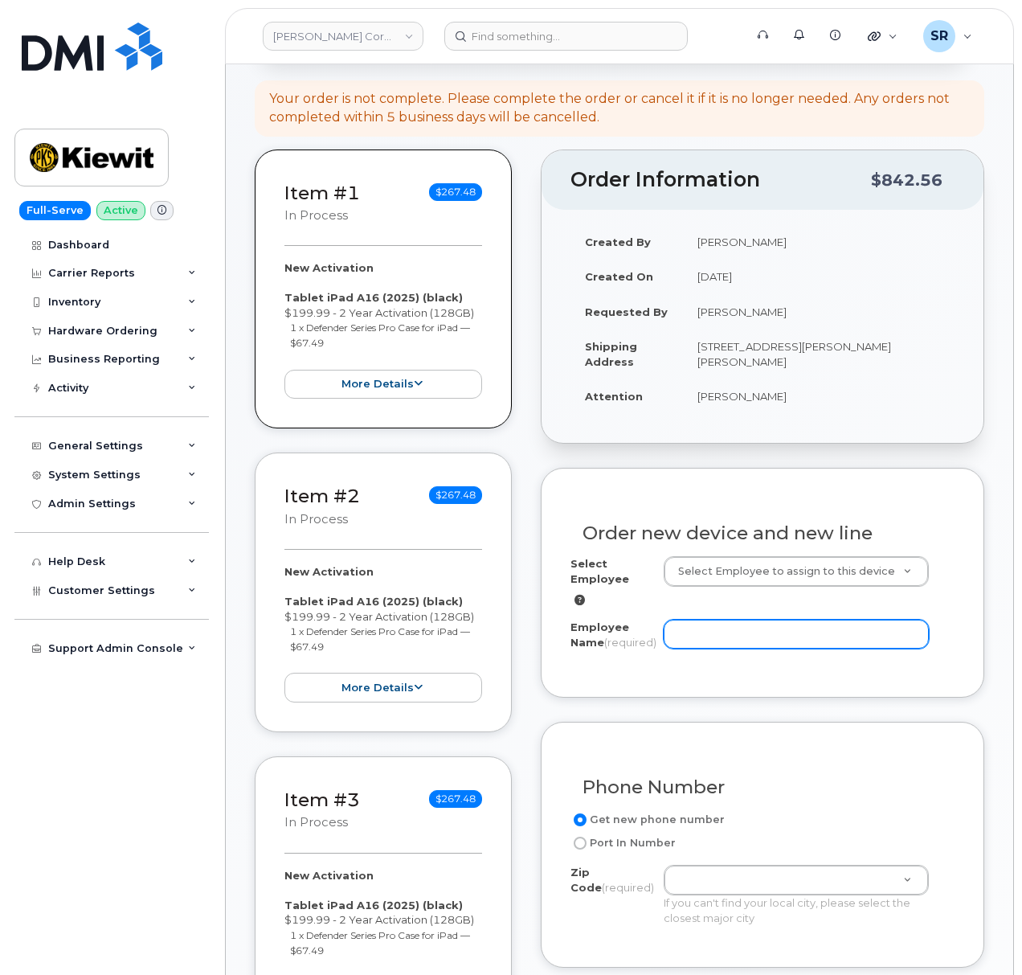
scroll to position [214, 0]
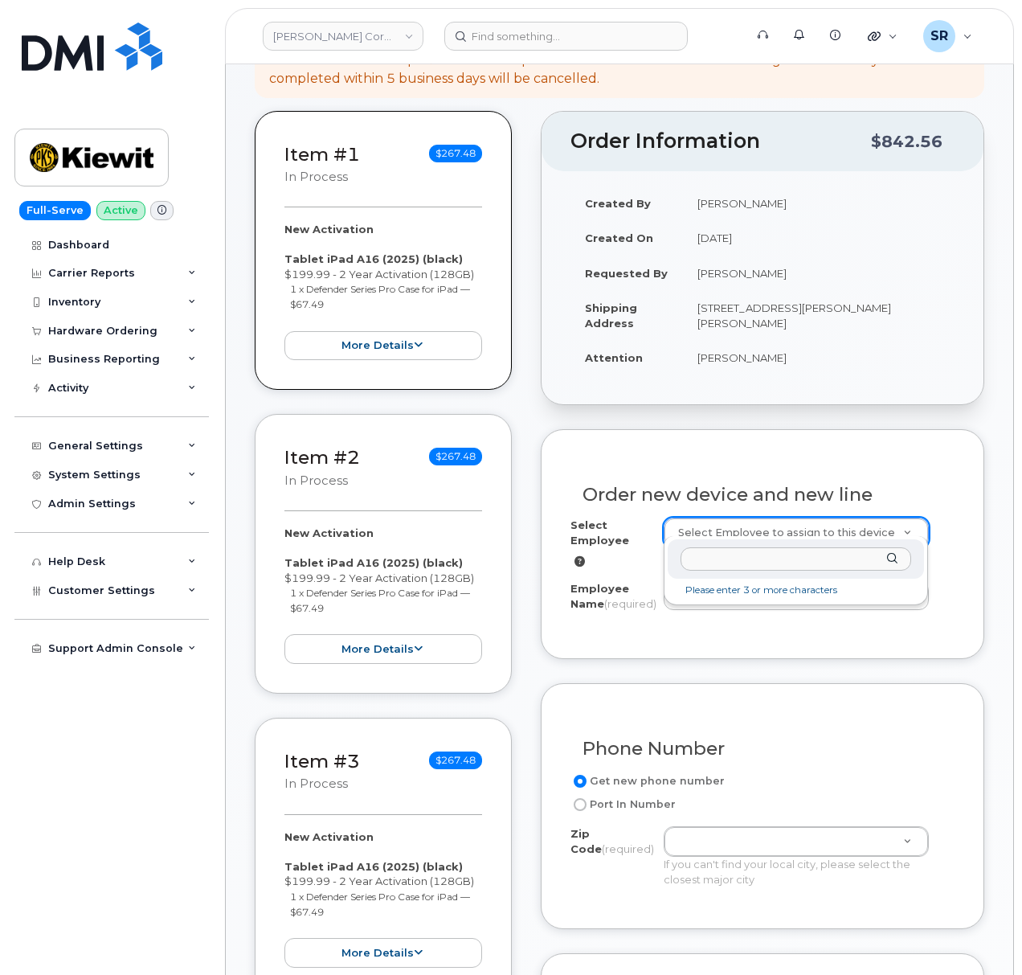
click at [749, 559] on input "text" at bounding box center [796, 558] width 231 height 23
paste input "[PERSON_NAME]"
click at [776, 555] on input "[PERSON_NAME]" at bounding box center [796, 558] width 231 height 23
type input "[PERSON_NAME]"
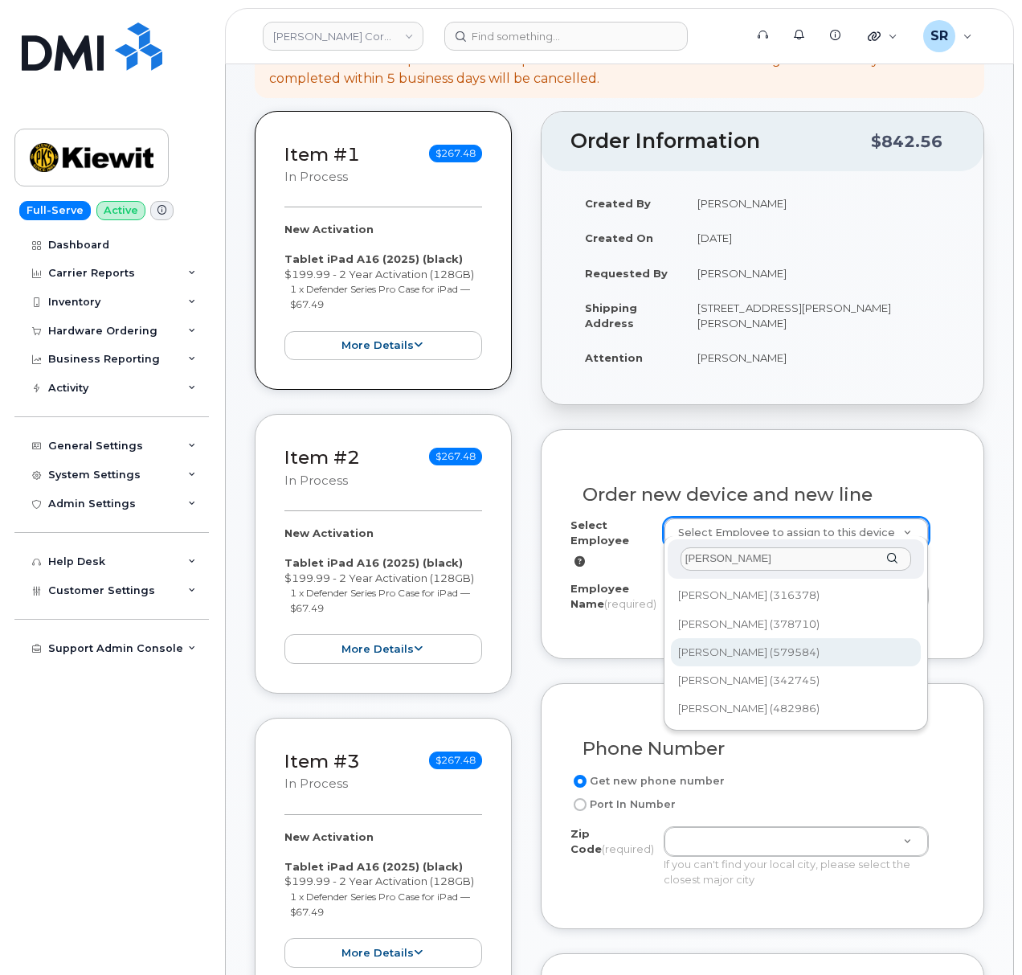
type input "2969692"
type input "[PERSON_NAME]"
type input "[STREET_ADDRESS][PERSON_NAME][PERSON_NAME]"
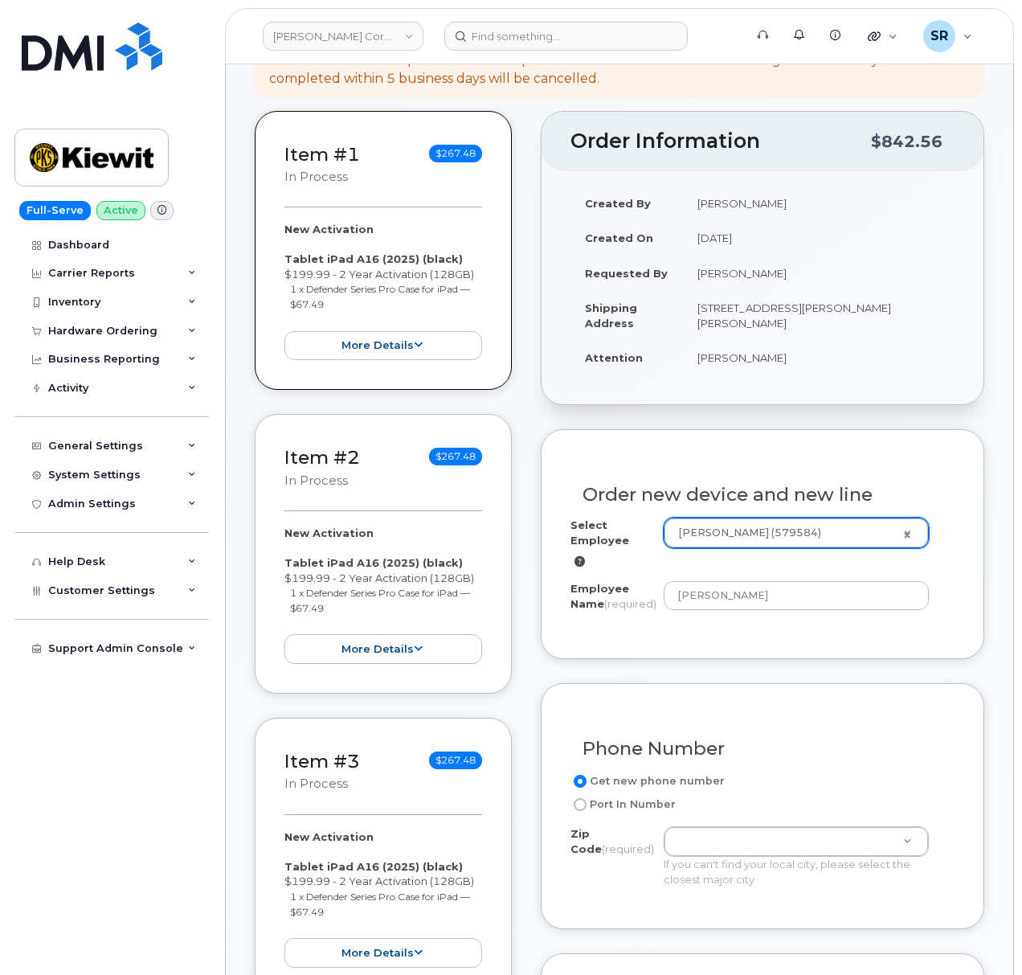
click at [895, 624] on div "Select Employee Justin Clark (579584) 2969692 Employee Name (required) Justin C…" at bounding box center [763, 574] width 384 height 112
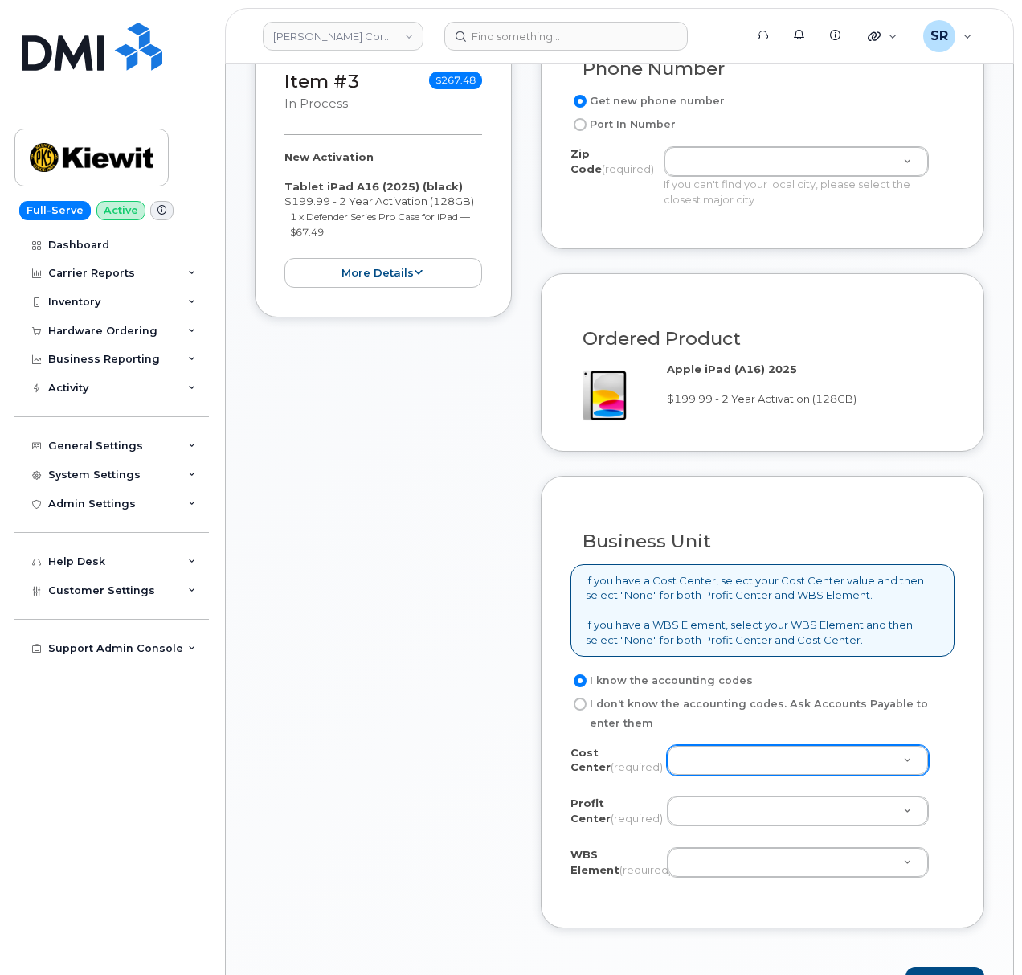
scroll to position [857, 0]
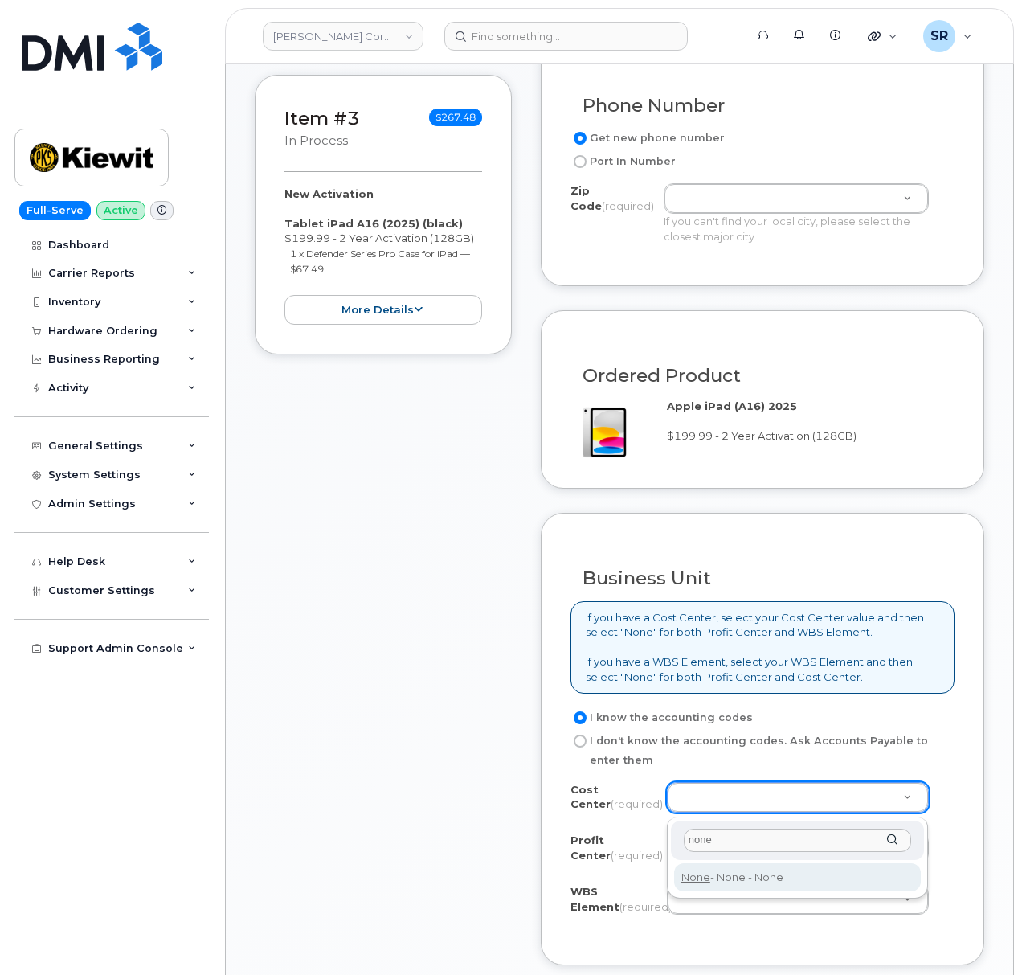
type input "none"
type input "None"
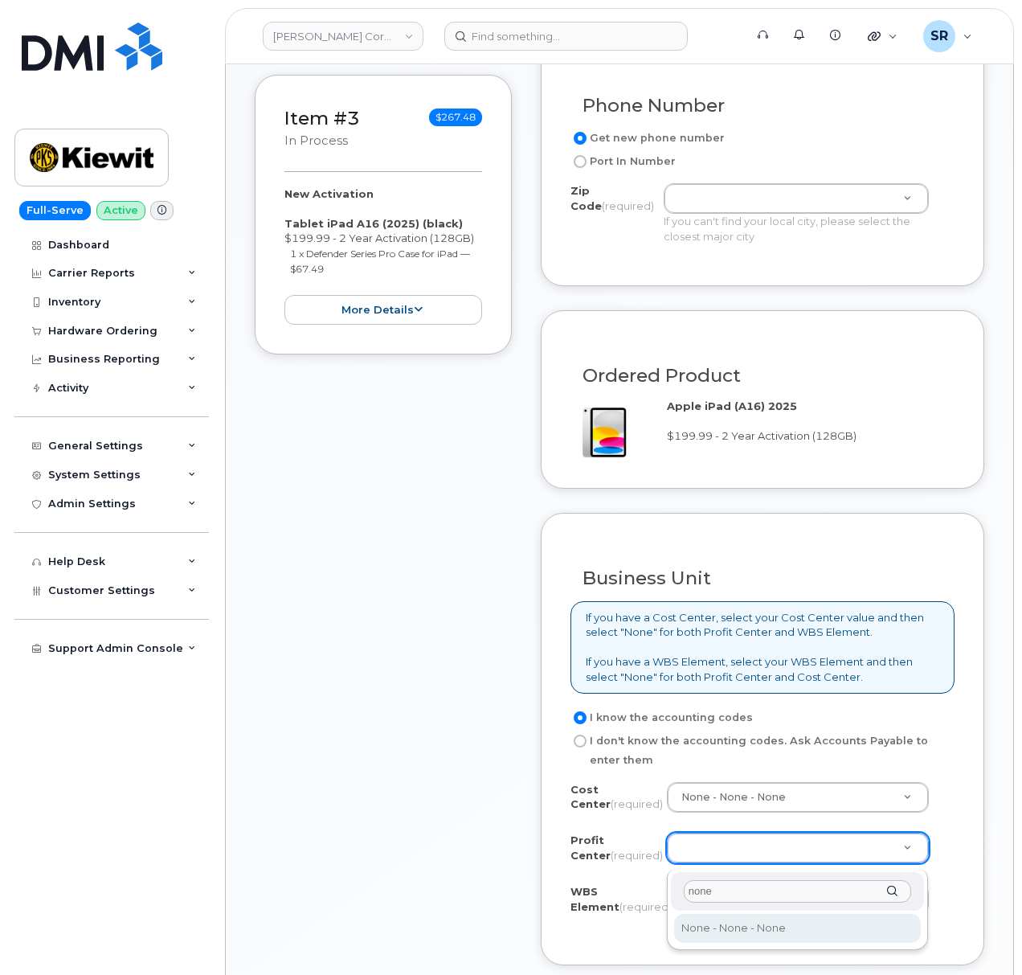
type input "none"
select select "None"
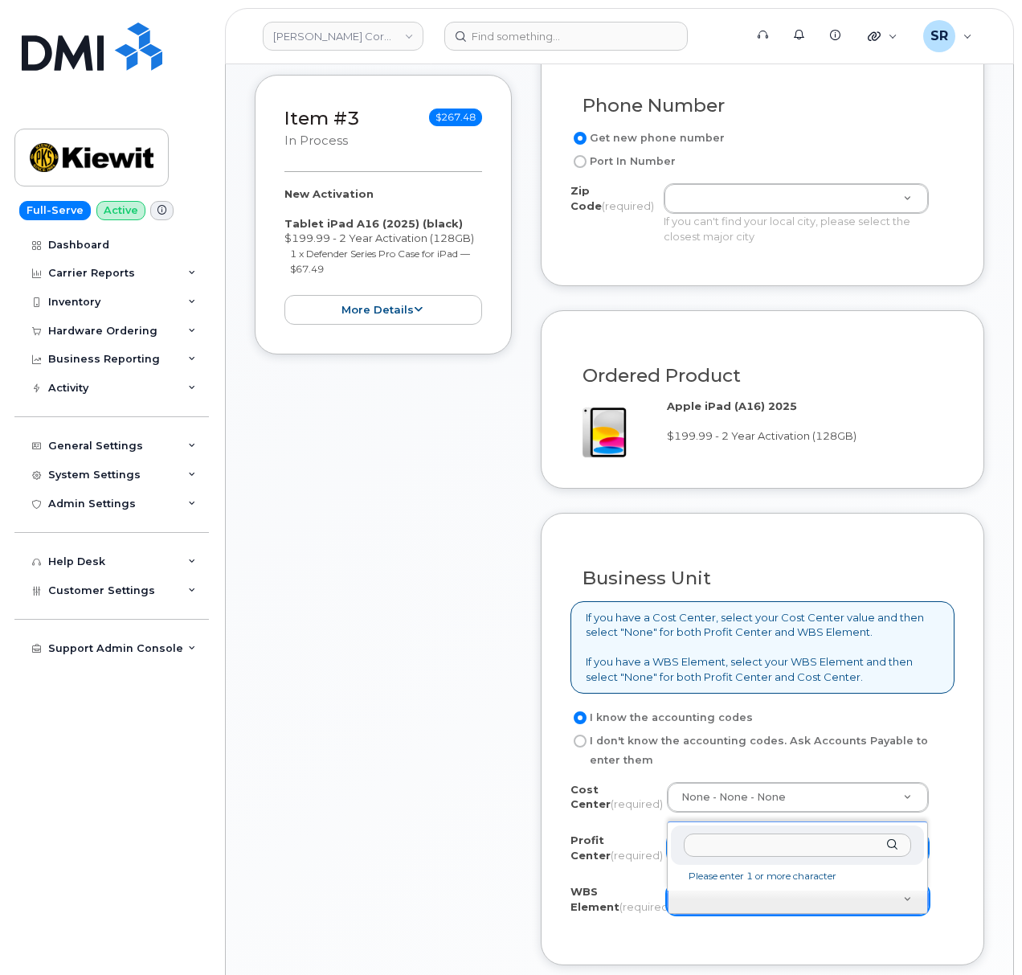
click at [766, 843] on input "text" at bounding box center [798, 844] width 228 height 23
paste input "106004.2262"
type input "106004.2262"
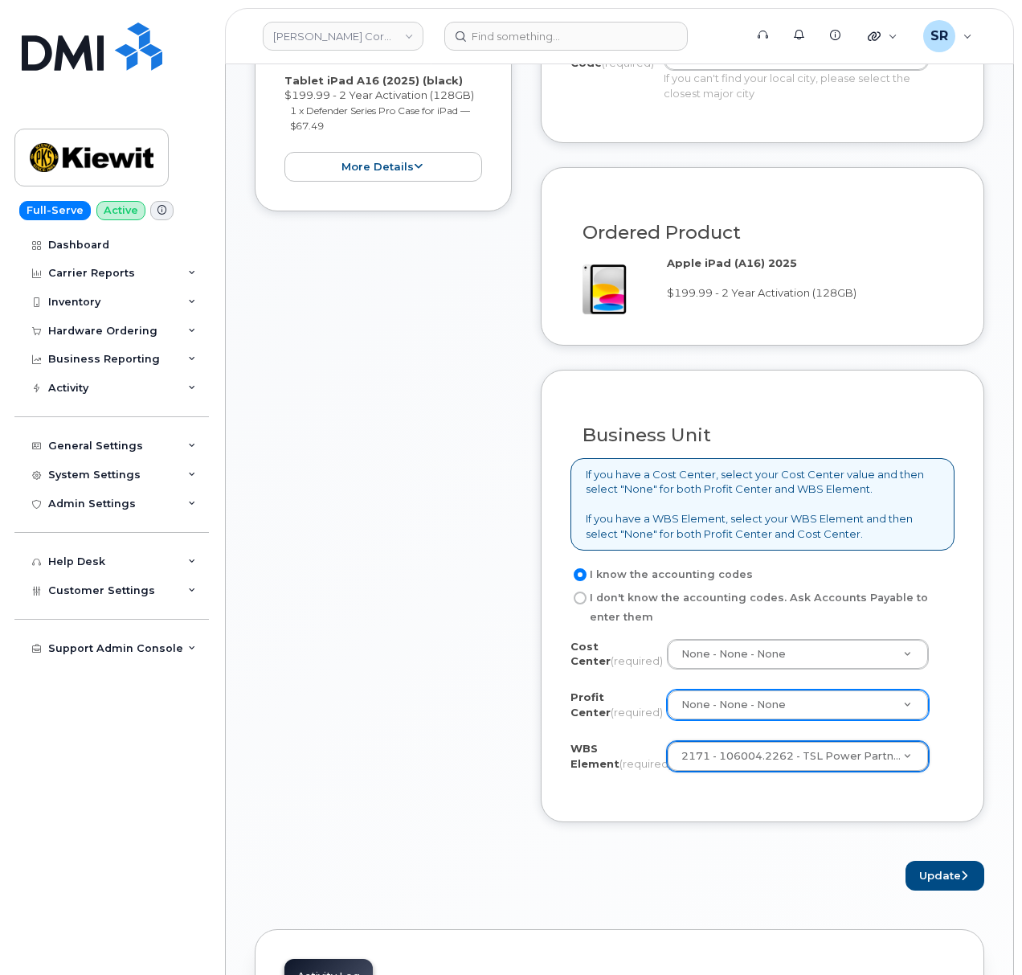
scroll to position [1178, 0]
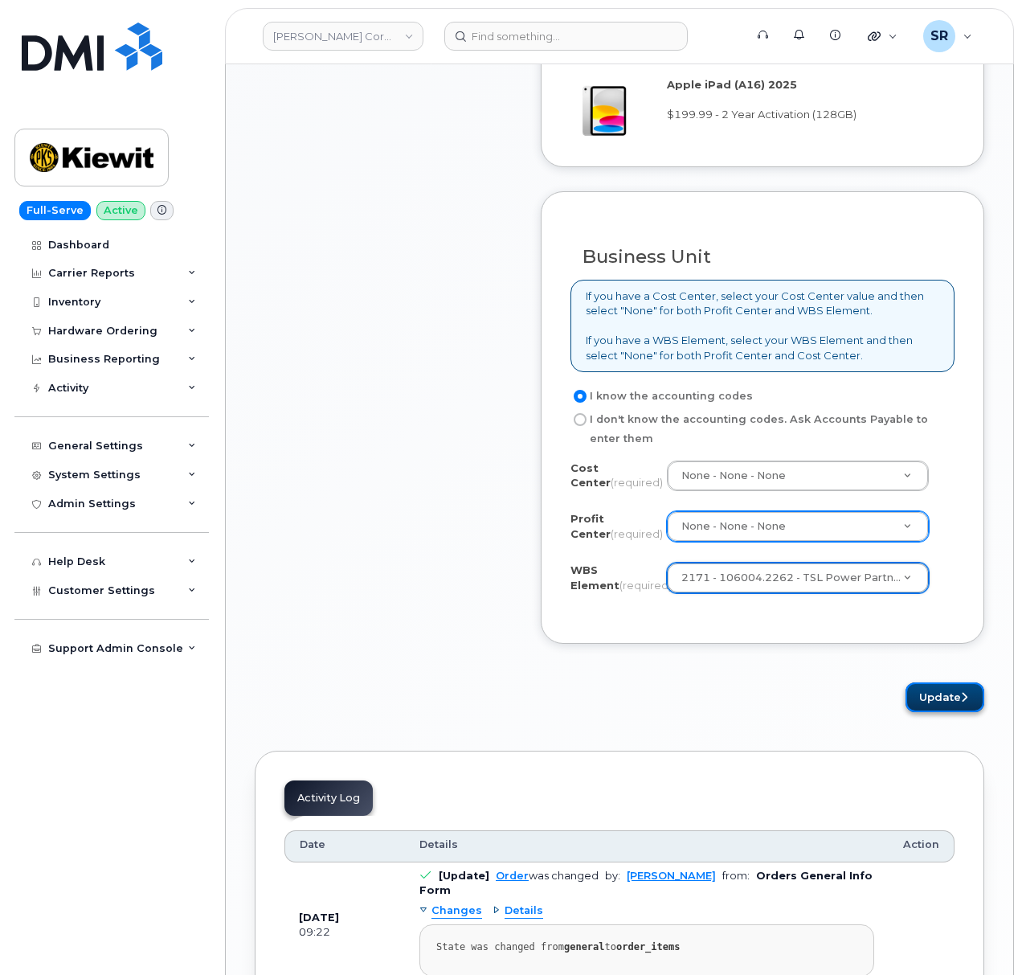
click at [923, 702] on button "Update" at bounding box center [945, 697] width 79 height 30
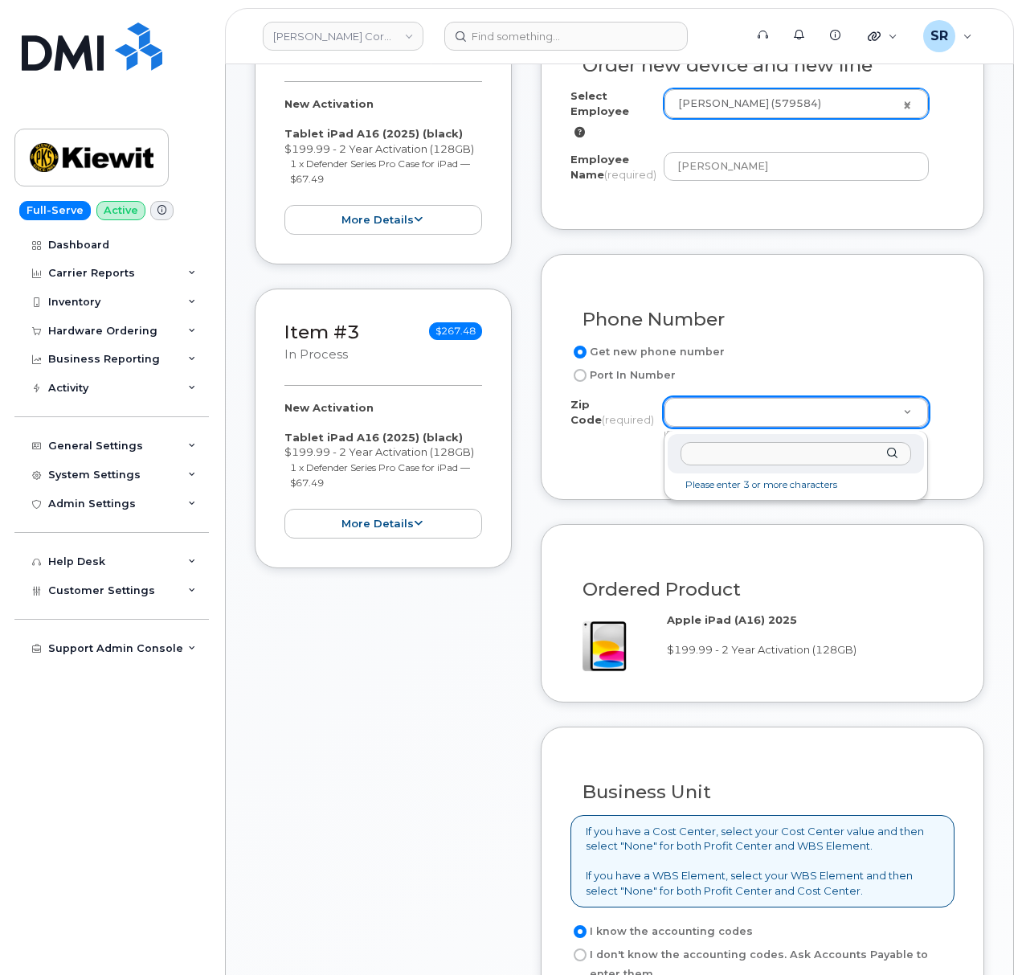
click at [727, 453] on input "Zip Code (required)" at bounding box center [796, 453] width 231 height 23
paste input "38701"
type input "38701"
type input "38701 ([GEOGRAPHIC_DATA], [GEOGRAPHIC_DATA])"
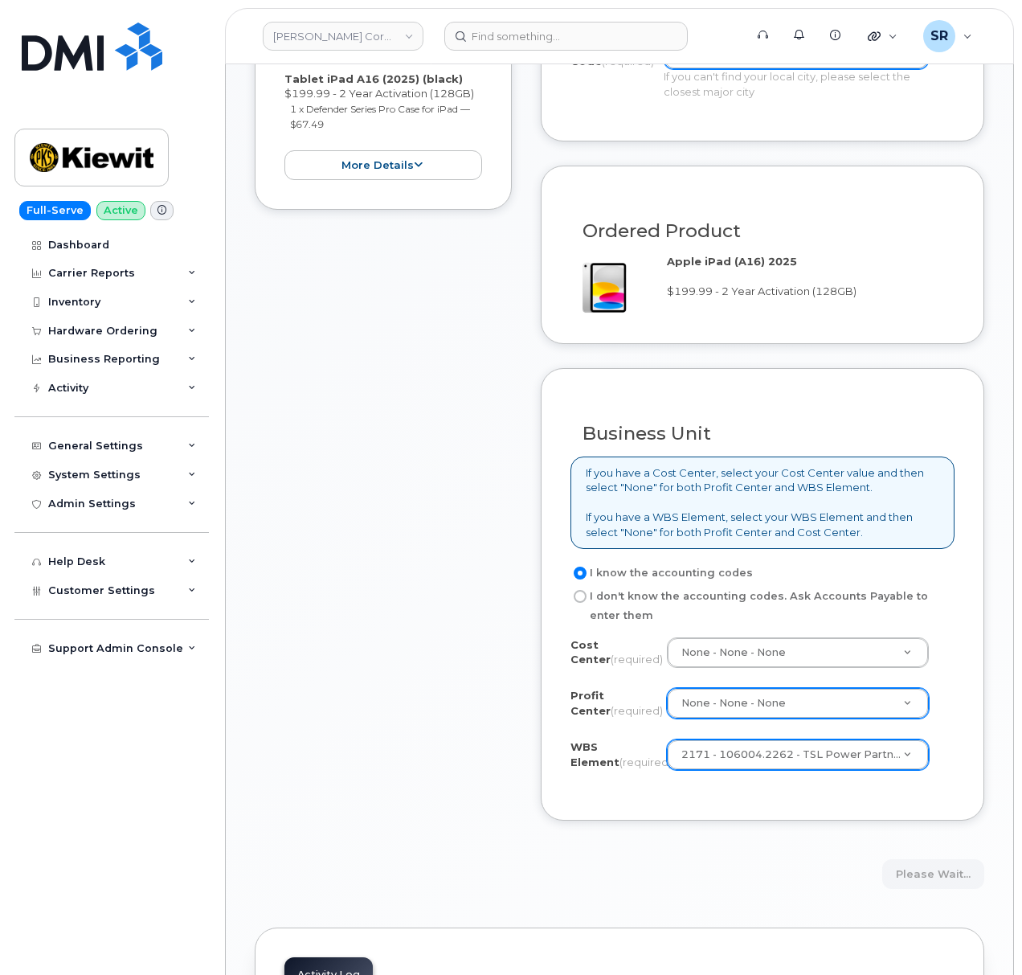
click at [399, 561] on div "Item #1 in process $267.48 New Activation Tablet iPad A16 (2025) (black) $199.9…" at bounding box center [383, 106] width 257 height 1566
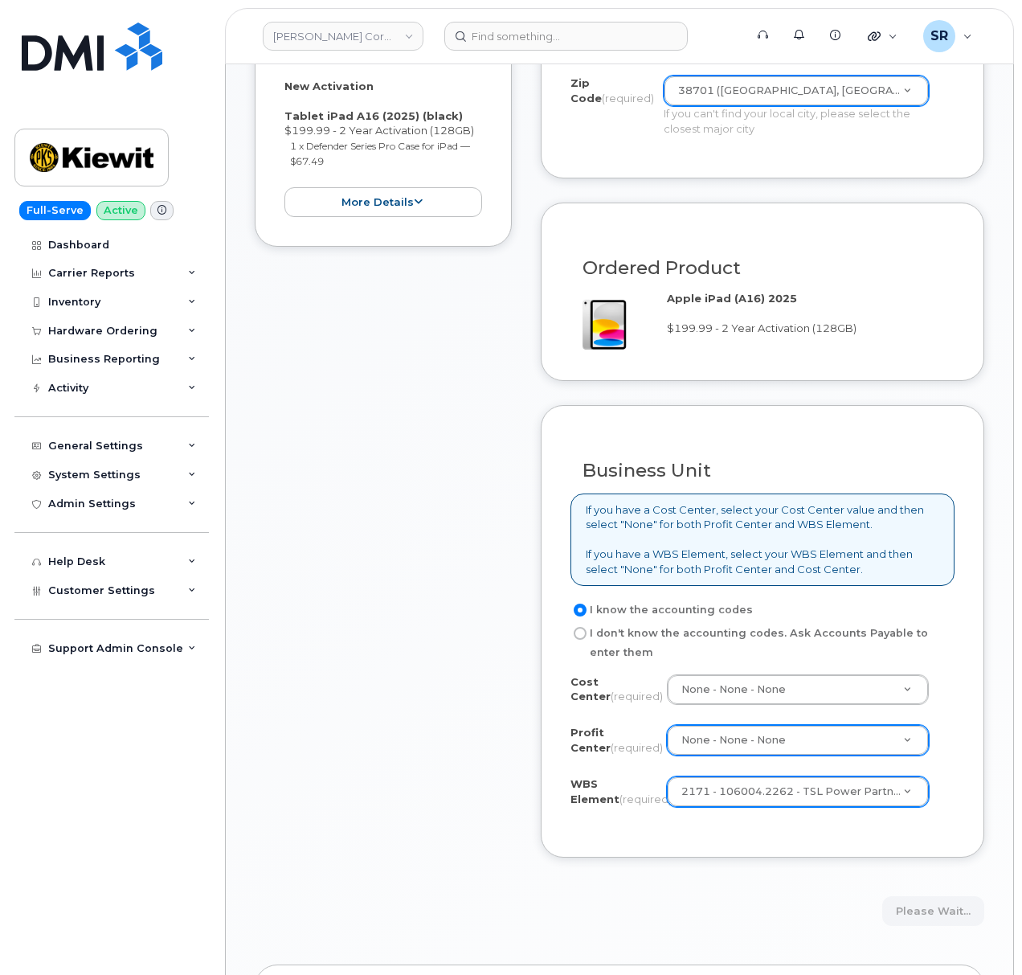
scroll to position [840, 0]
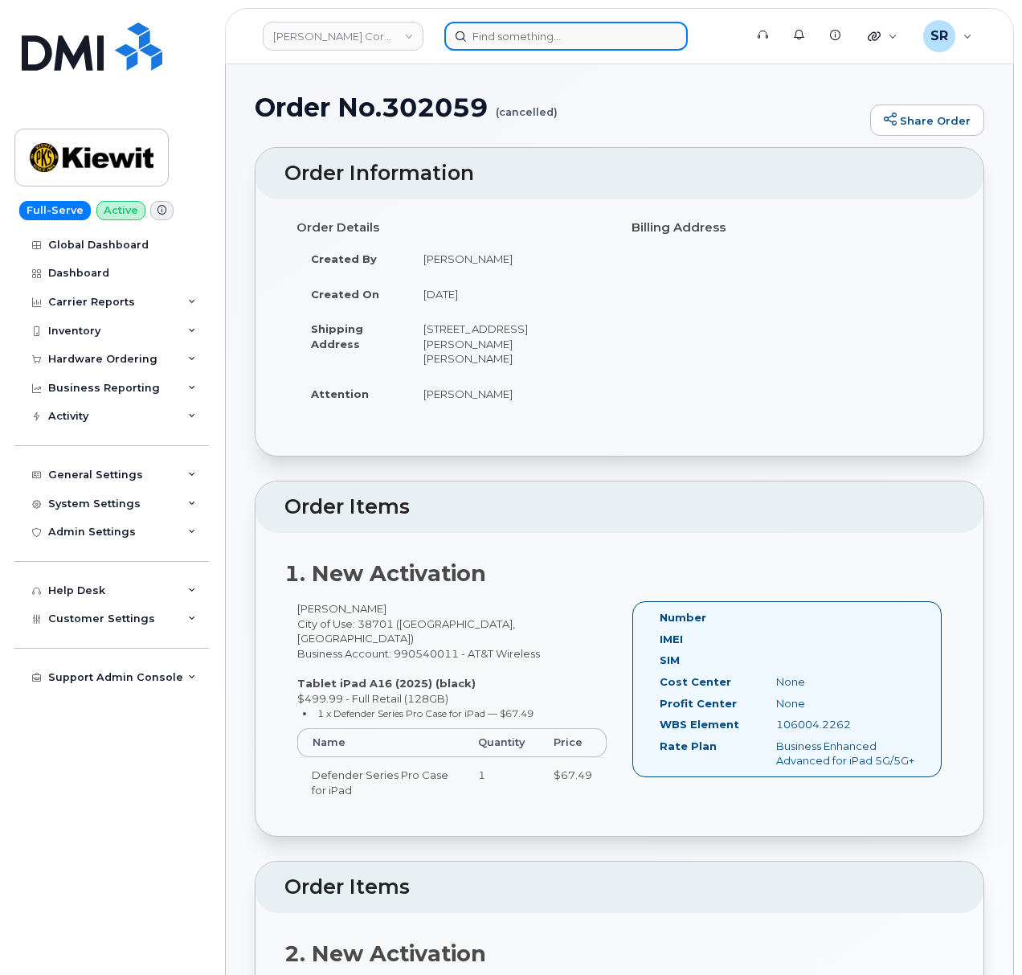
click at [599, 24] on input at bounding box center [566, 36] width 244 height 29
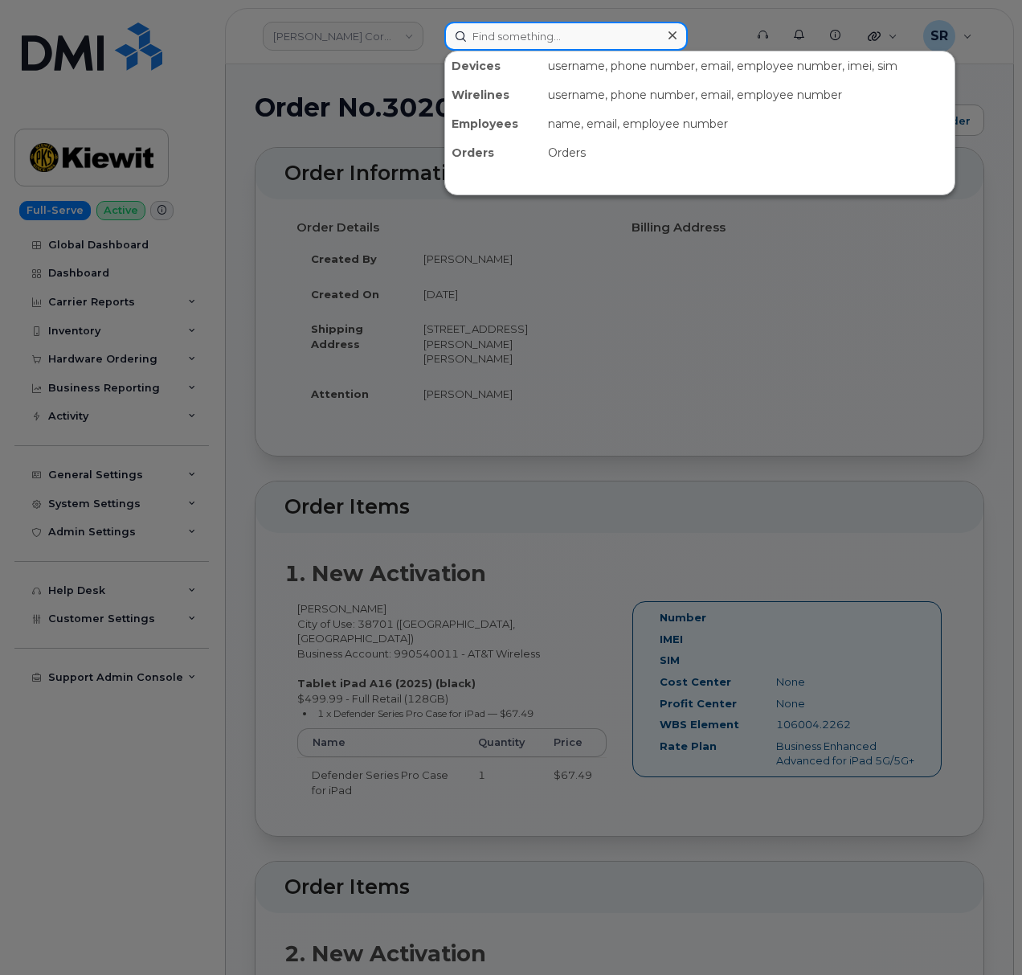
paste input "626-234-4557"
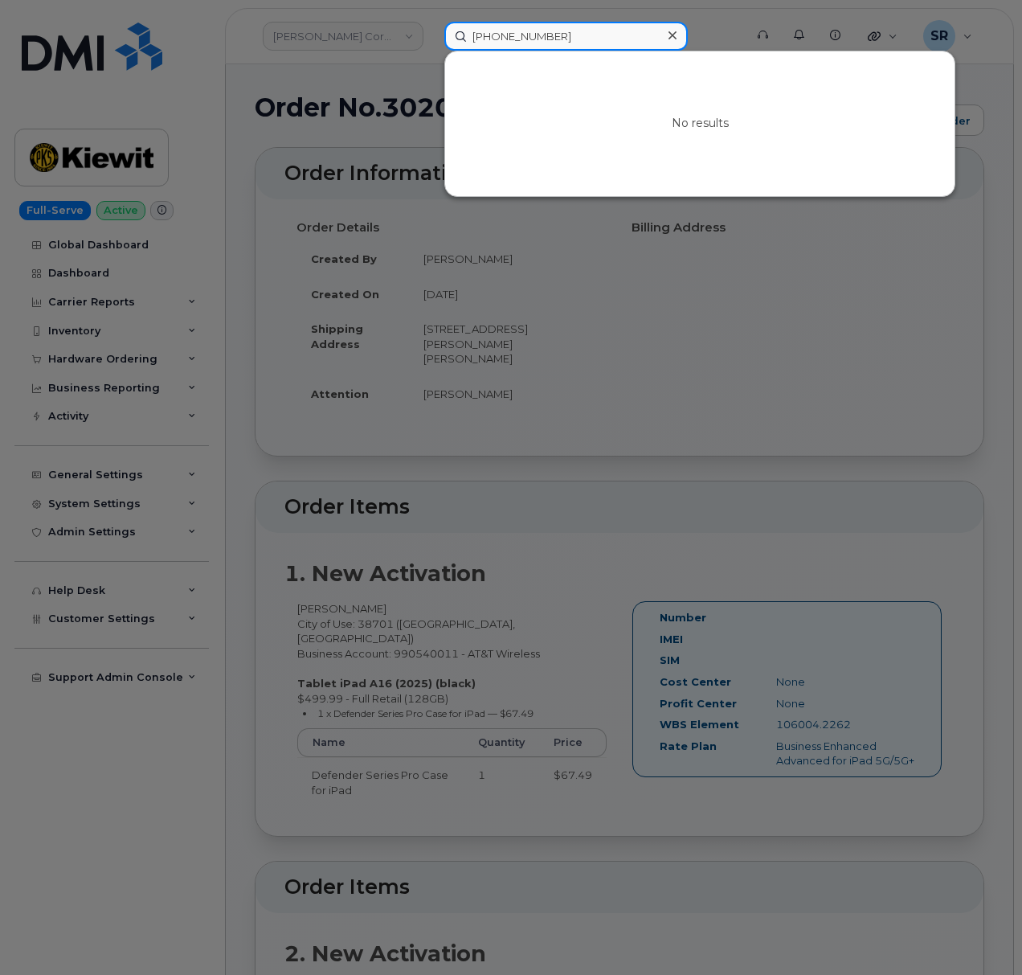
click at [608, 32] on input "626-234-4557" at bounding box center [566, 36] width 244 height 29
click at [526, 34] on input "626-234-4557" at bounding box center [566, 36] width 244 height 29
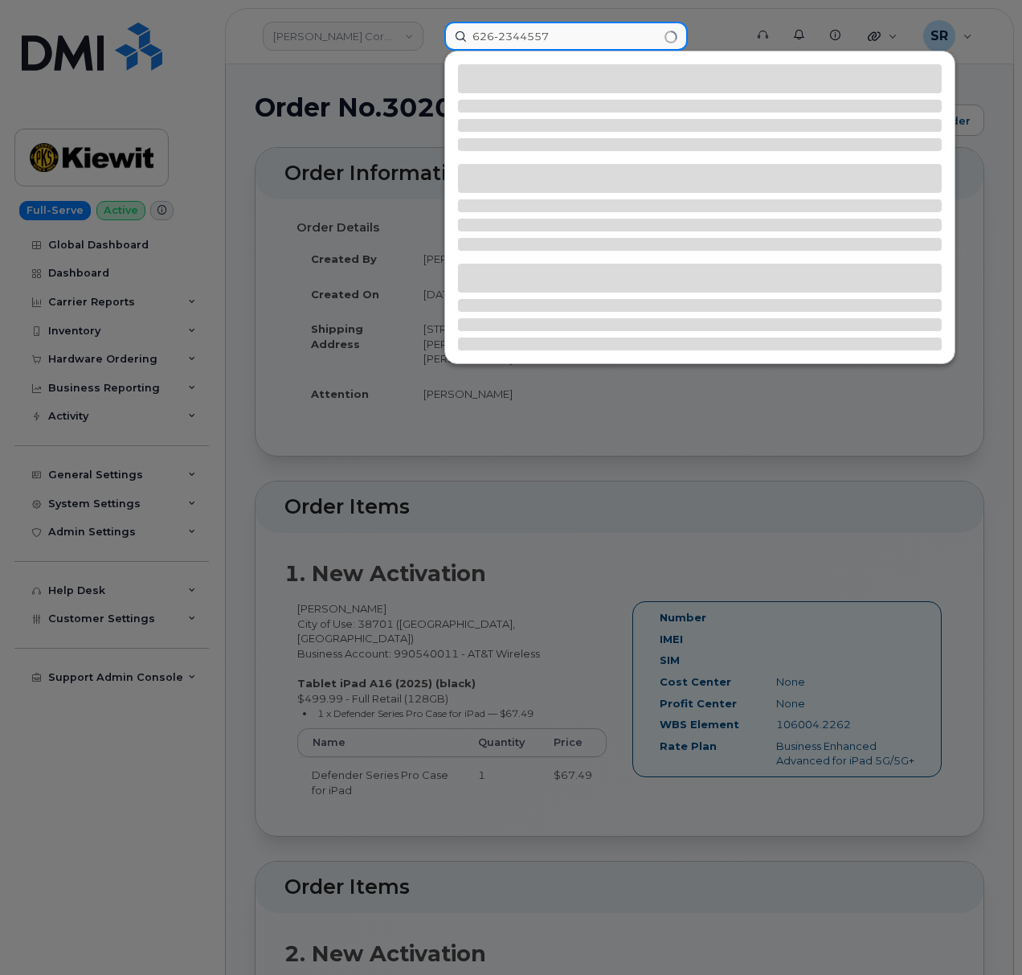
click at [502, 37] on input "626-2344557" at bounding box center [566, 36] width 244 height 29
click at [498, 36] on input "626-2344557" at bounding box center [566, 36] width 244 height 29
click at [616, 39] on input "6262344557" at bounding box center [566, 36] width 244 height 29
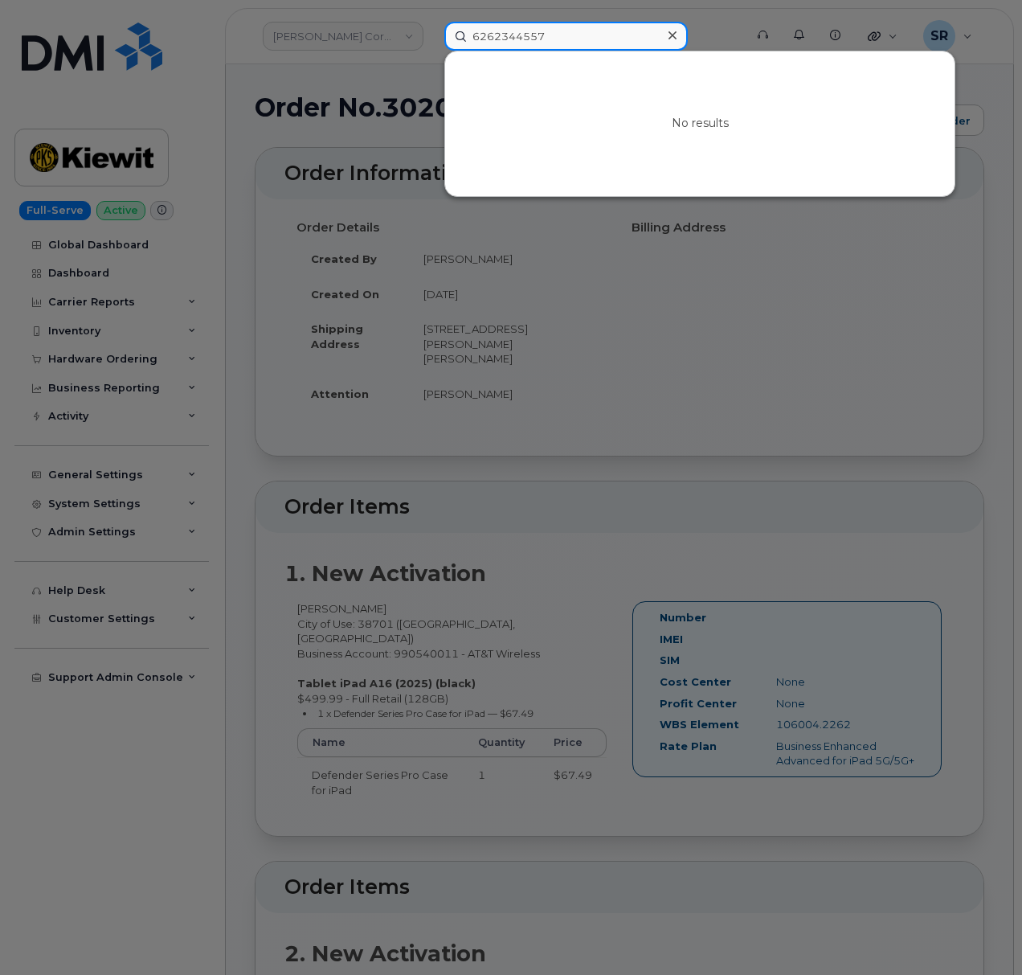
click at [574, 33] on input "6262344557" at bounding box center [566, 36] width 244 height 29
paste input "-234-"
click at [525, 33] on input "626-234-4557" at bounding box center [566, 36] width 244 height 29
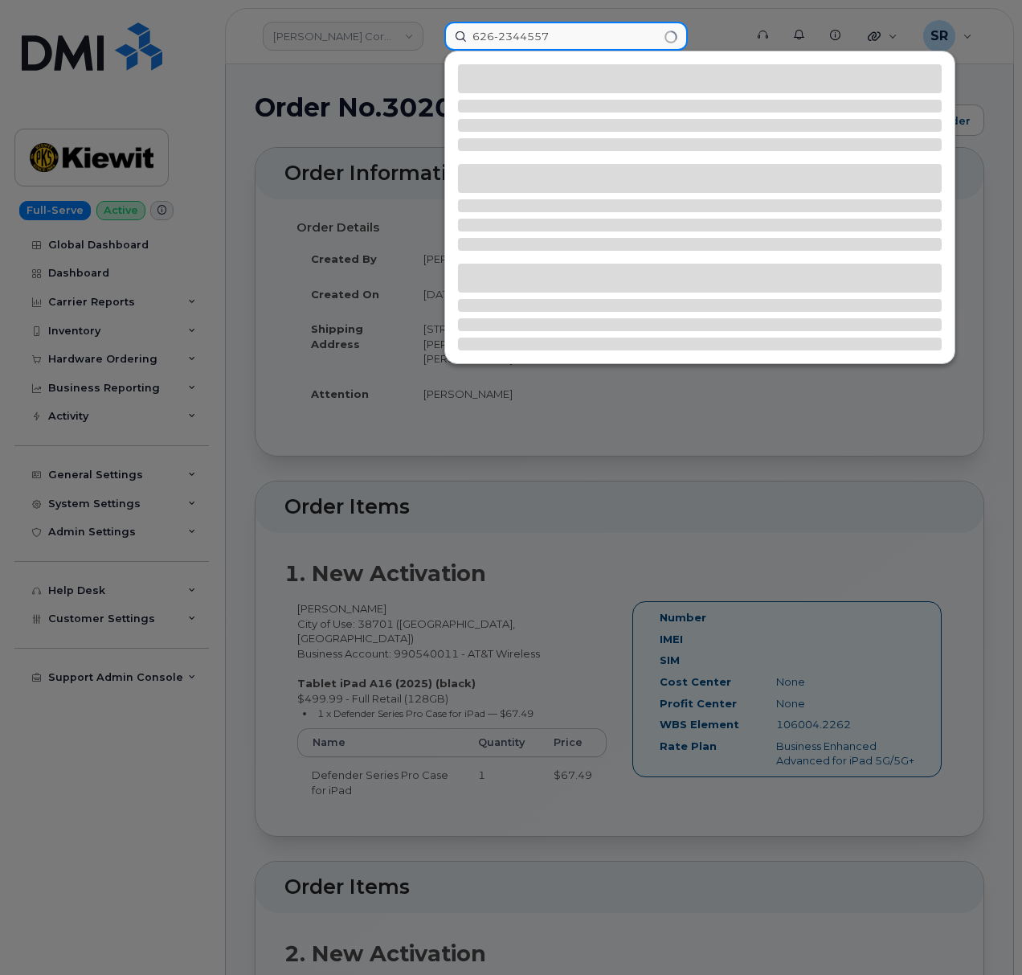
click at [502, 37] on input "626-2344557" at bounding box center [566, 36] width 244 height 29
click at [500, 39] on input "626-2344557" at bounding box center [566, 36] width 244 height 29
type input "6262344557"
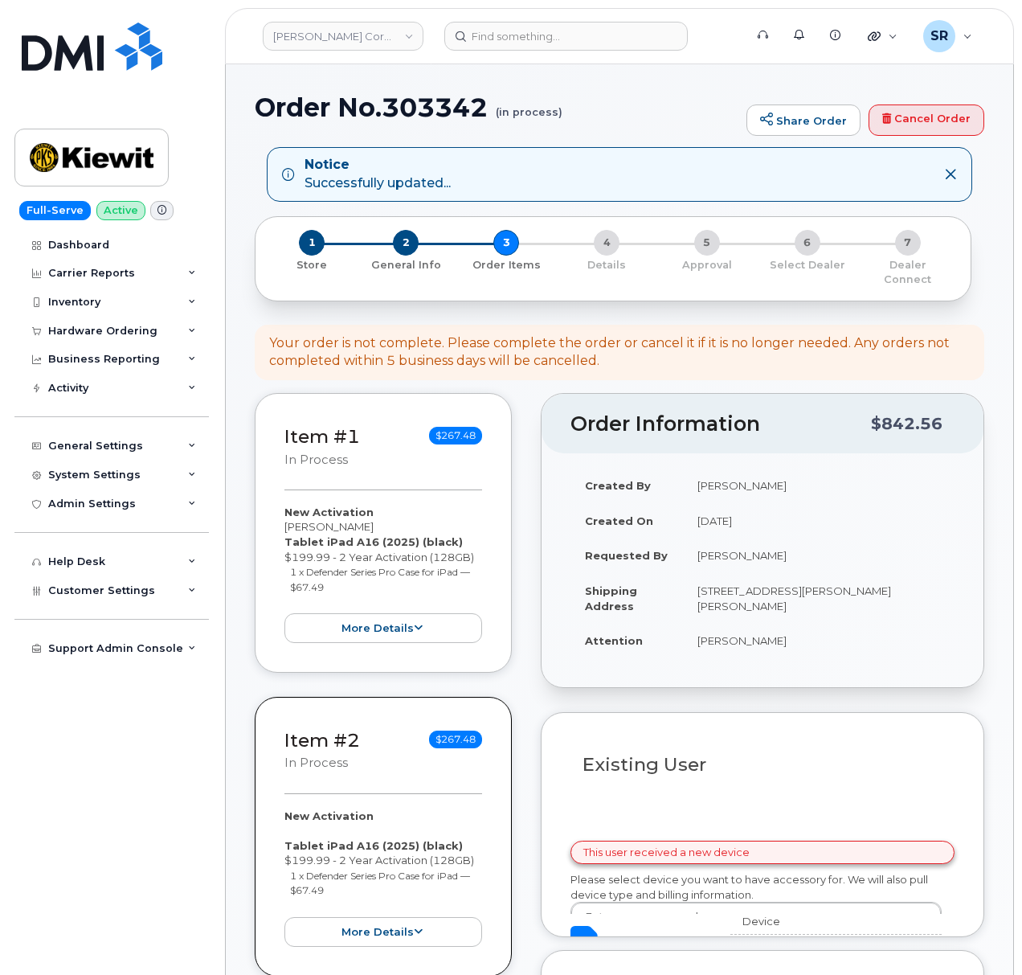
select select
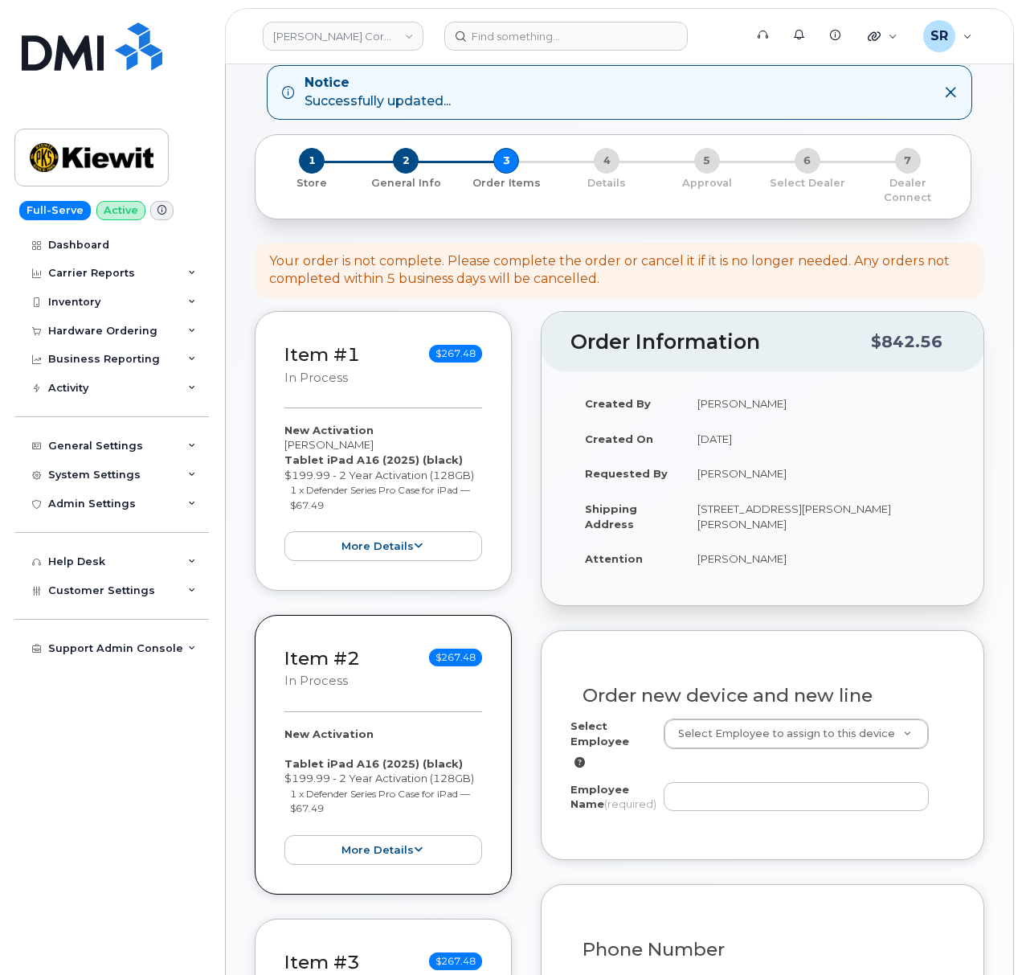
scroll to position [214, 0]
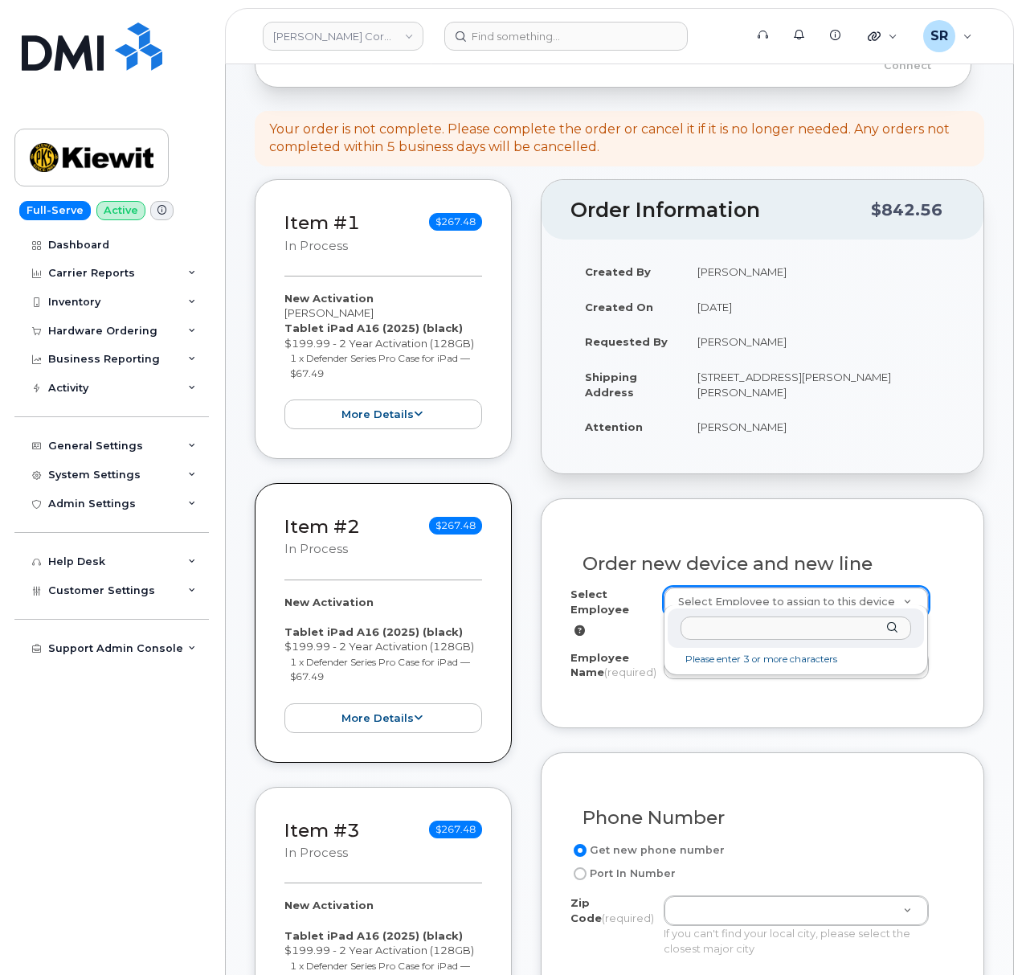
click at [752, 637] on input "text" at bounding box center [796, 627] width 231 height 23
paste input "[PERSON_NAME]"
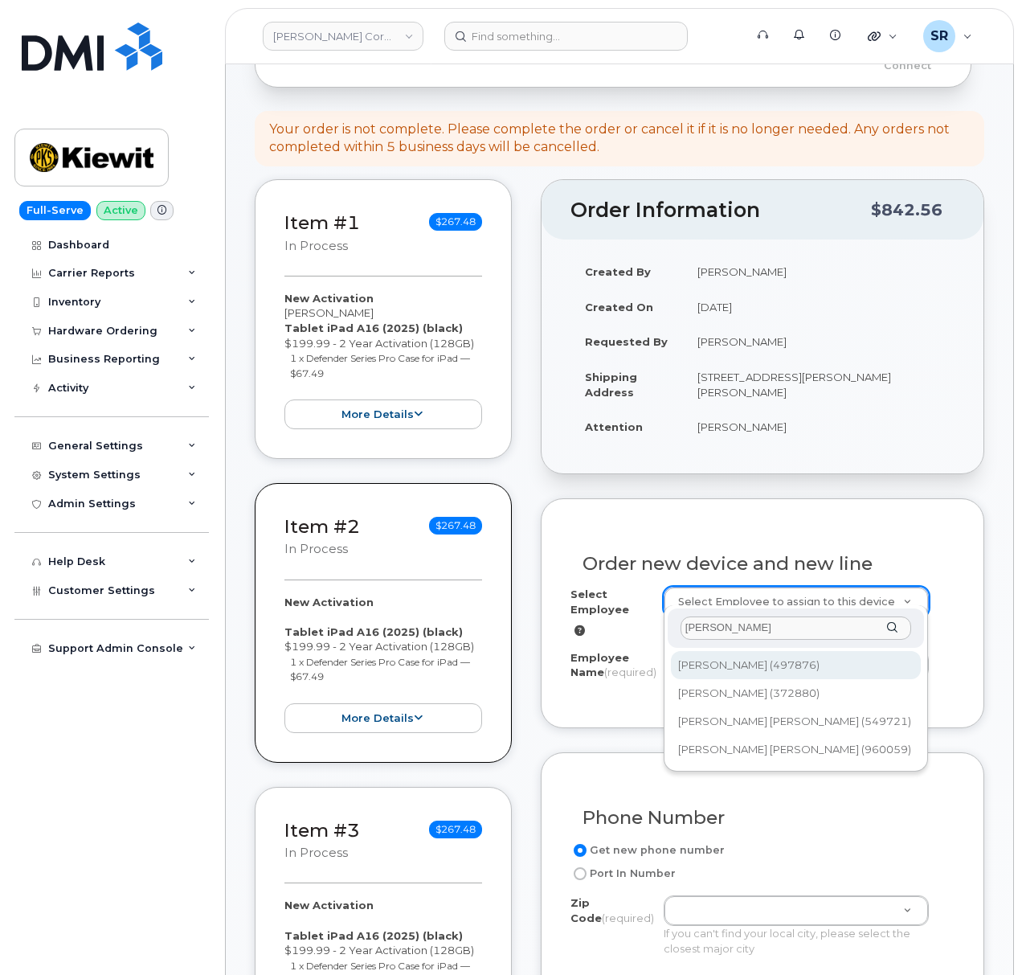
type input "[PERSON_NAME]"
type input "2161536"
type input "[PERSON_NAME]"
type input "[STREET_ADDRESS][PERSON_NAME][PERSON_NAME]"
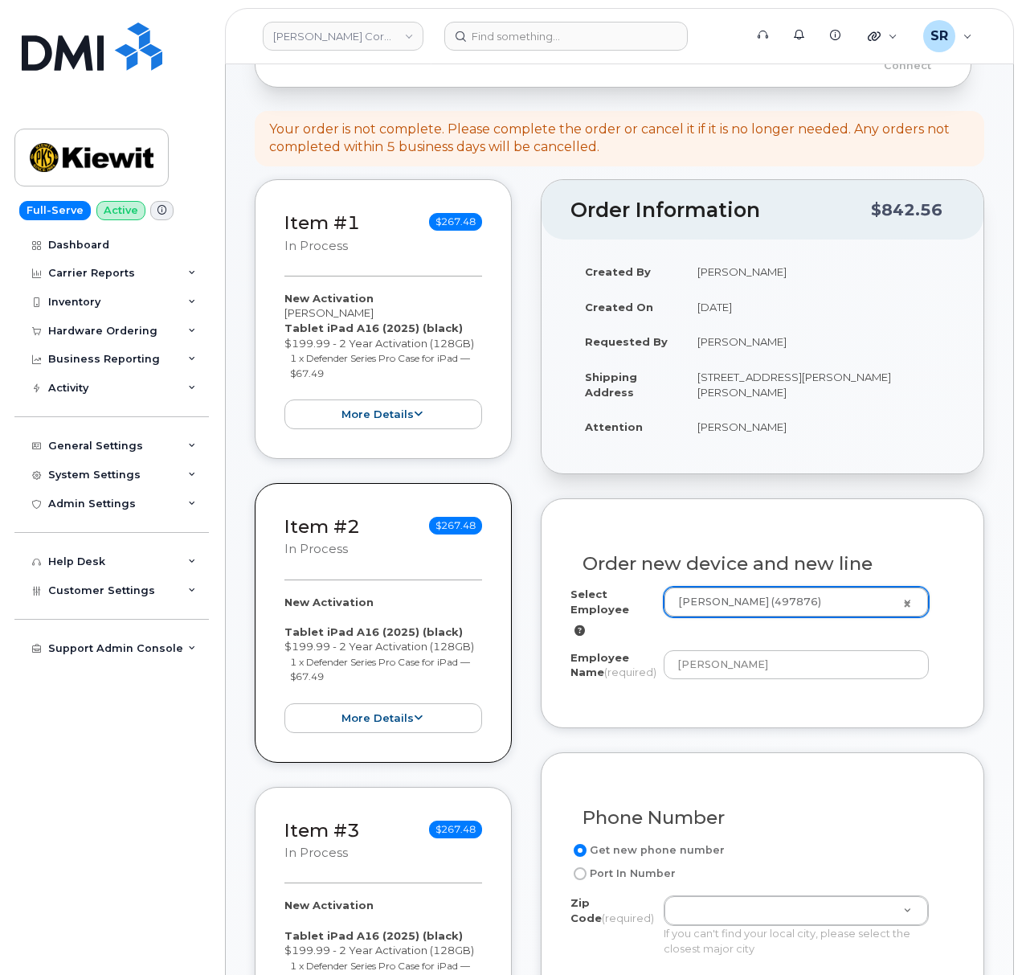
click at [825, 685] on div "Employee Name (required) Angel Ortiz" at bounding box center [763, 668] width 384 height 36
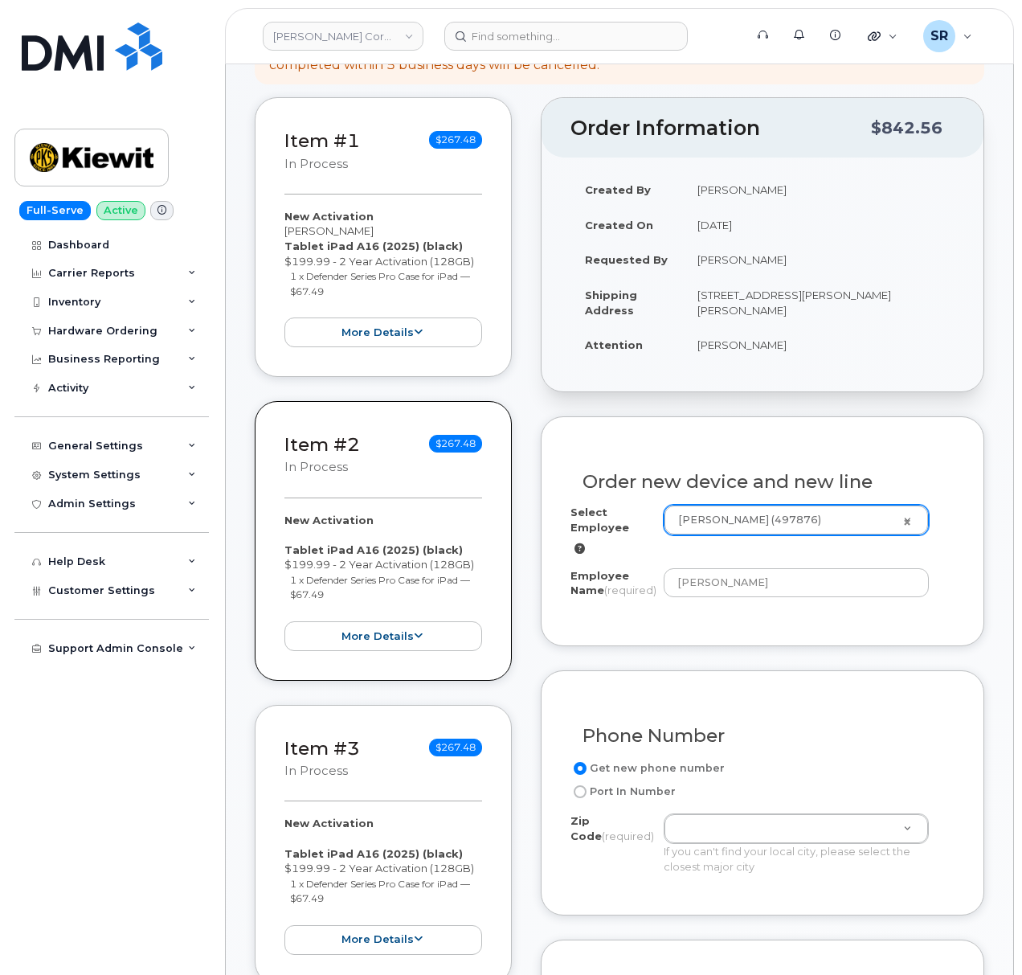
scroll to position [428, 0]
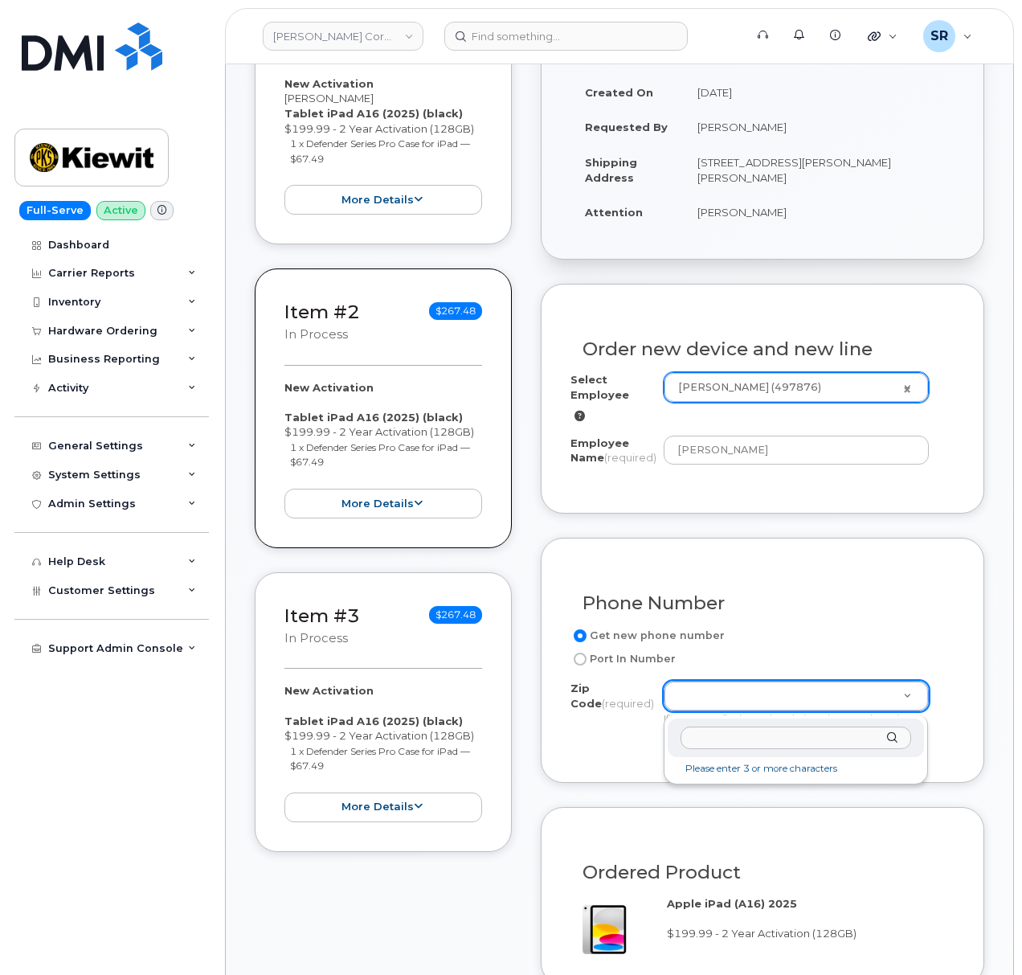
click at [749, 734] on input "Zip Code (required)" at bounding box center [796, 738] width 231 height 23
paste input "38701"
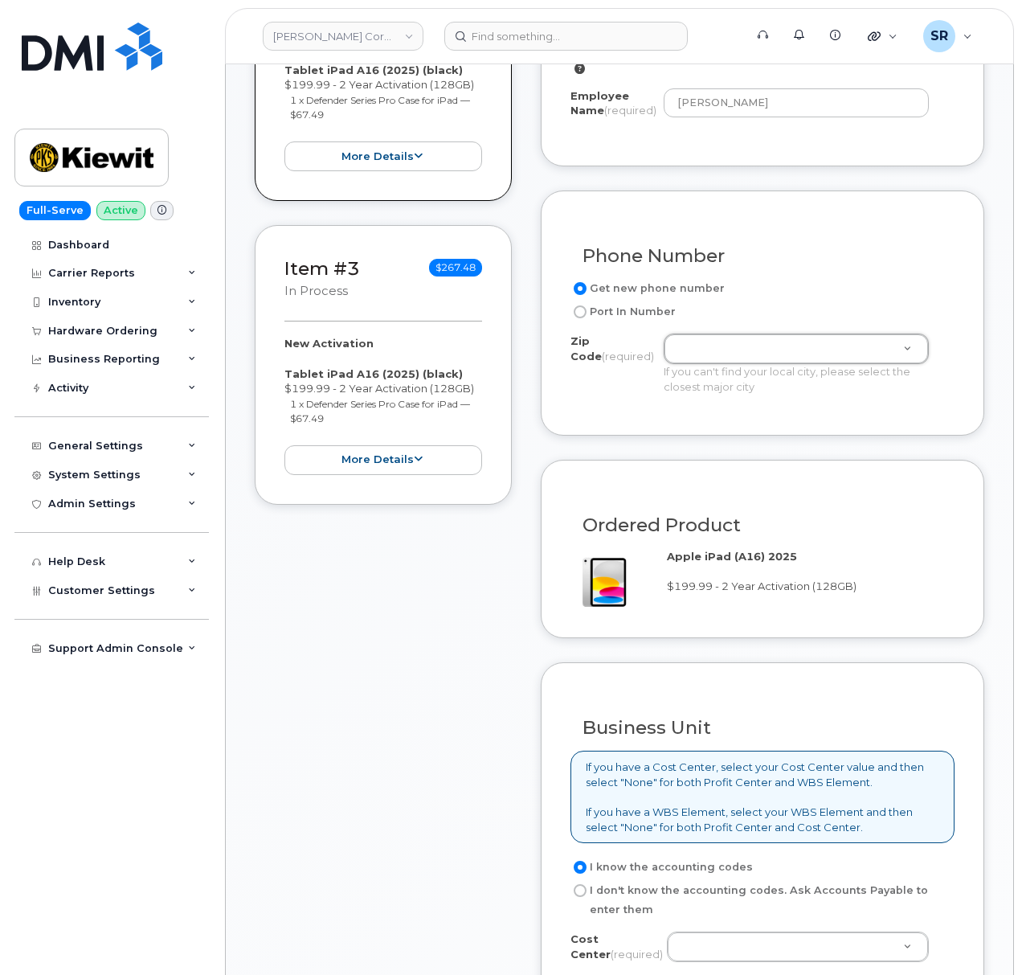
scroll to position [857, 0]
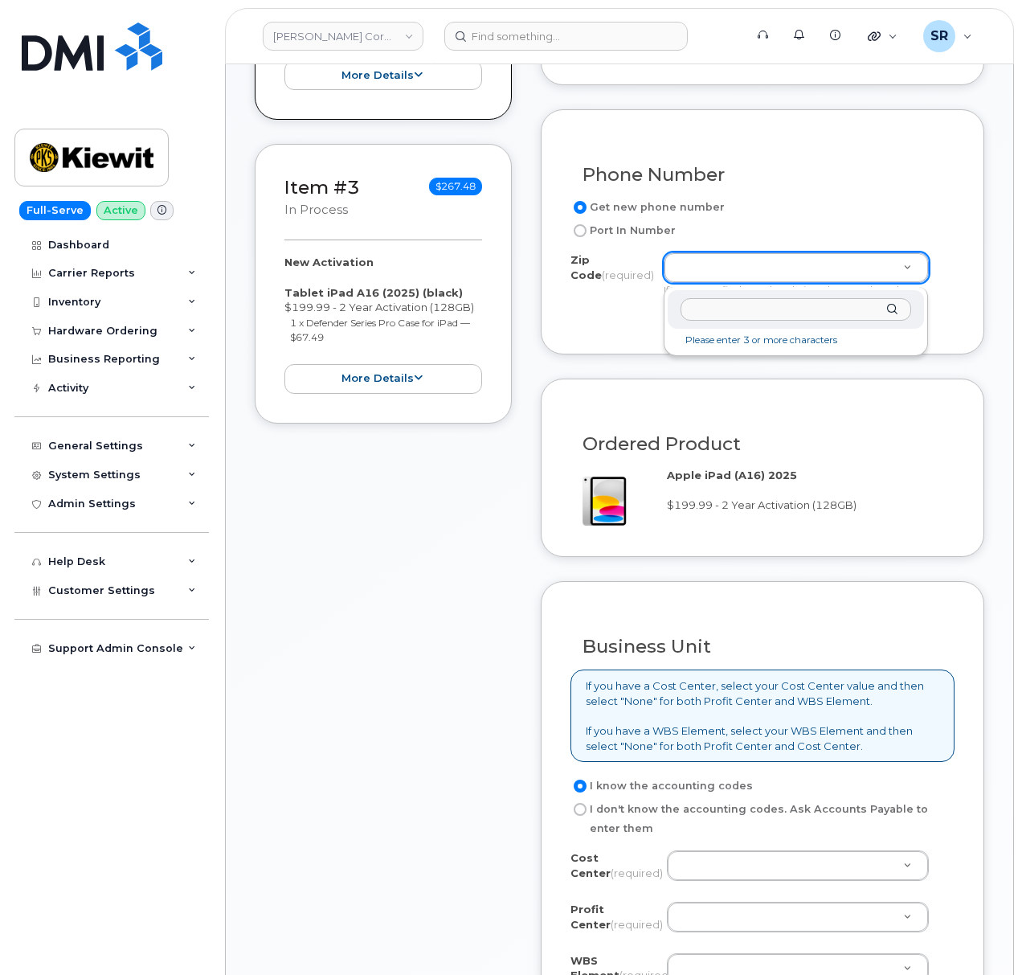
paste input "38701"
type input "38701"
type input "38701 ([GEOGRAPHIC_DATA], [GEOGRAPHIC_DATA])"
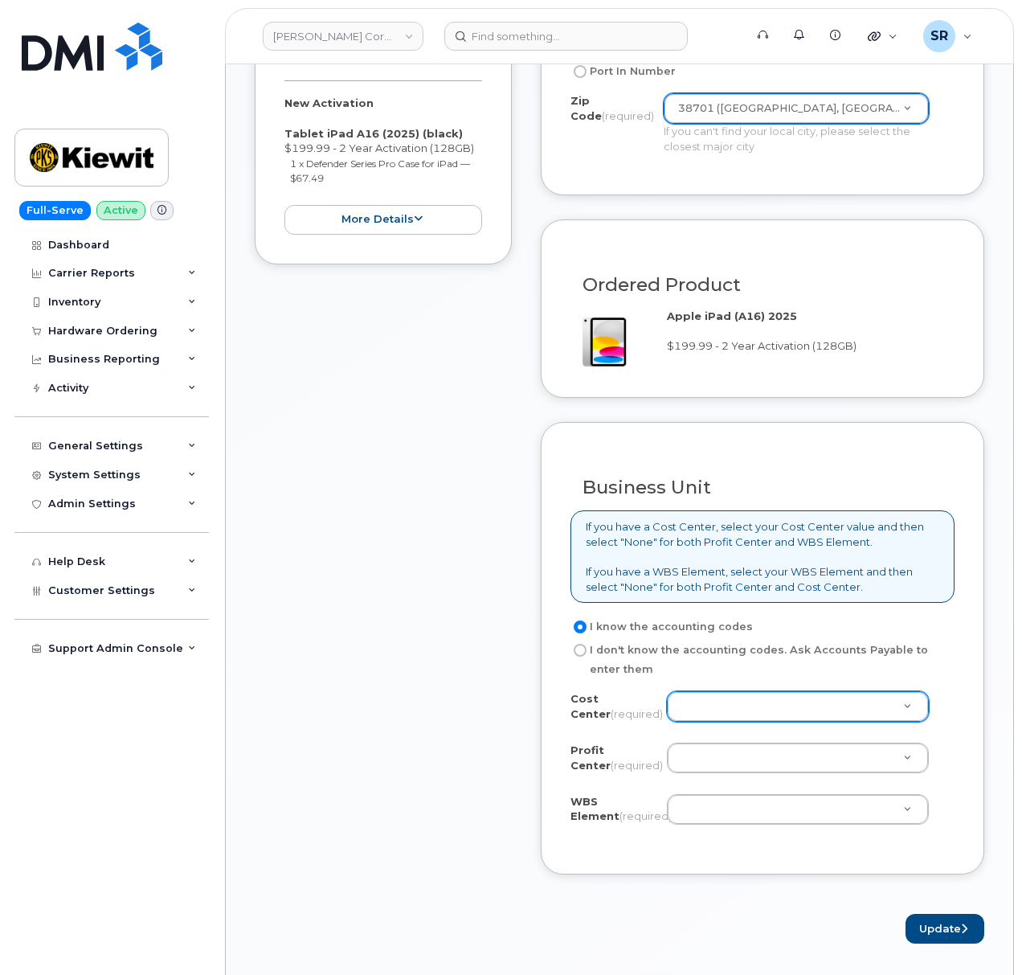
scroll to position [1178, 0]
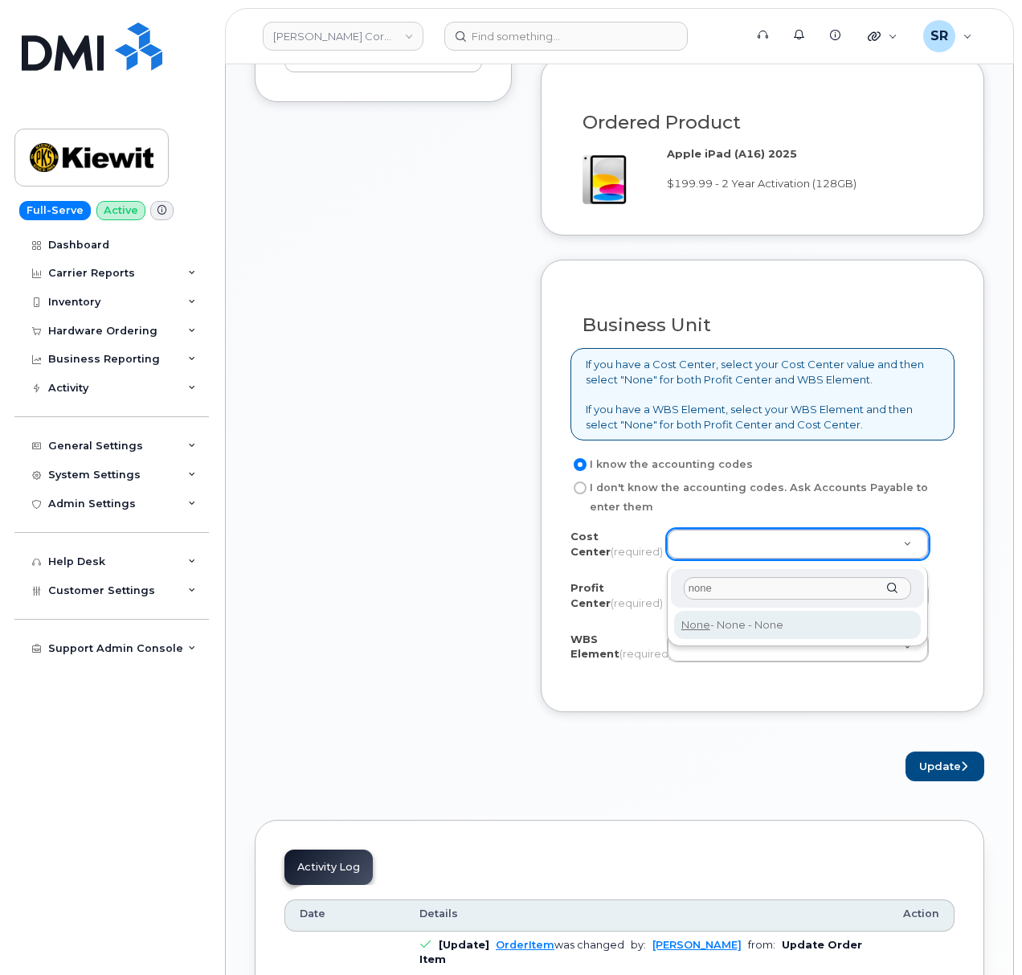
type input "none"
type input "None"
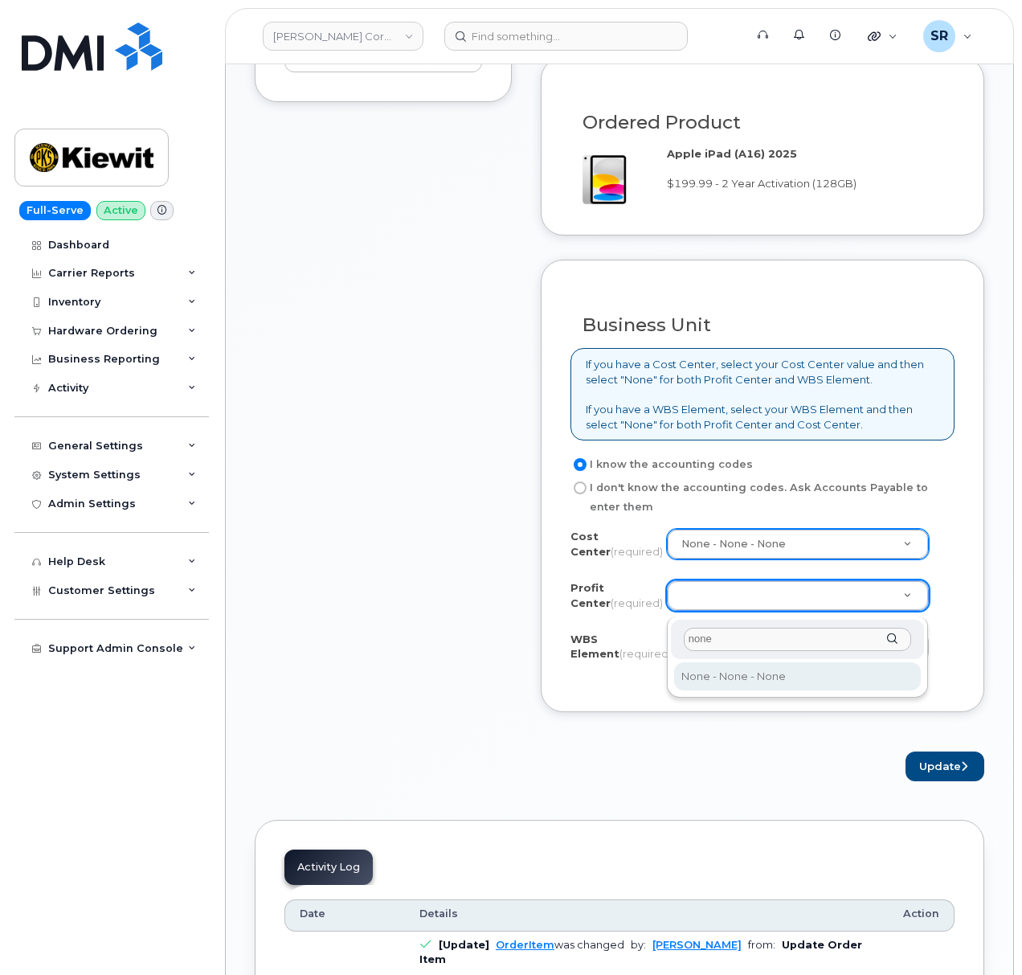
type input "none"
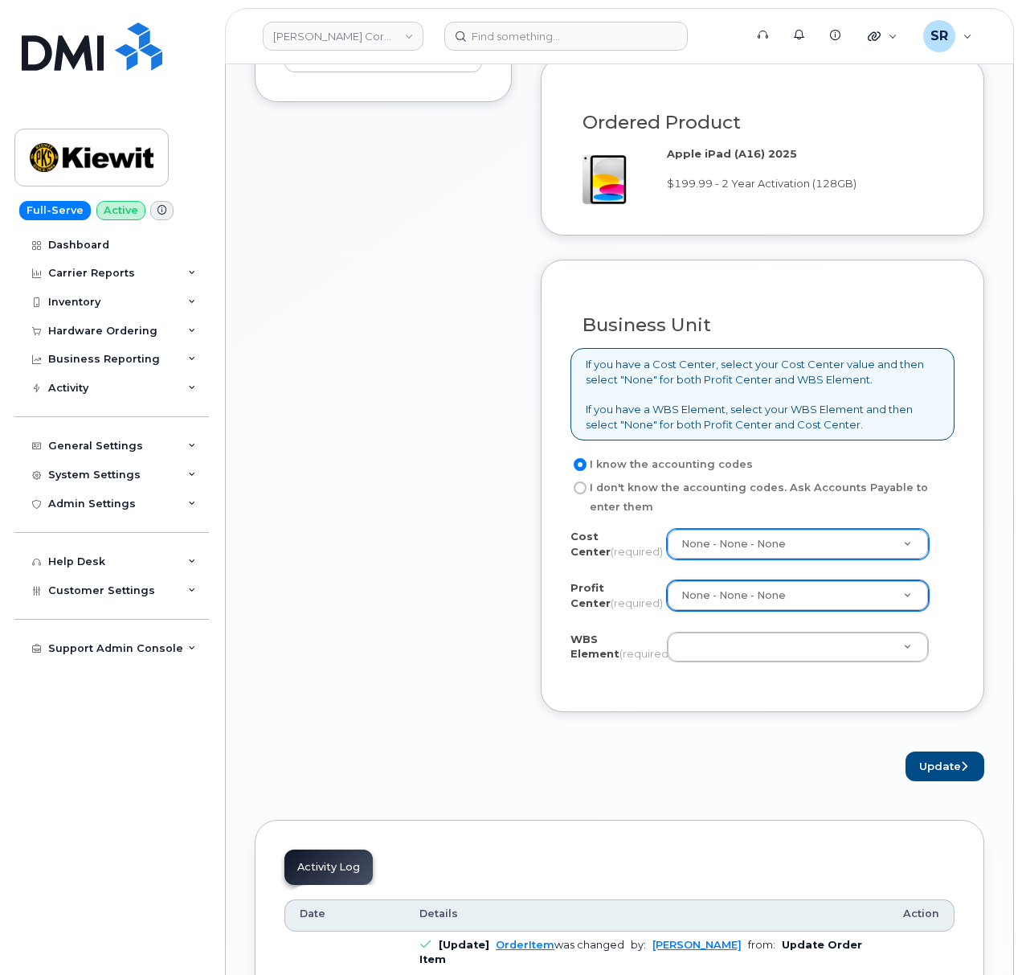
select select "None"
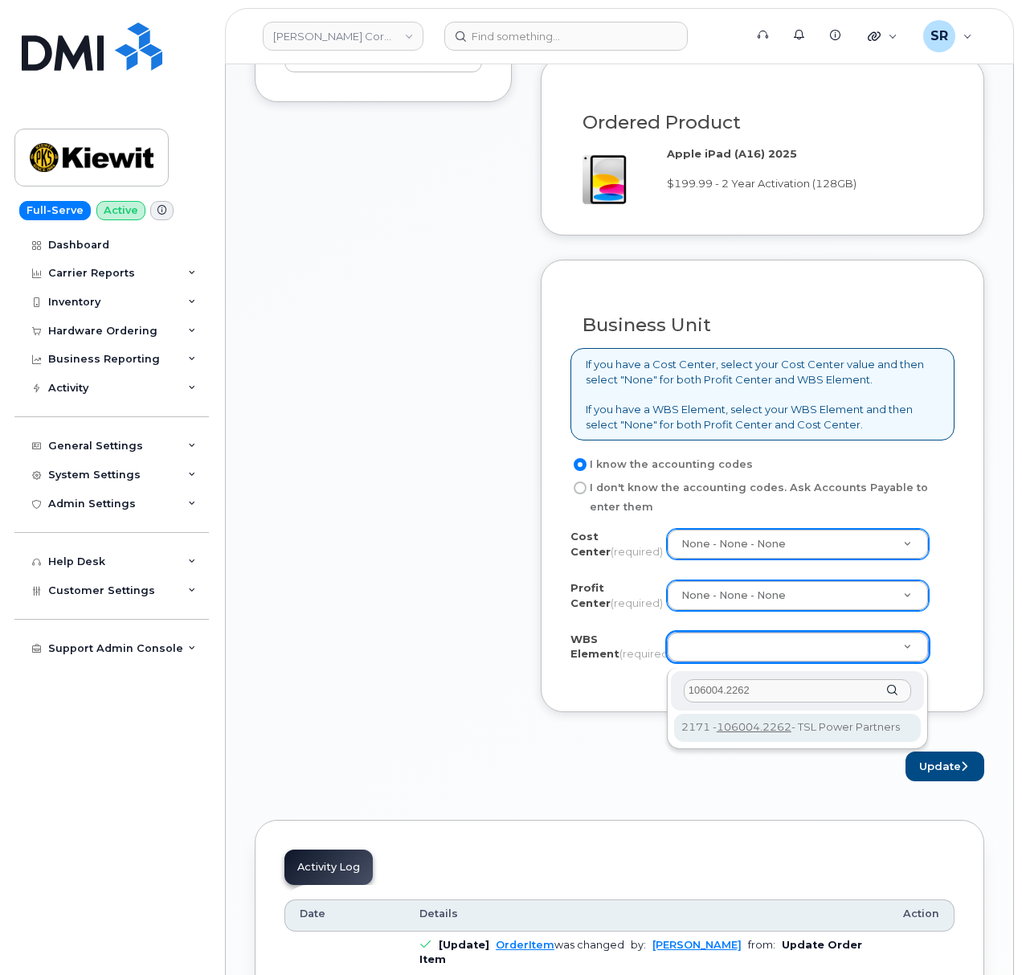
type input "106004.2262"
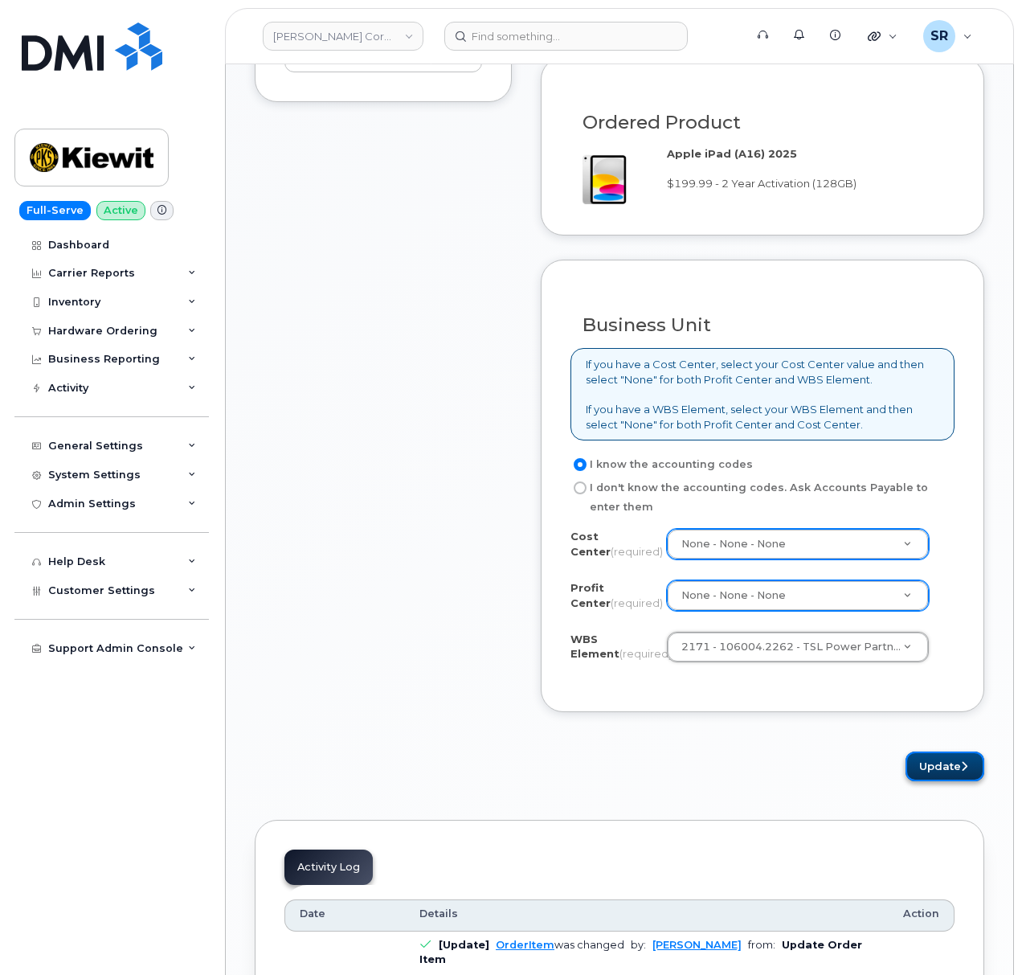
click at [911, 766] on button "Update" at bounding box center [945, 766] width 79 height 30
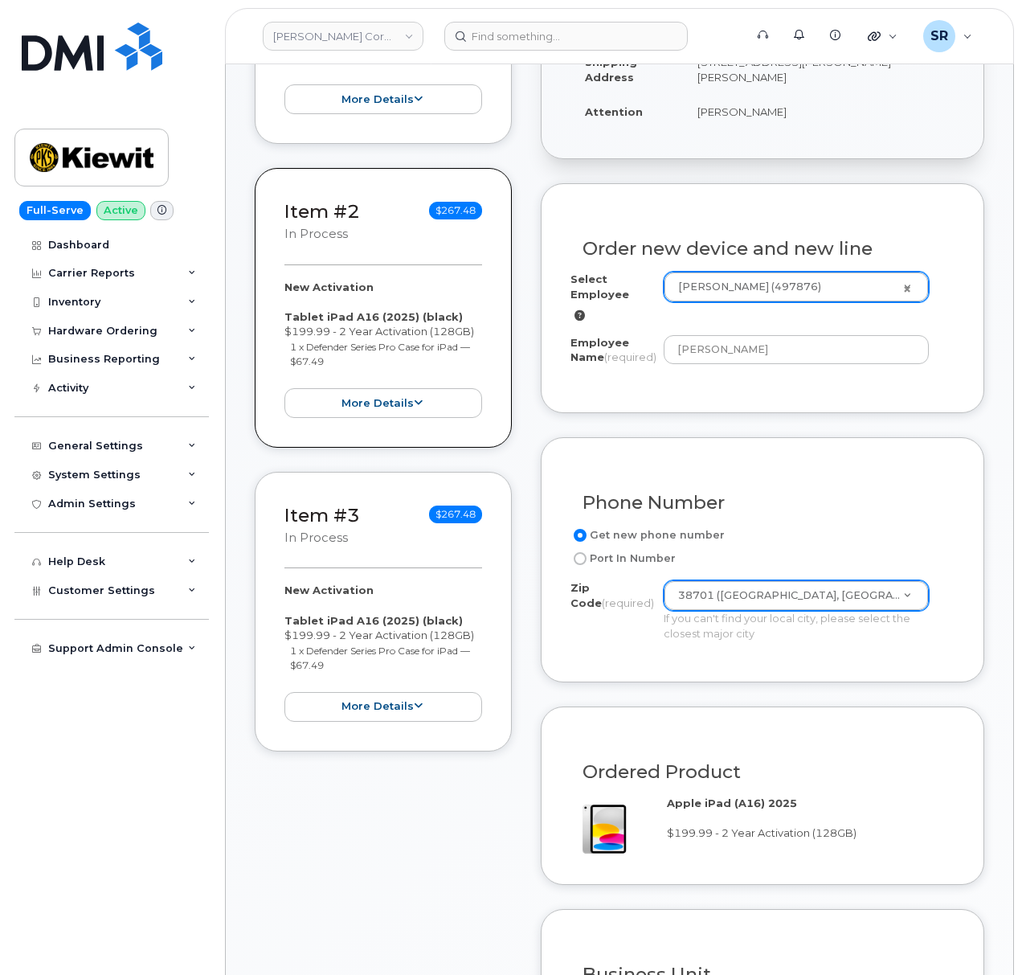
scroll to position [0, 0]
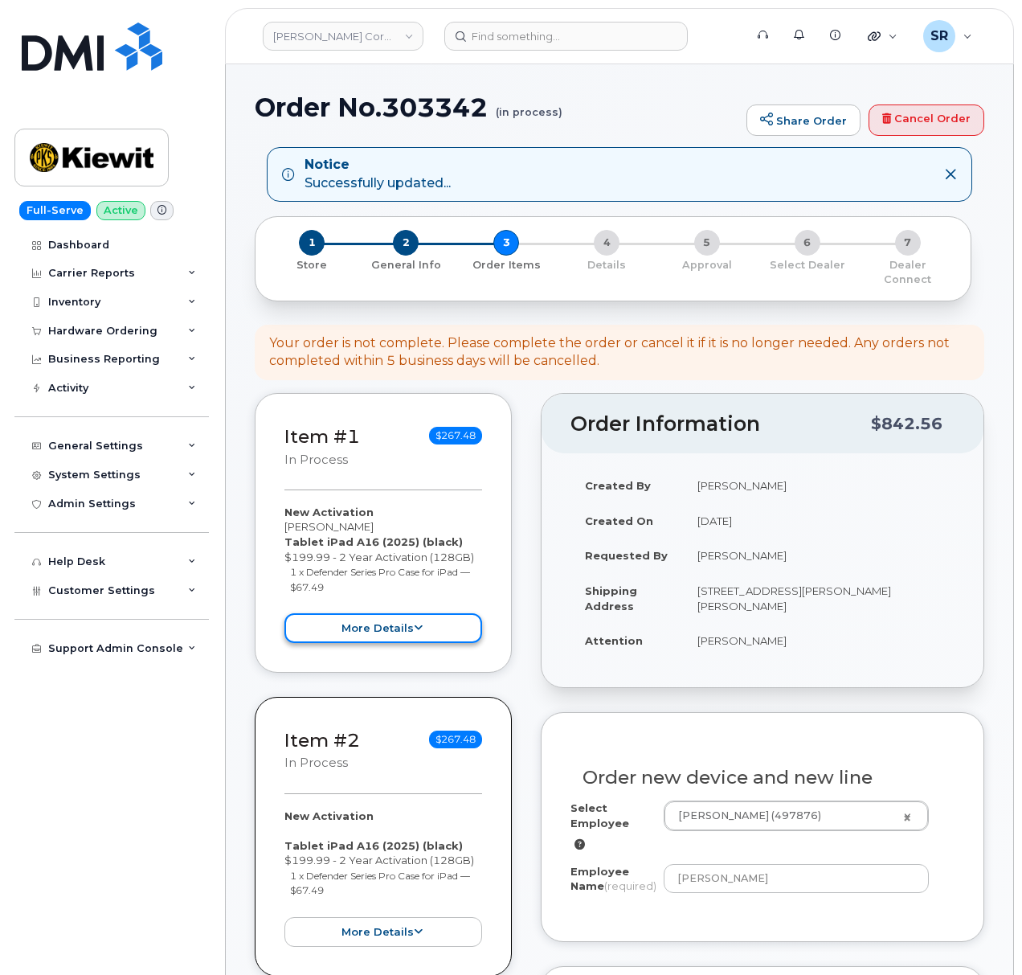
click at [415, 623] on icon at bounding box center [418, 628] width 9 height 10
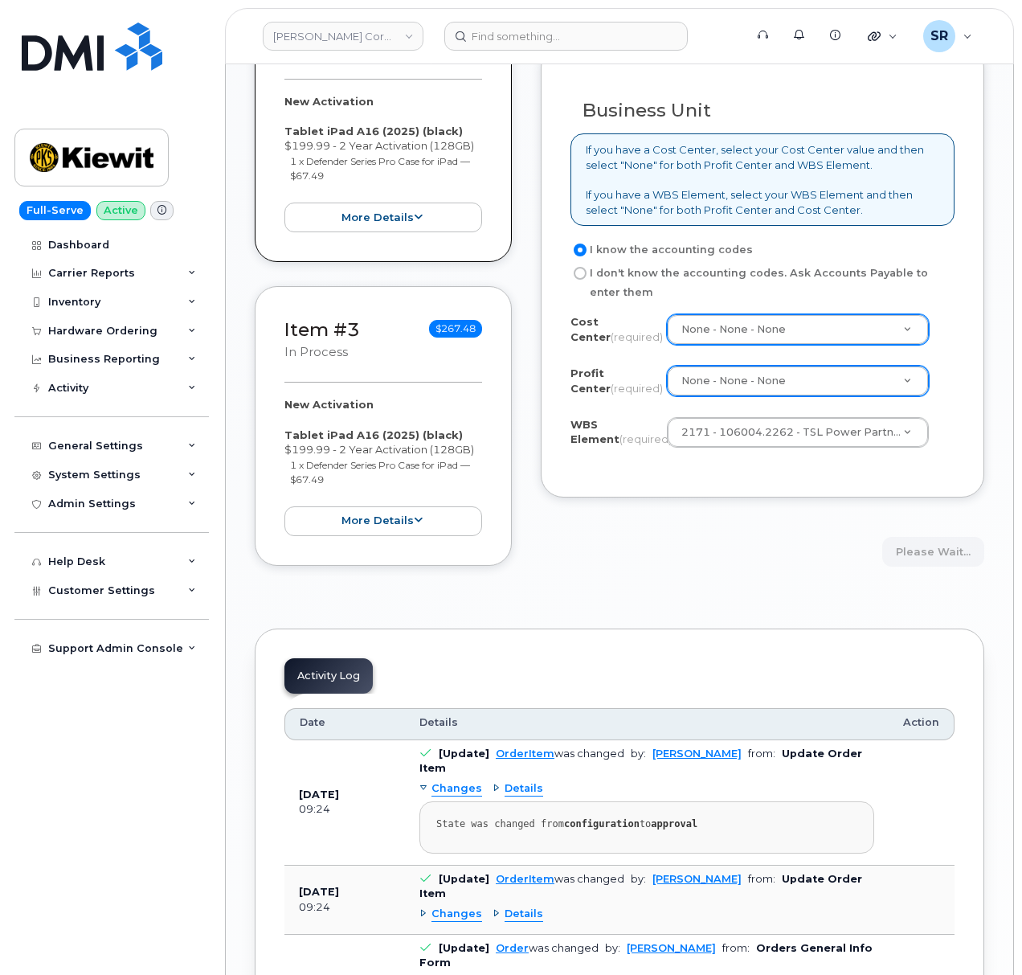
scroll to position [1071, 0]
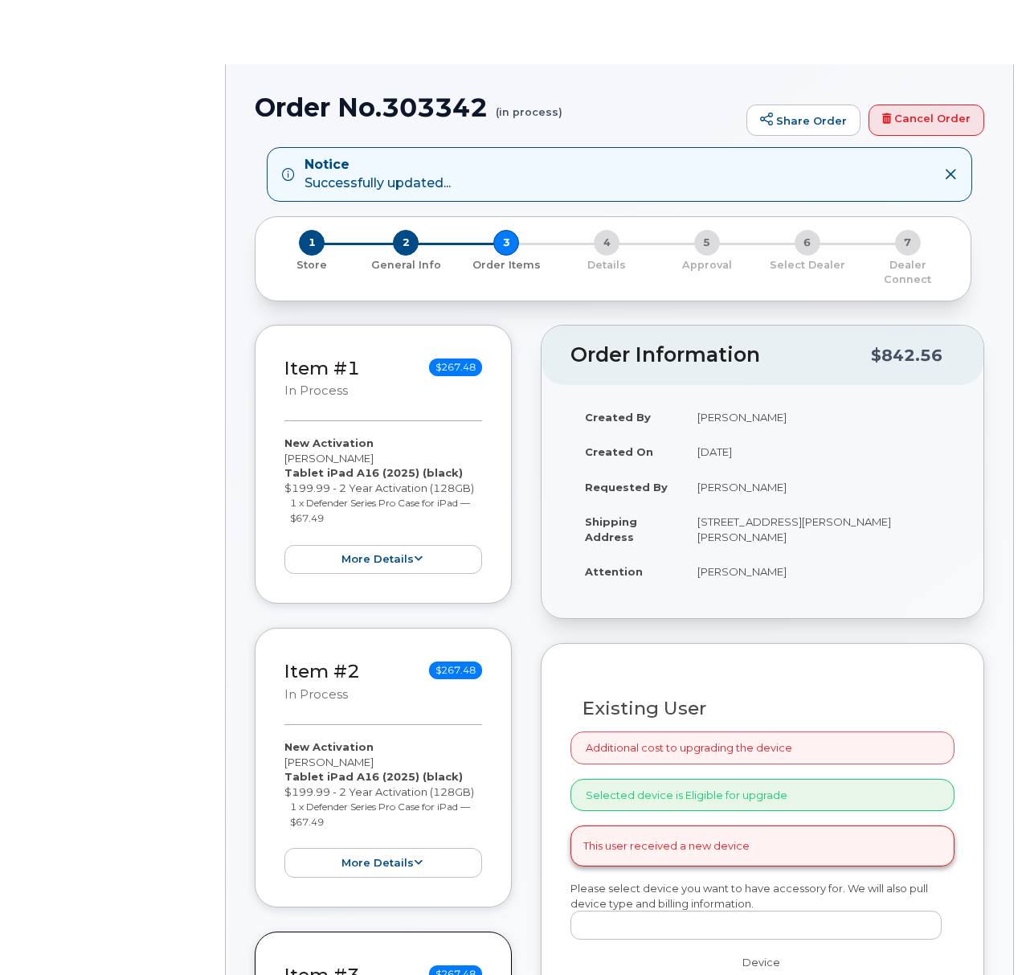
radio input "true"
select select
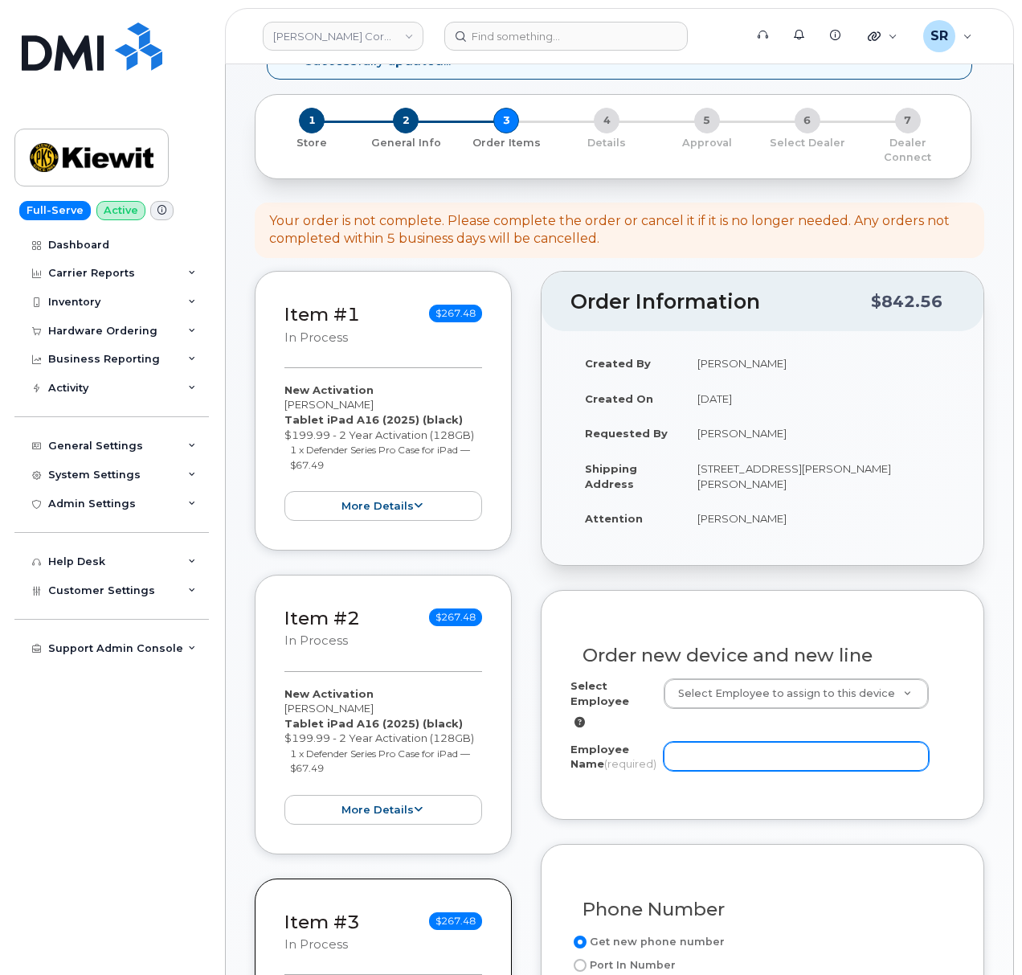
scroll to position [214, 0]
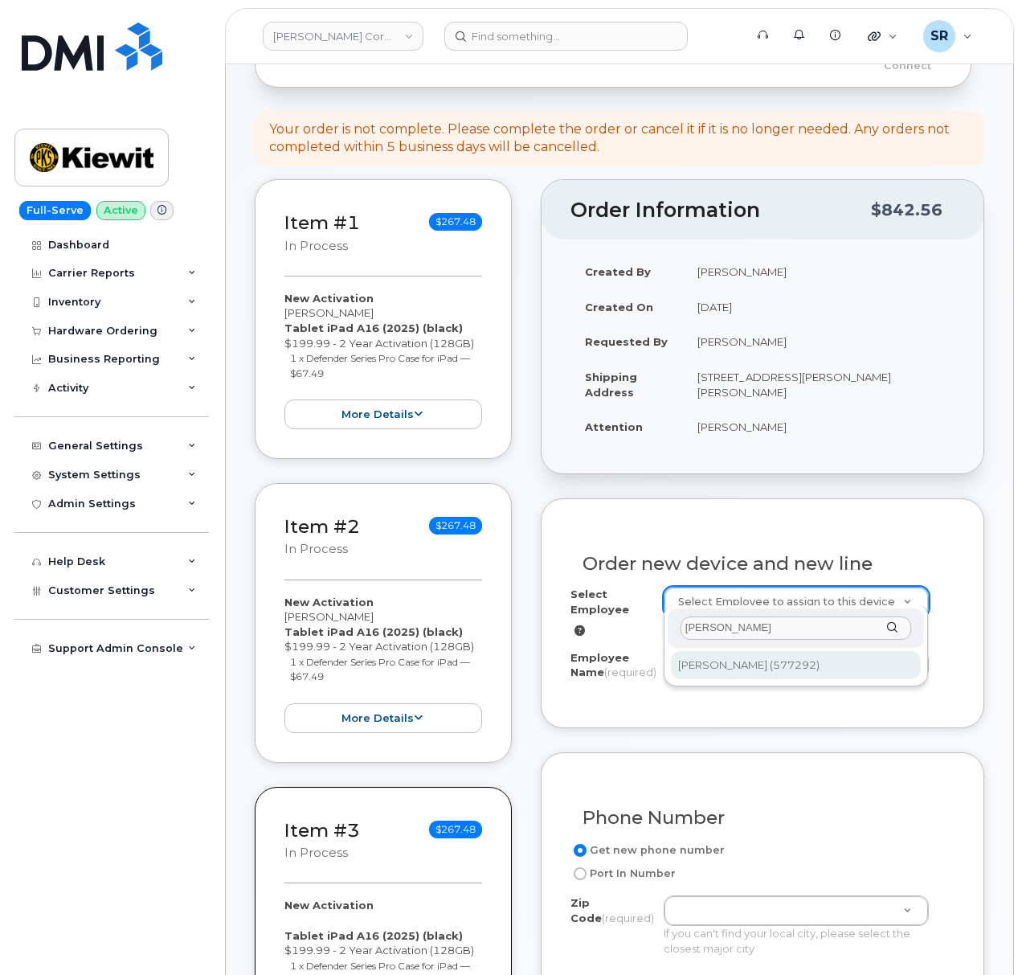
type input "[PERSON_NAME]"
type input "2748560"
type input "[PERSON_NAME]"
type input "[STREET_ADDRESS][PERSON_NAME][PERSON_NAME]"
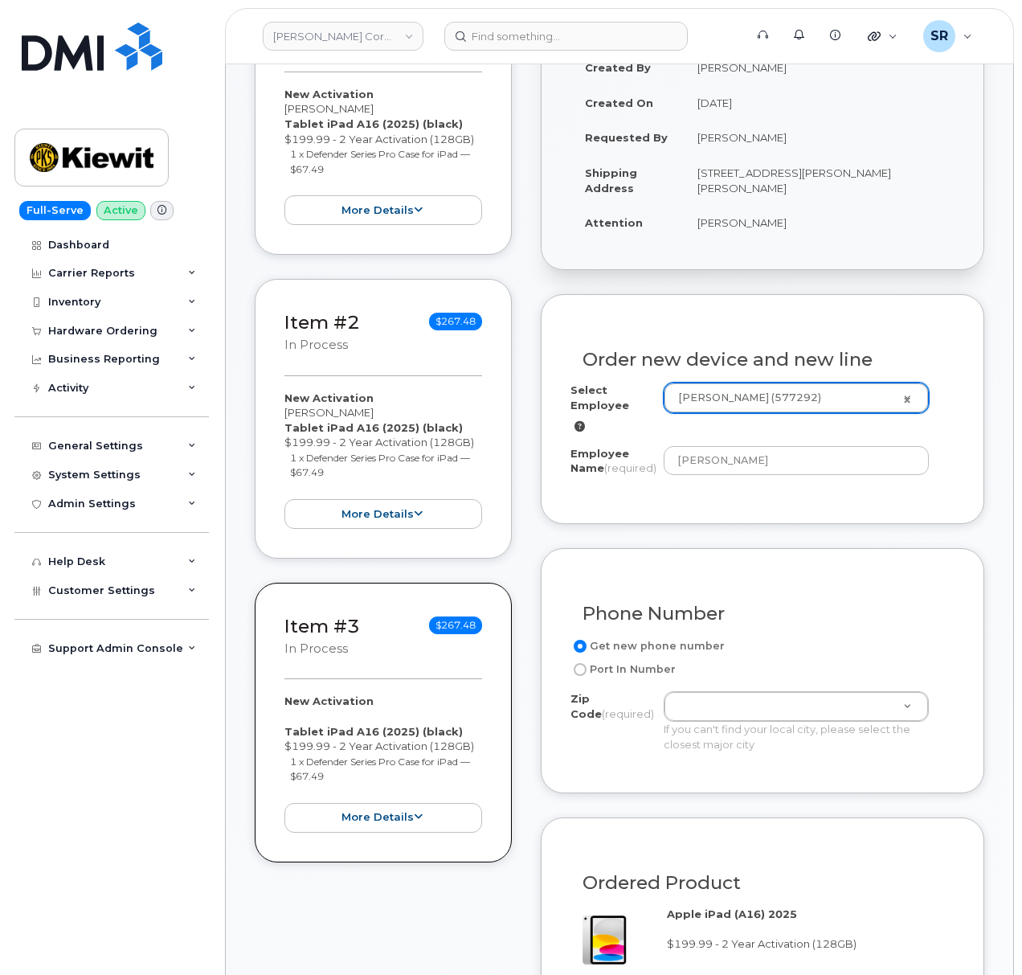
scroll to position [535, 0]
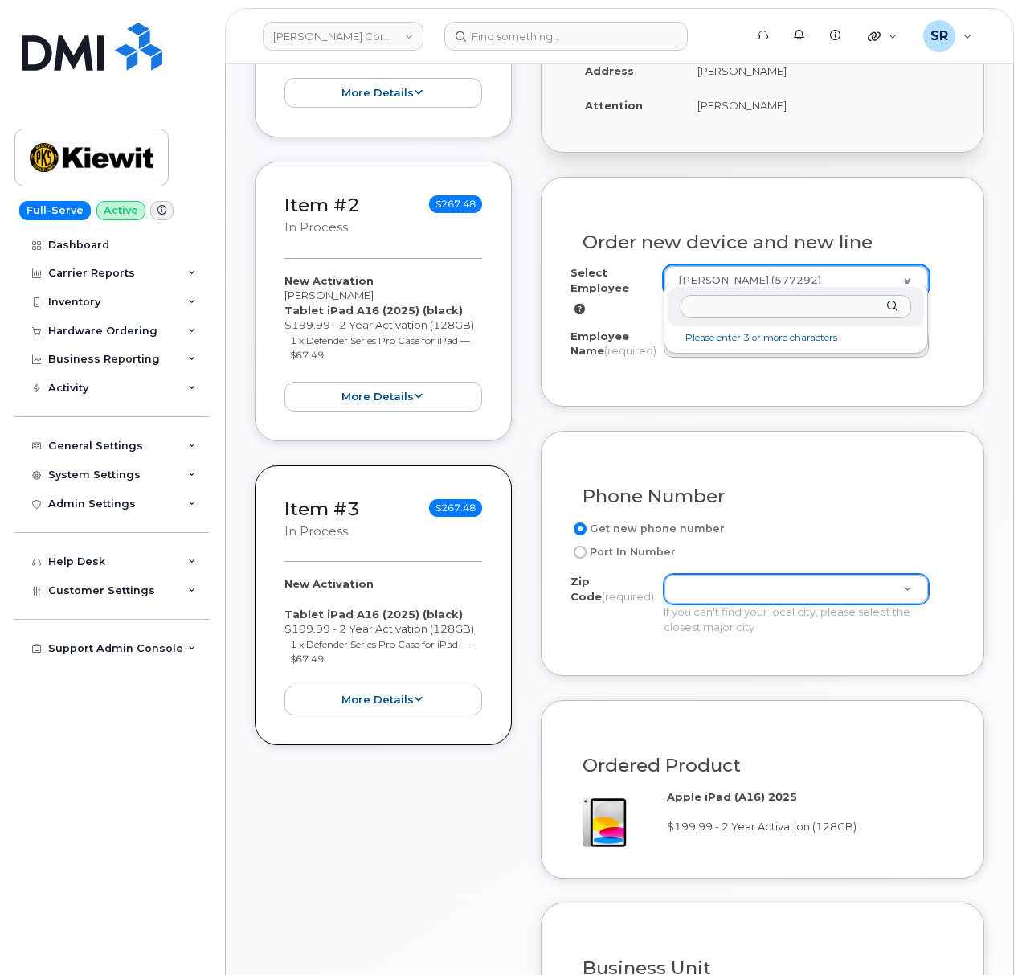
type input "[PERSON_NAME]"
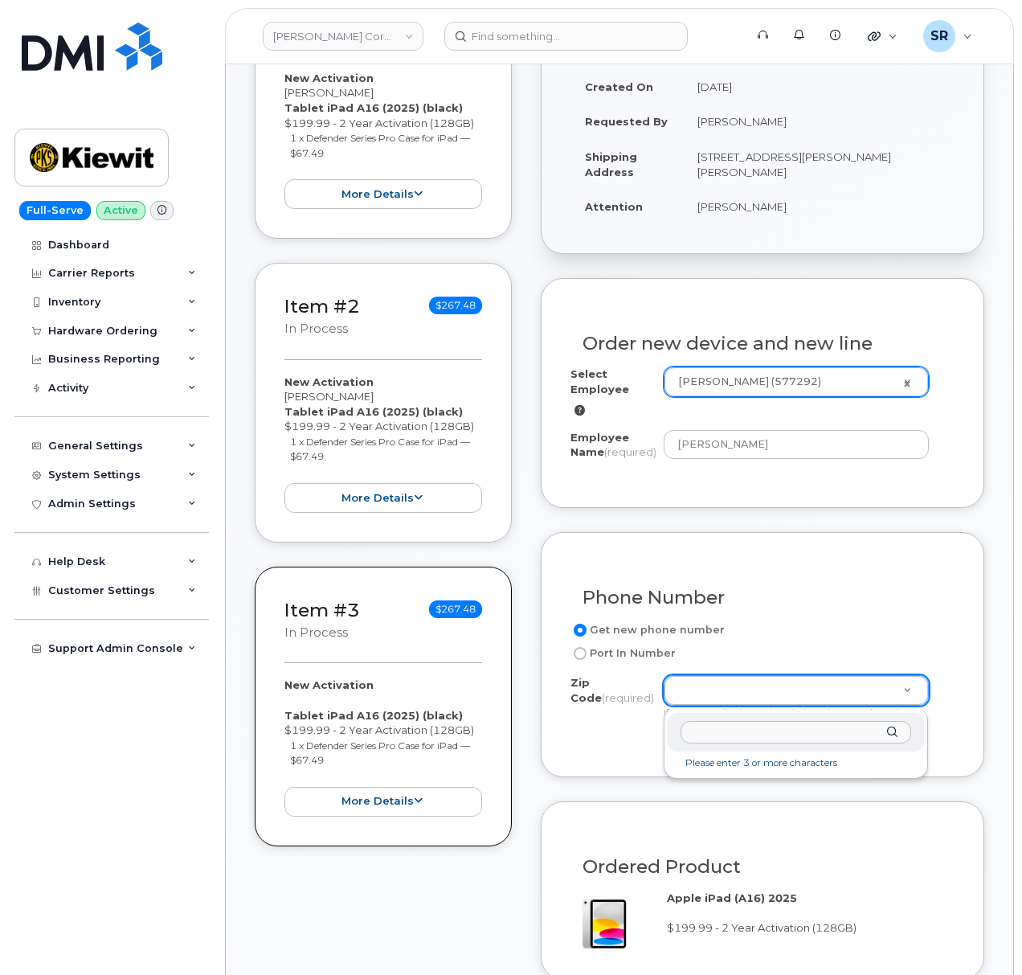
scroll to position [428, 0]
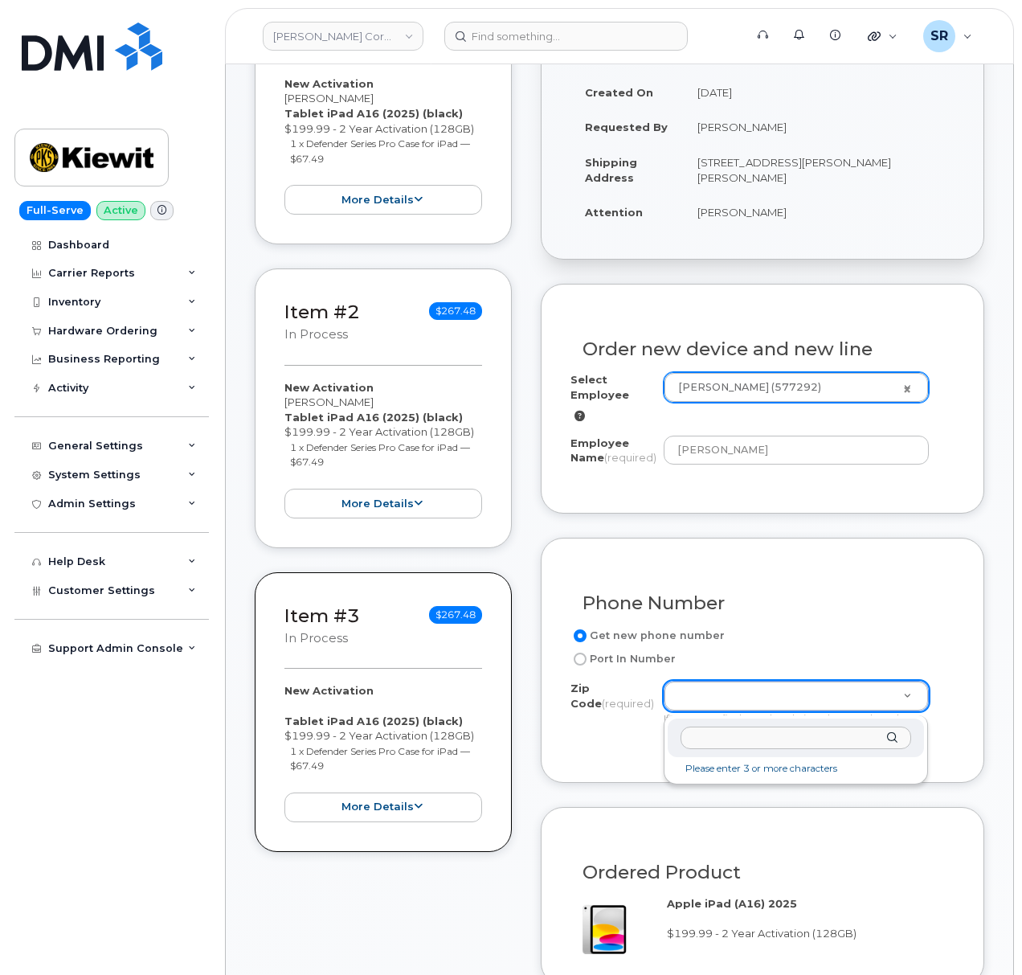
click at [730, 734] on input "Zip Code (required)" at bounding box center [796, 738] width 231 height 23
paste input "38701"
type input "38701"
type input "38701 (Greenville, MS)"
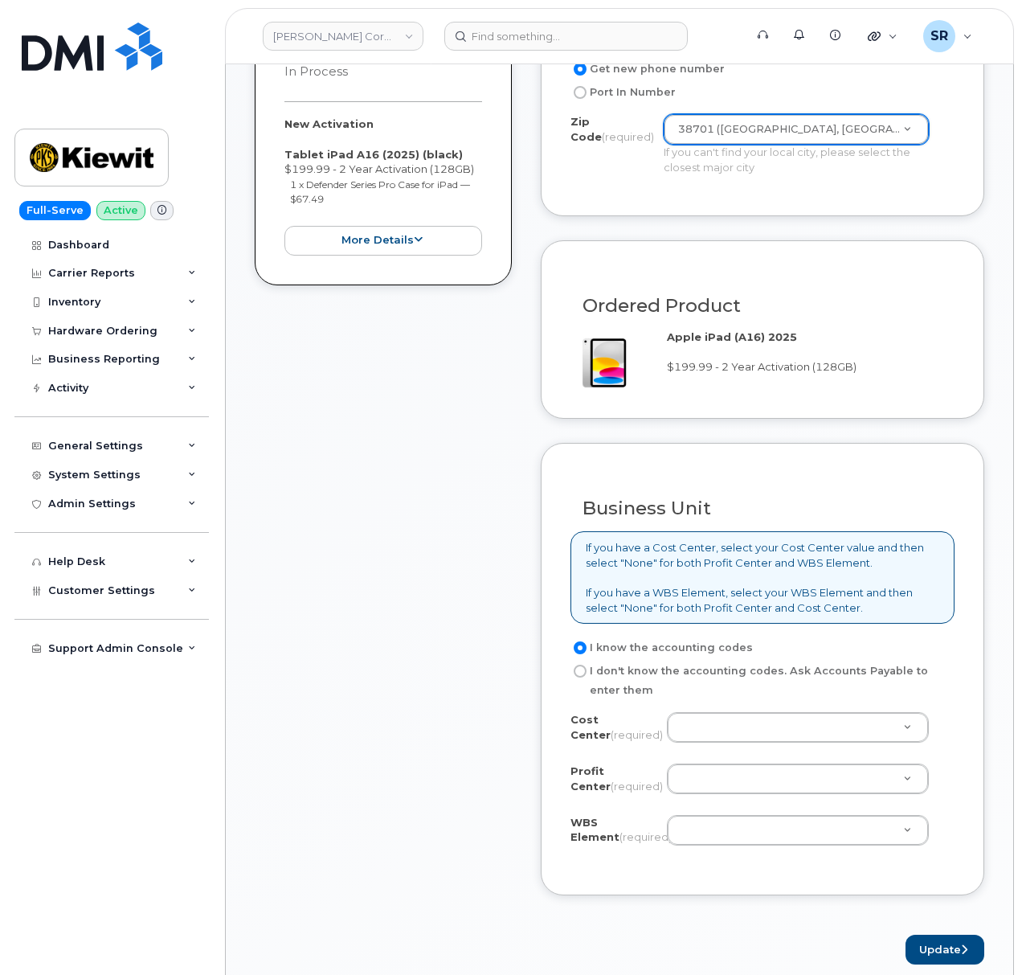
scroll to position [1178, 0]
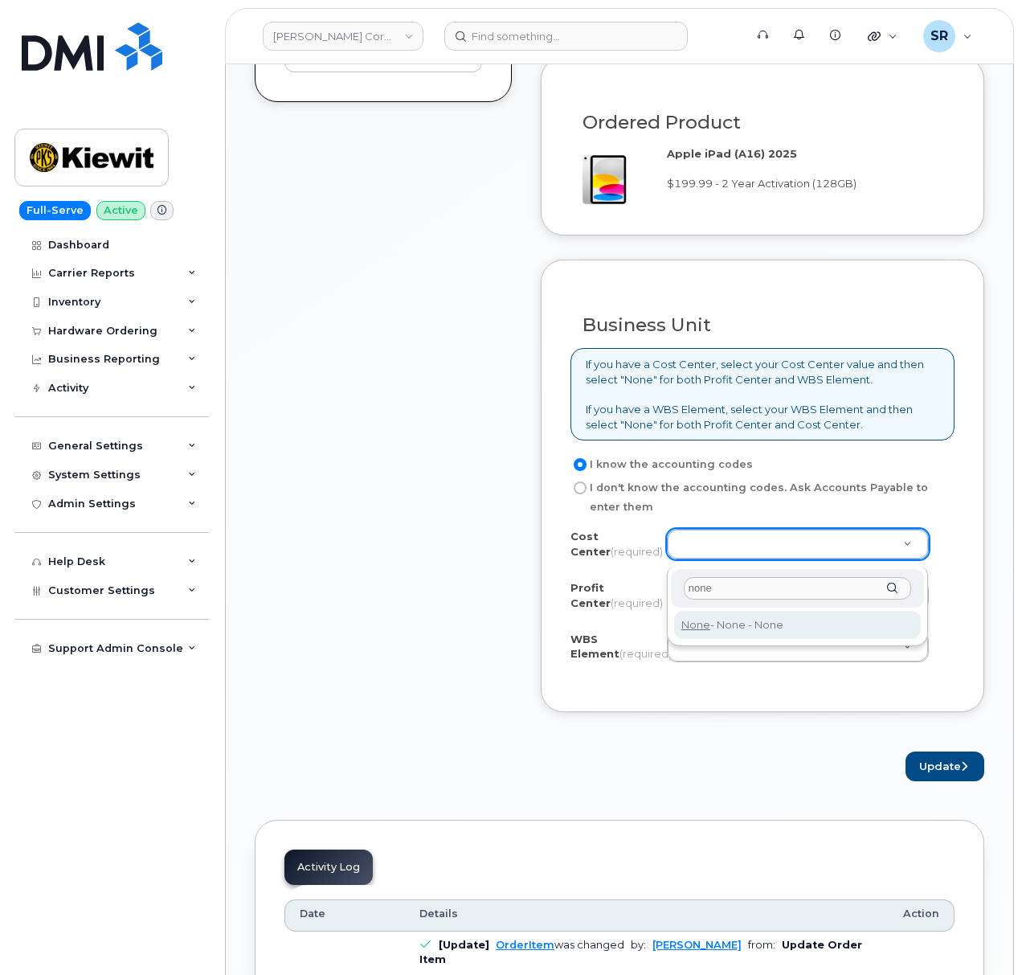
type input "none"
type input "None"
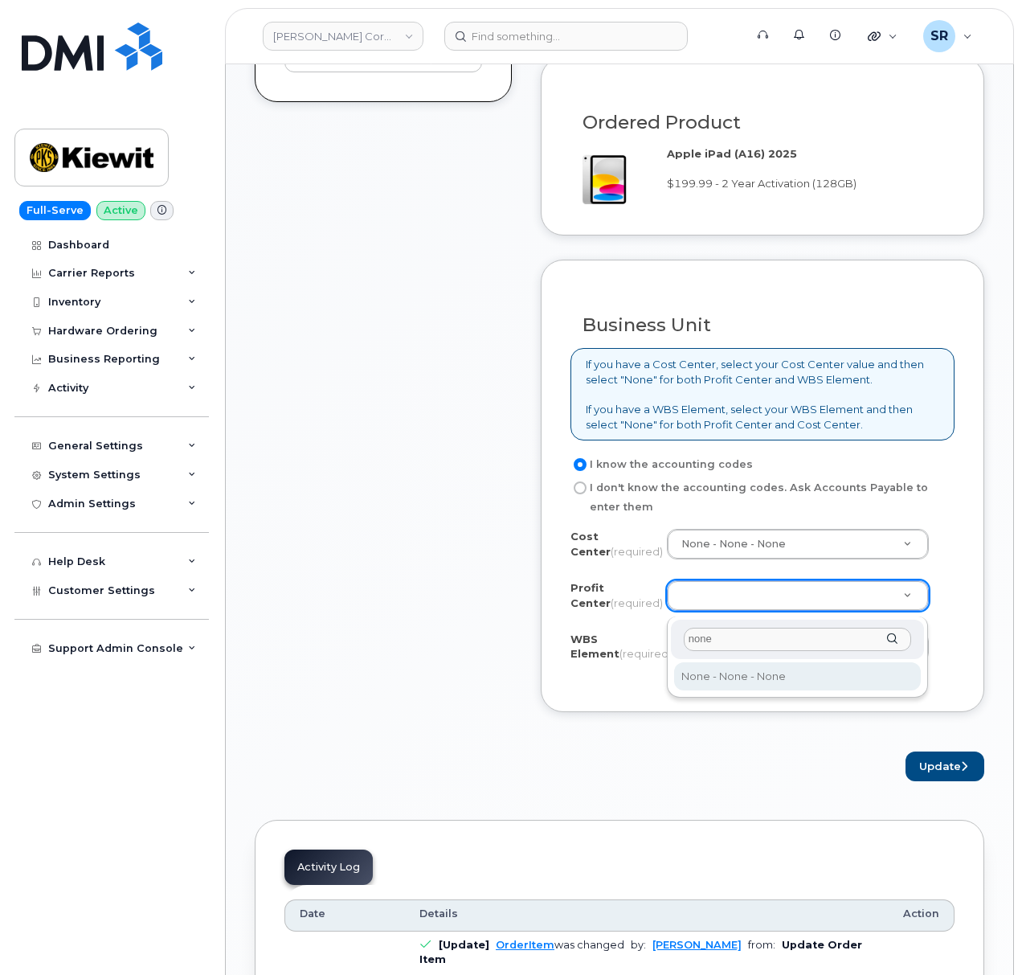
type input "none"
select select "None"
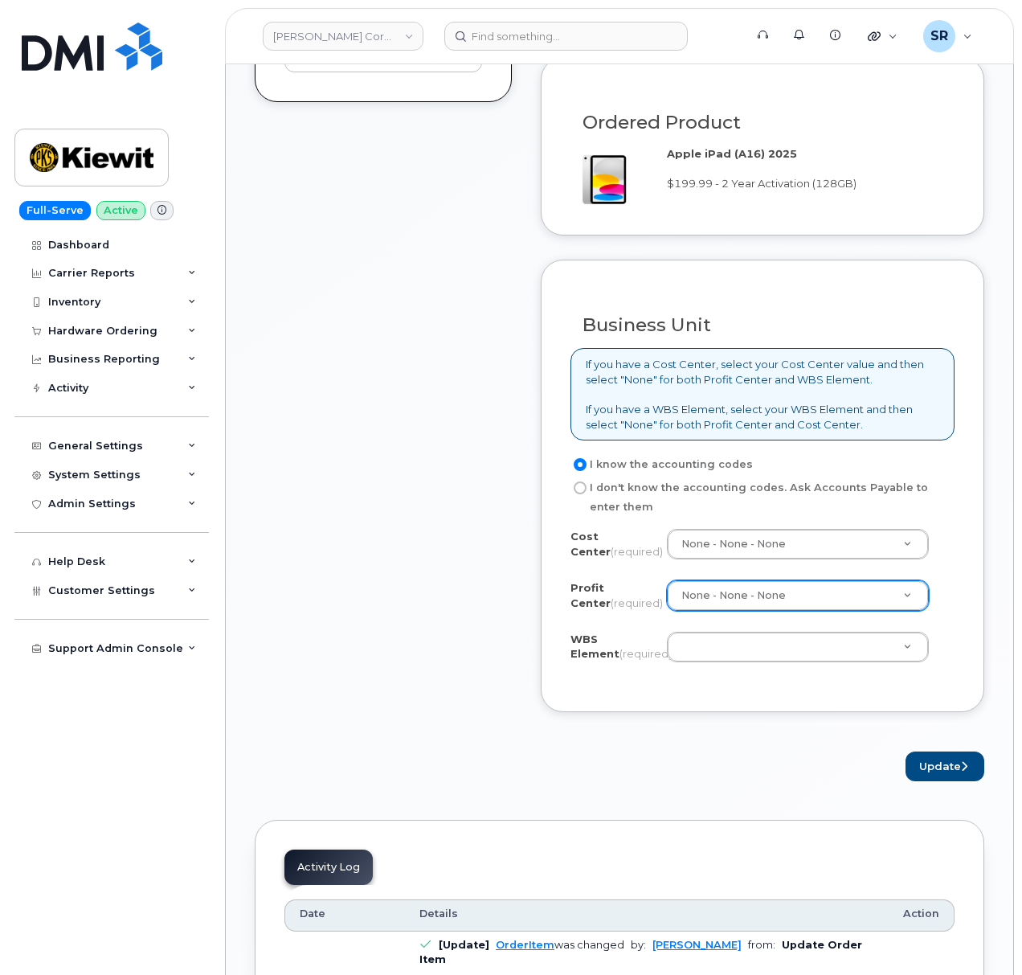
paste input "106004.2262"
type input "106004.2262"
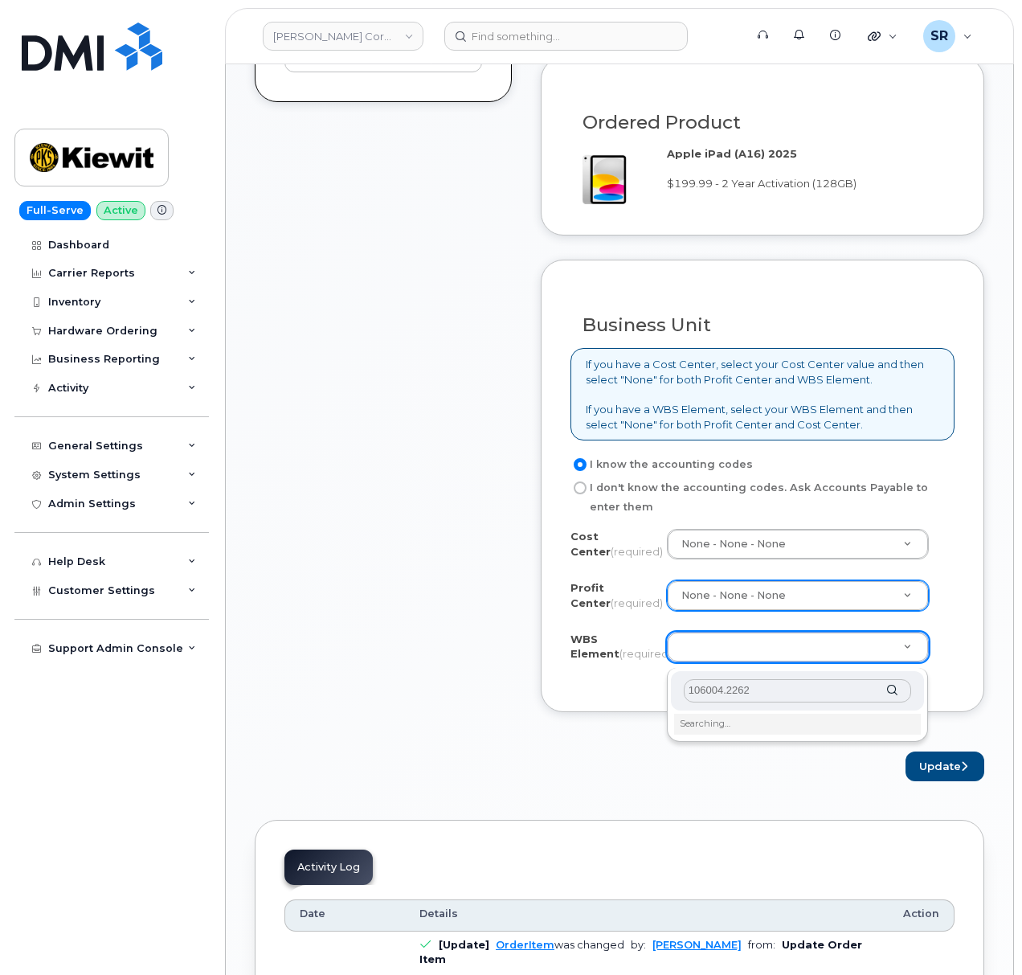
type input "106004.2262"
click at [728, 724] on li "Searching…" at bounding box center [798, 724] width 248 height 21
type input "106004.2262"
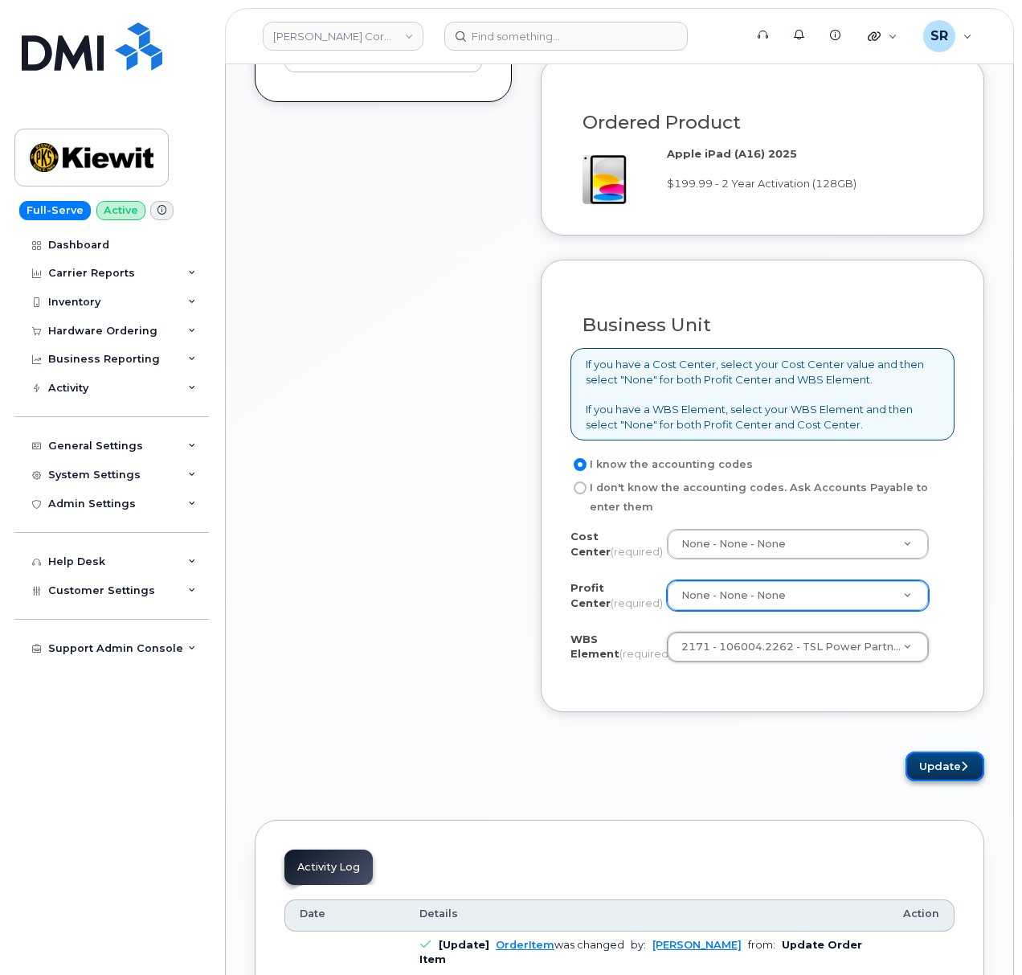
click at [930, 766] on button "Update" at bounding box center [945, 766] width 79 height 30
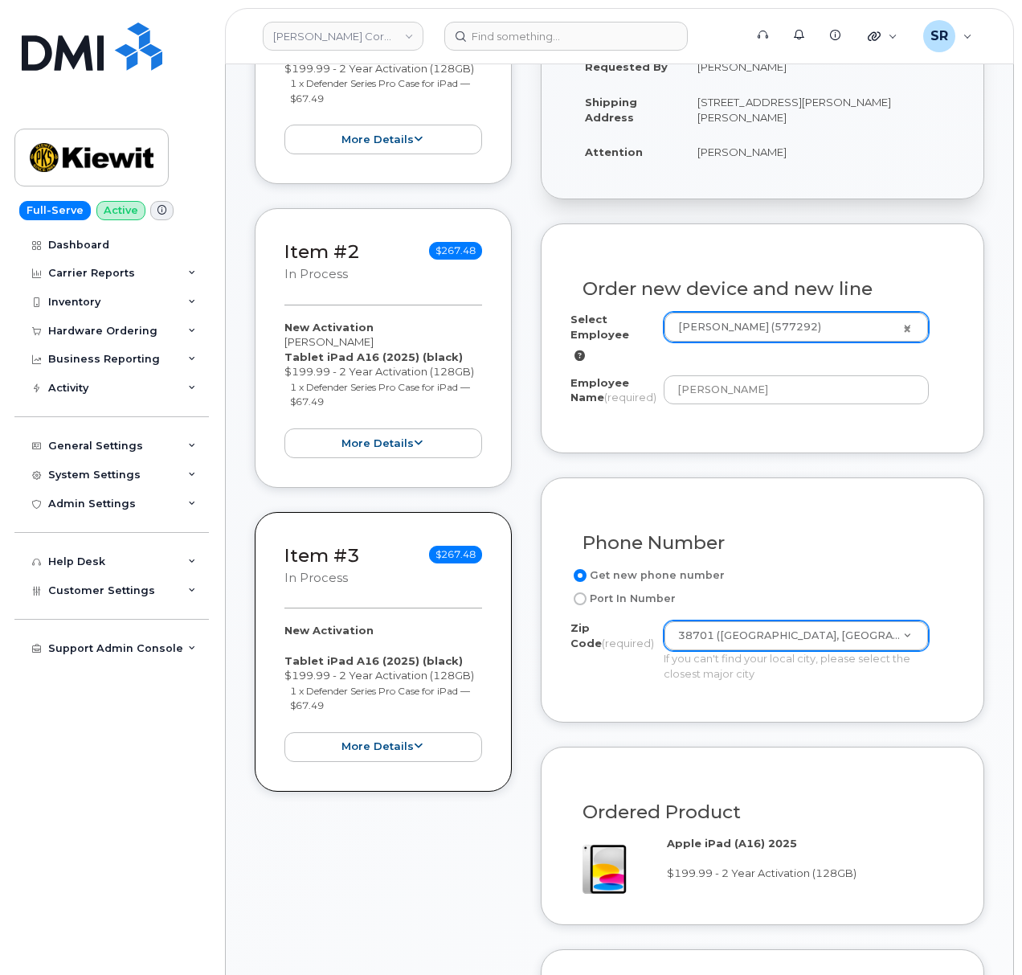
scroll to position [321, 0]
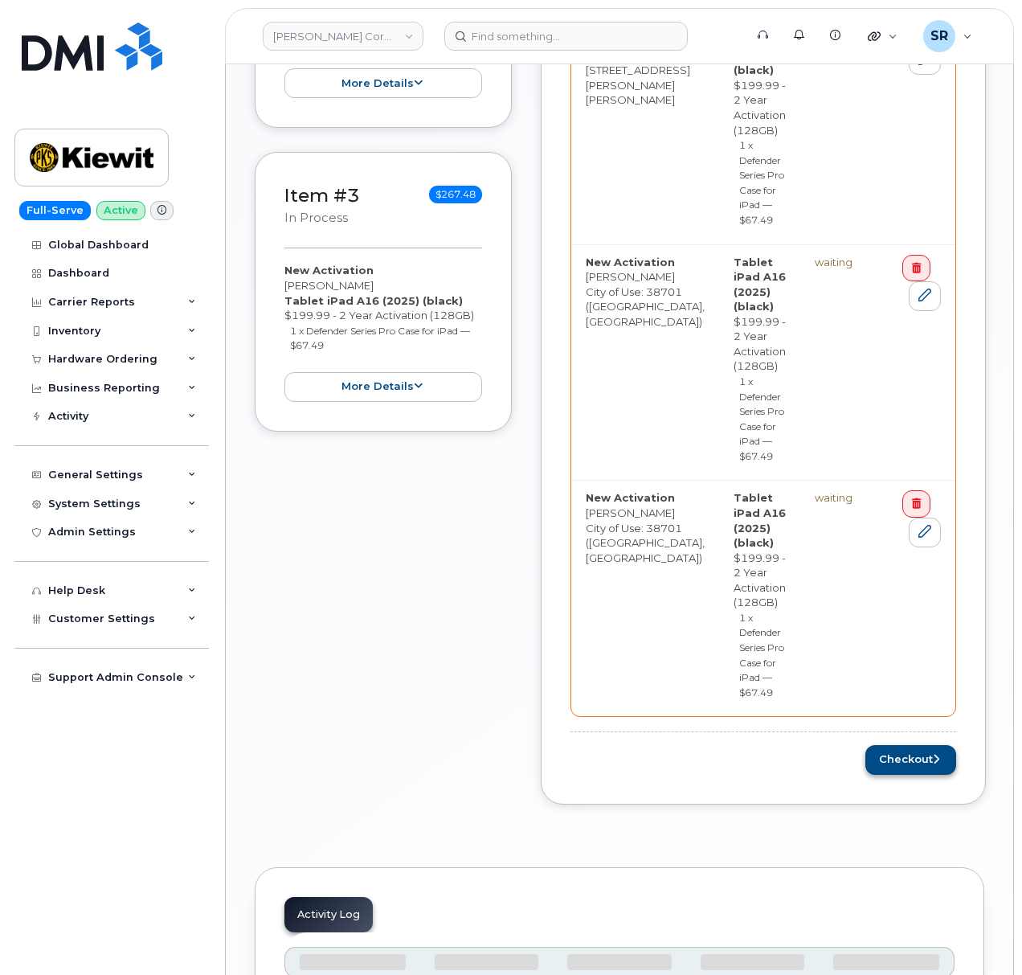
scroll to position [850, 0]
click at [895, 744] on button "Checkout" at bounding box center [911, 759] width 91 height 30
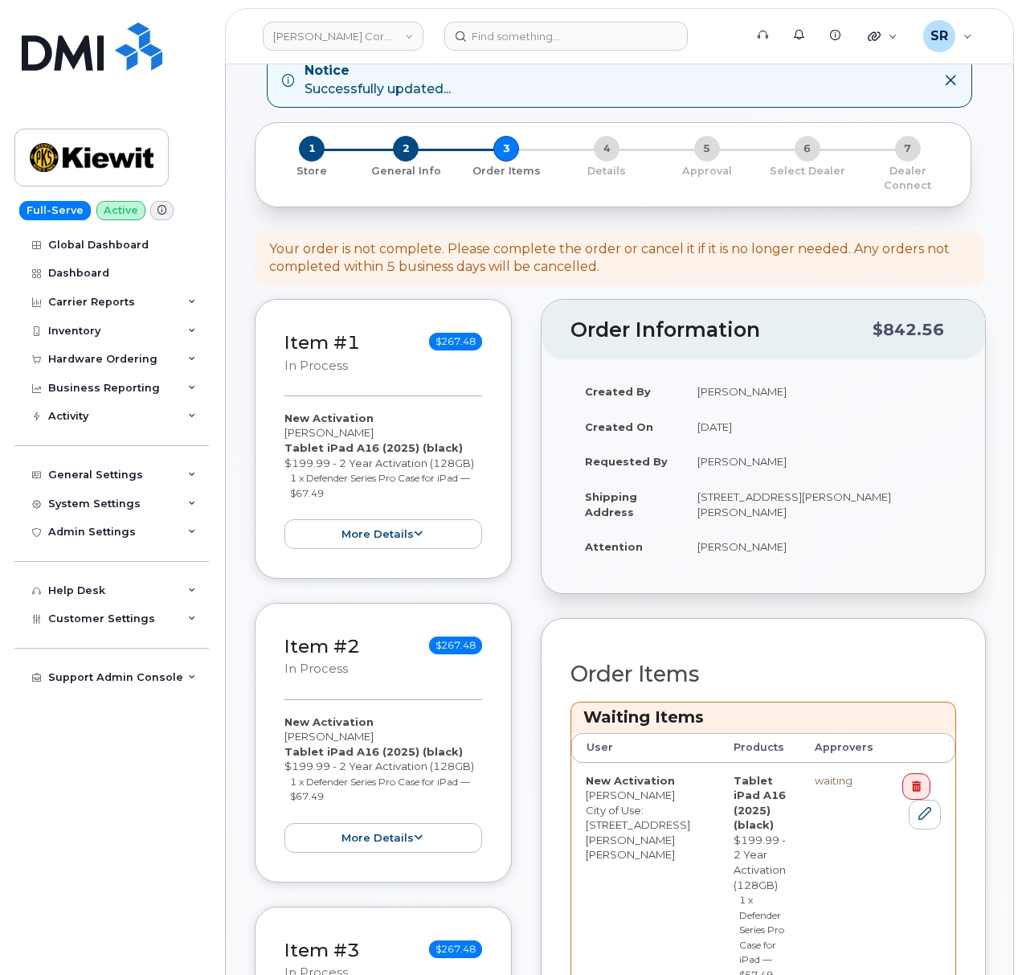
scroll to position [0, 0]
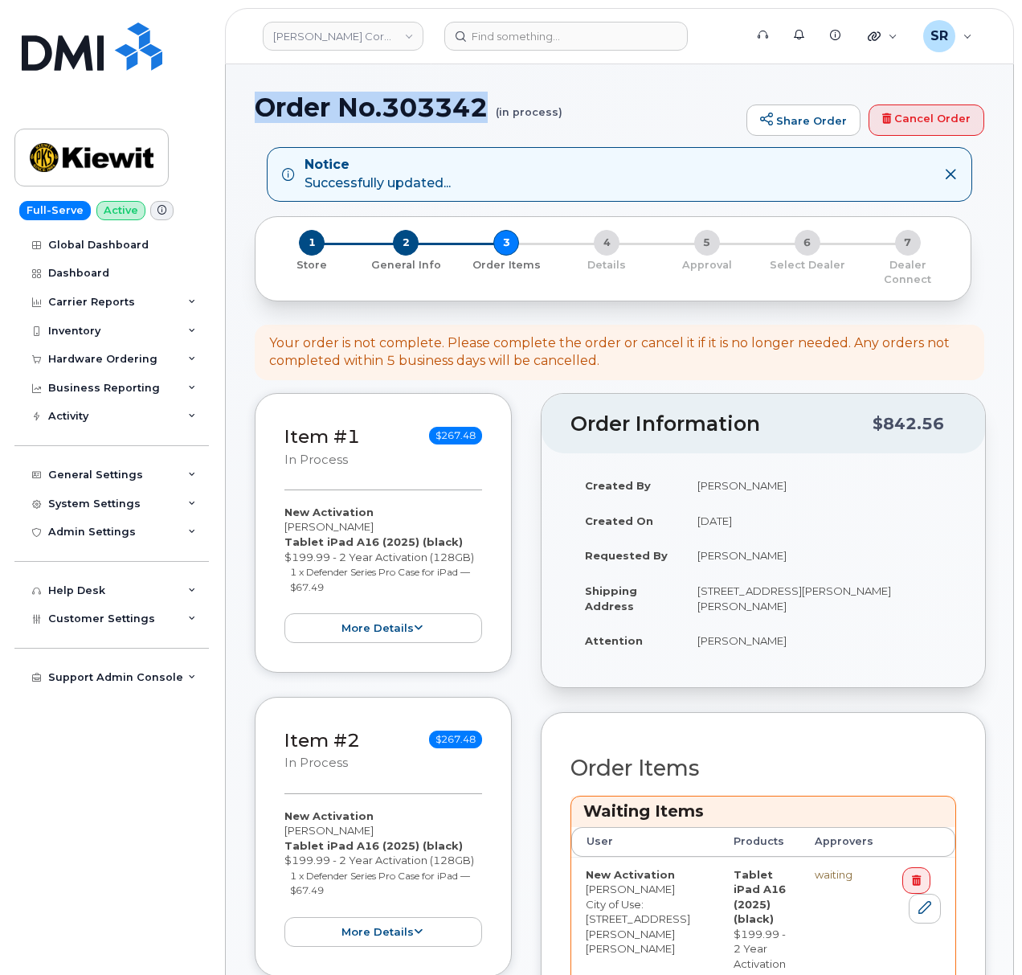
drag, startPoint x: 493, startPoint y: 101, endPoint x: 246, endPoint y: 109, distance: 247.7
copy h1 "Order No.303342"
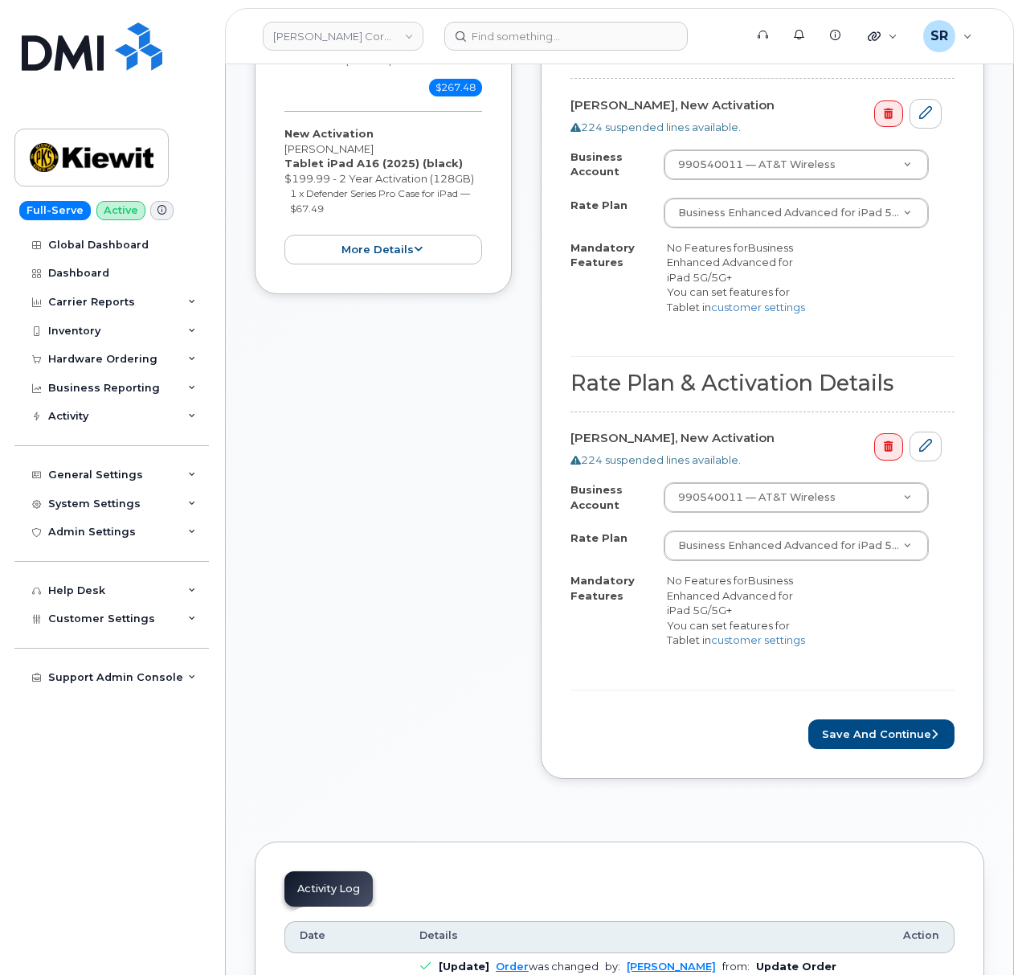
scroll to position [964, 0]
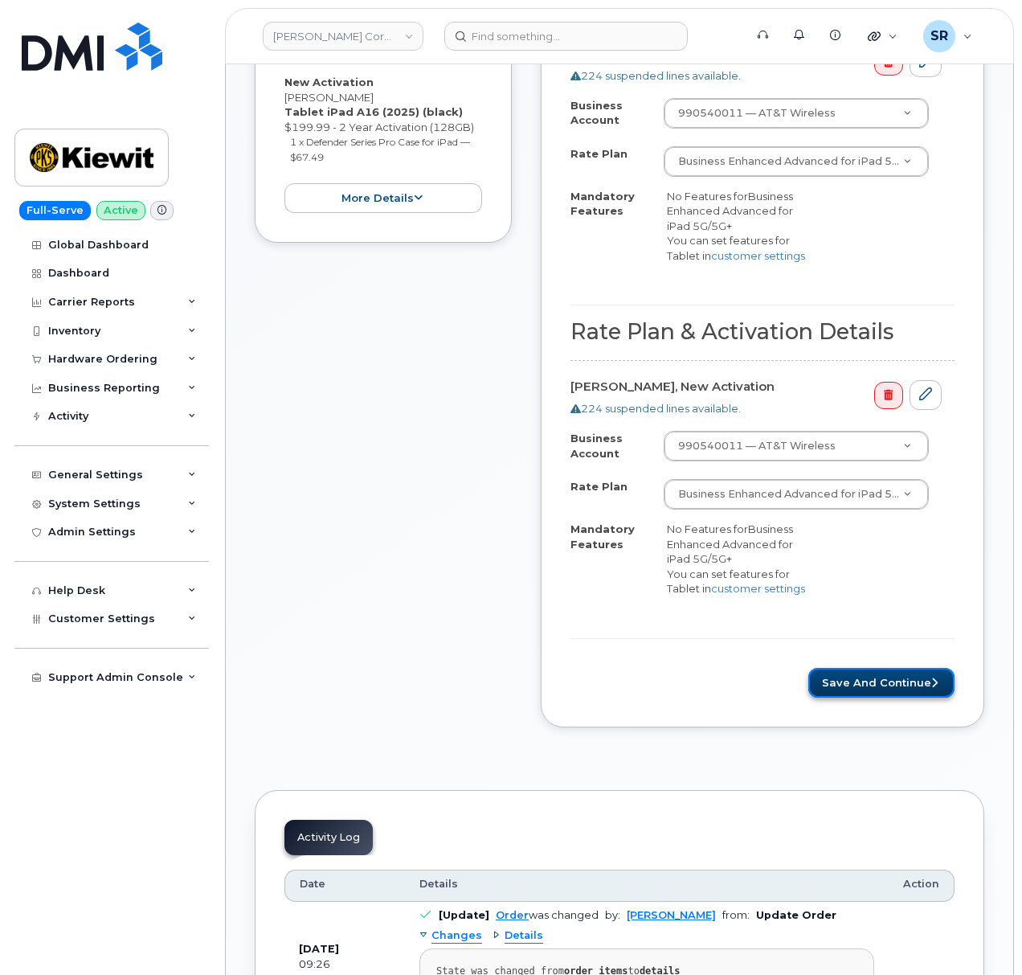
click at [872, 670] on button "Save and Continue" at bounding box center [882, 683] width 146 height 30
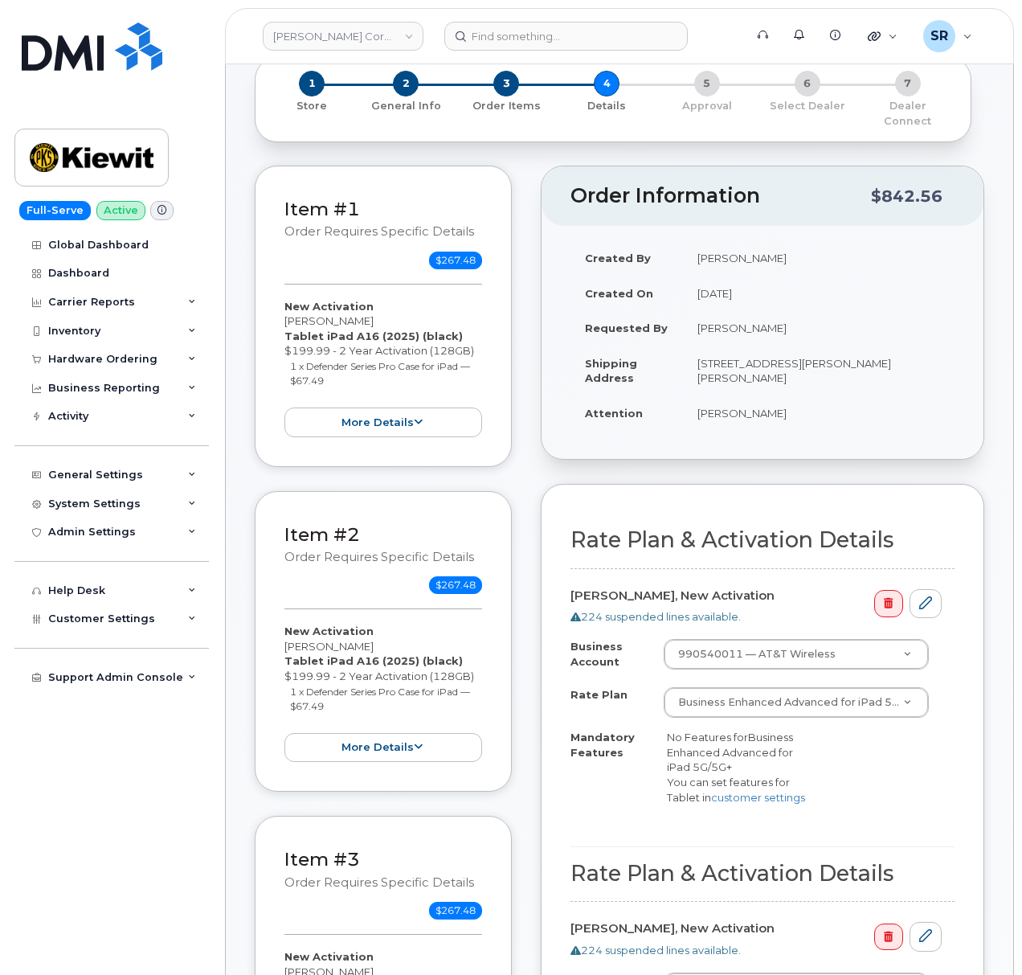
scroll to position [0, 0]
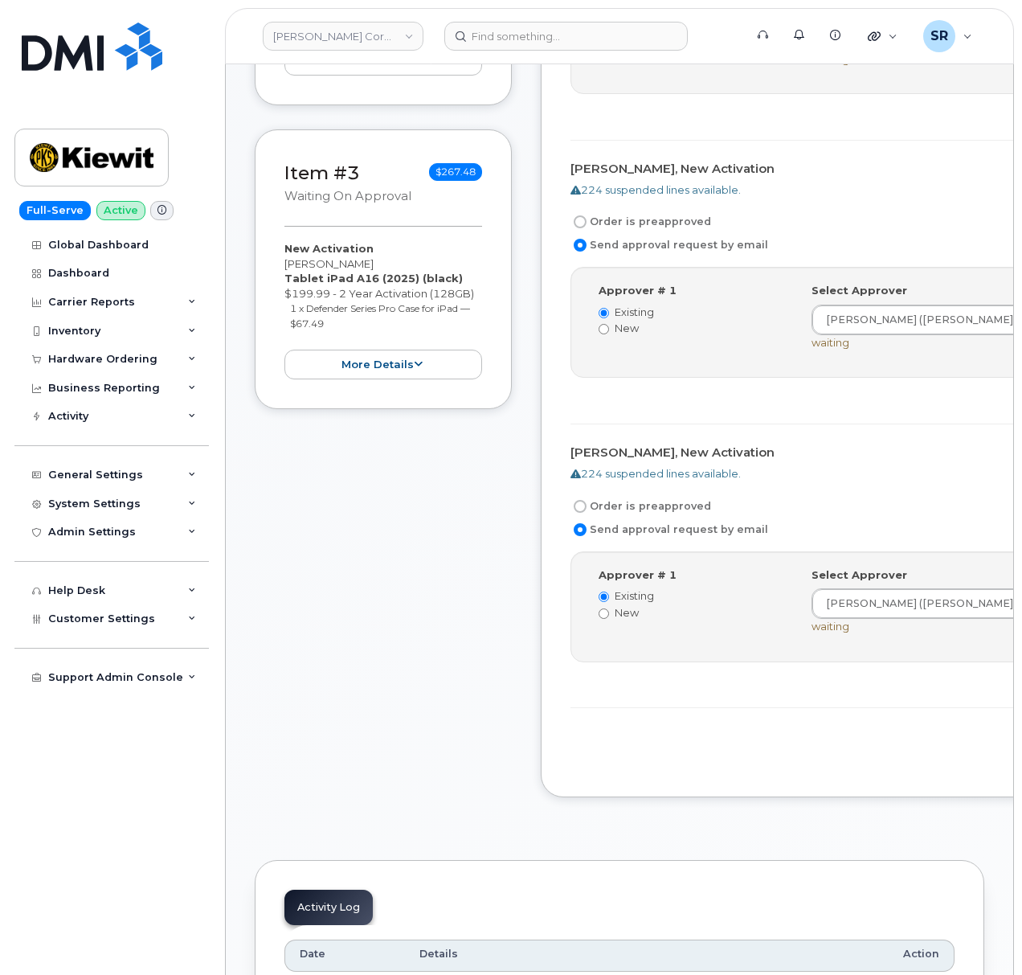
scroll to position [750, 0]
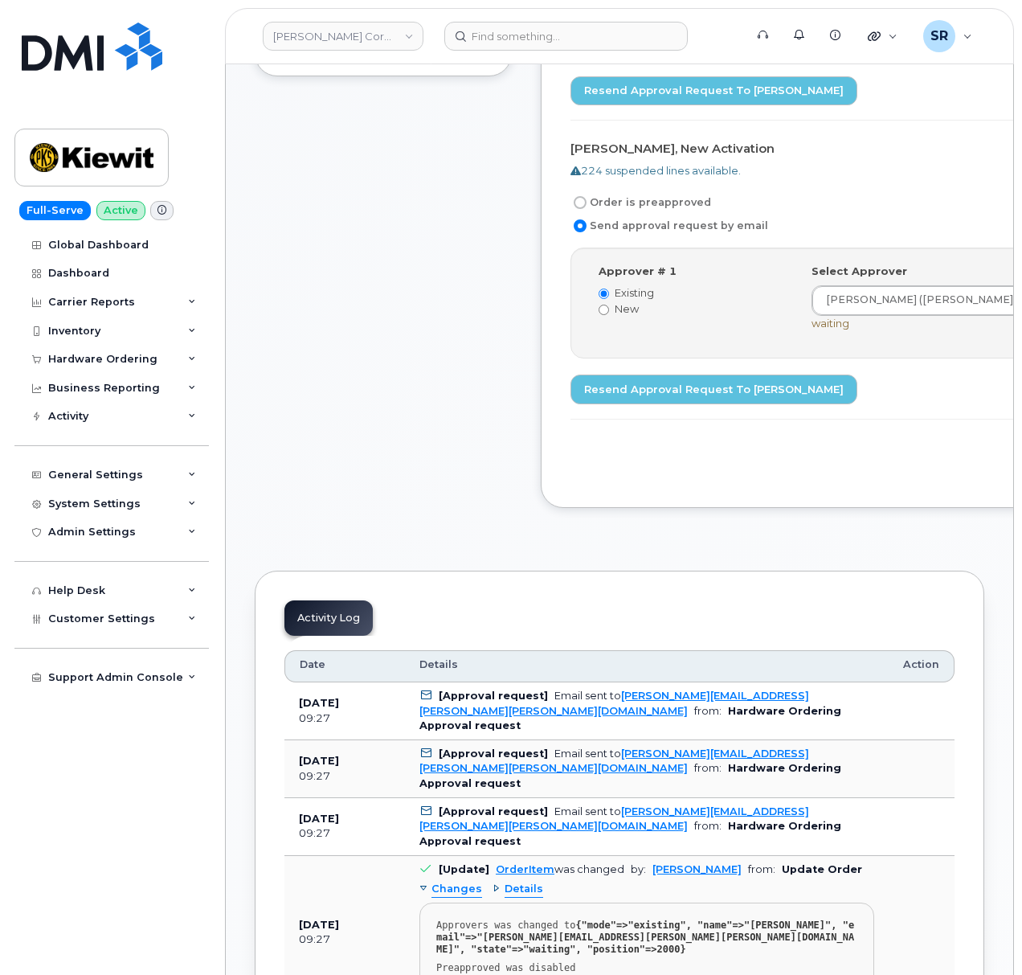
scroll to position [1071, 0]
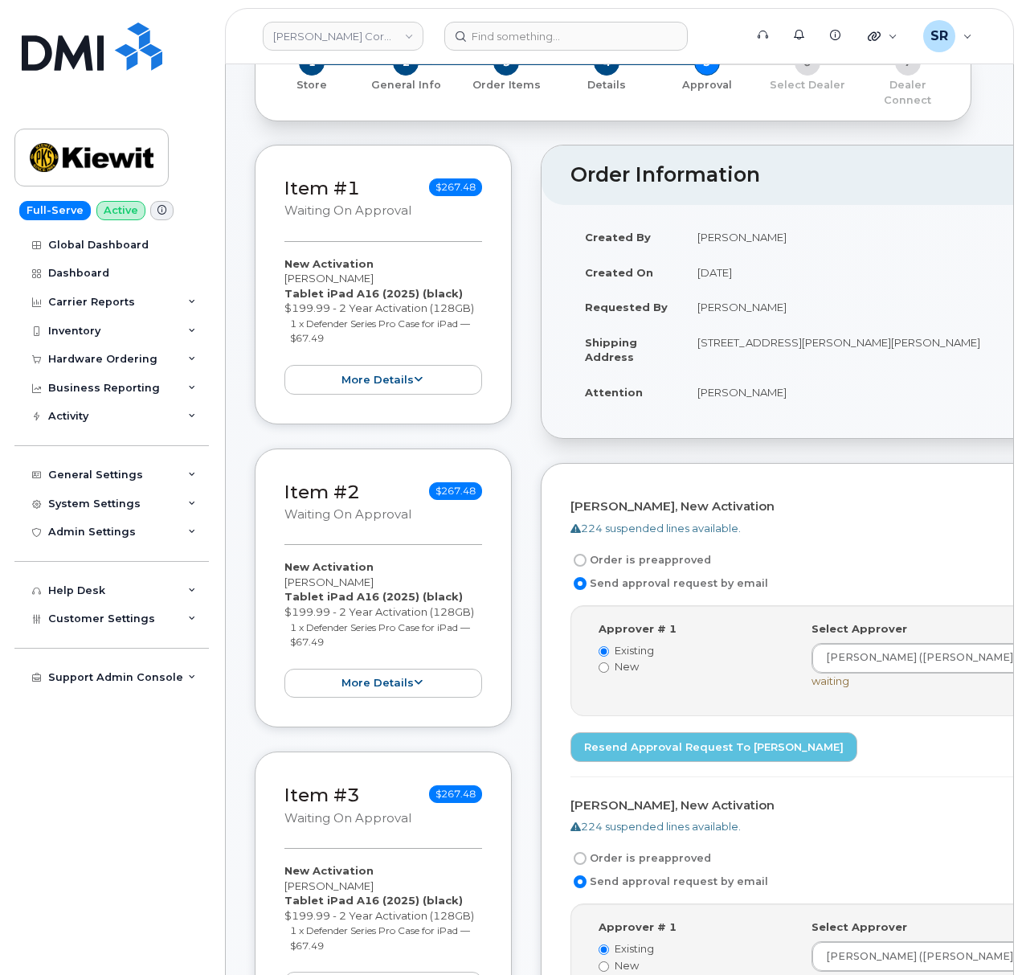
scroll to position [0, 0]
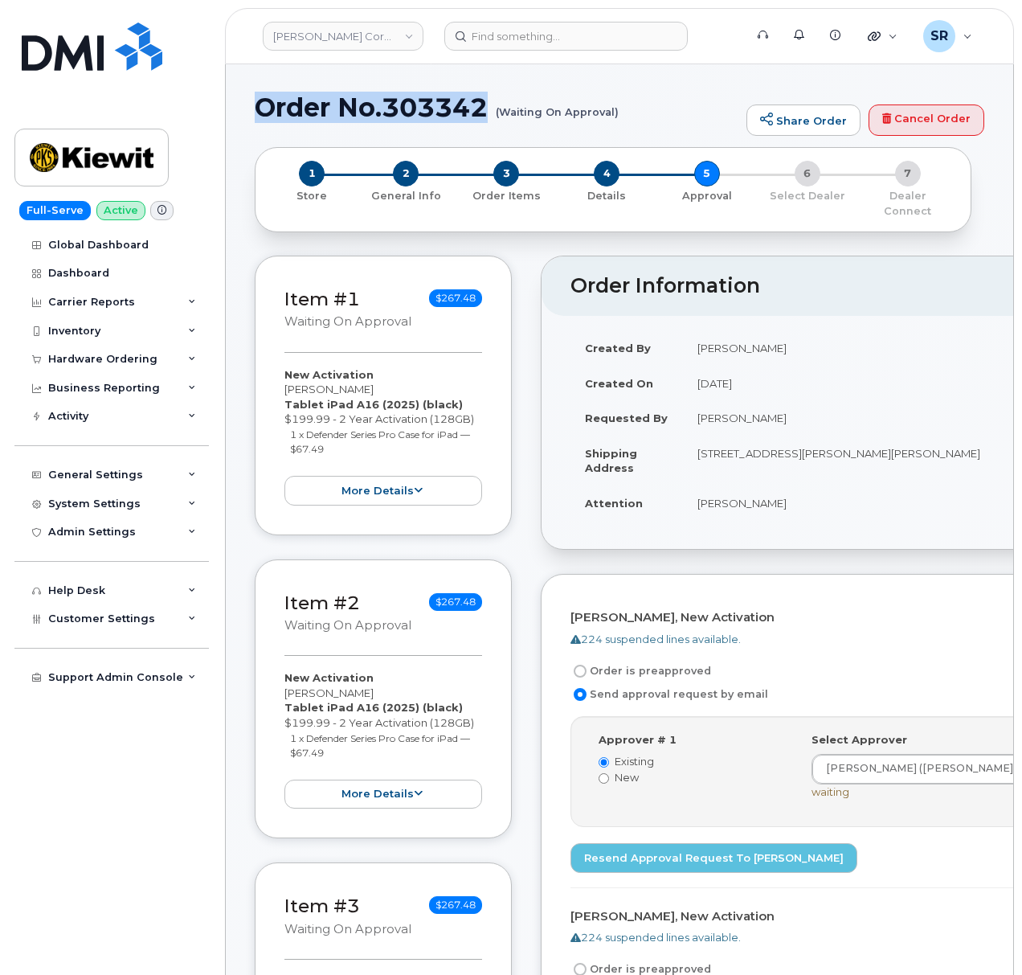
drag, startPoint x: 490, startPoint y: 101, endPoint x: 257, endPoint y: 98, distance: 233.1
click at [257, 98] on h1 "Order No.303342 (Waiting On Approval)" at bounding box center [497, 107] width 484 height 28
click at [512, 256] on div "Item #1 Waiting On Approval $267.48 New Activation Justin Clark Tablet iPad A16…" at bounding box center [620, 927] width 730 height 1342
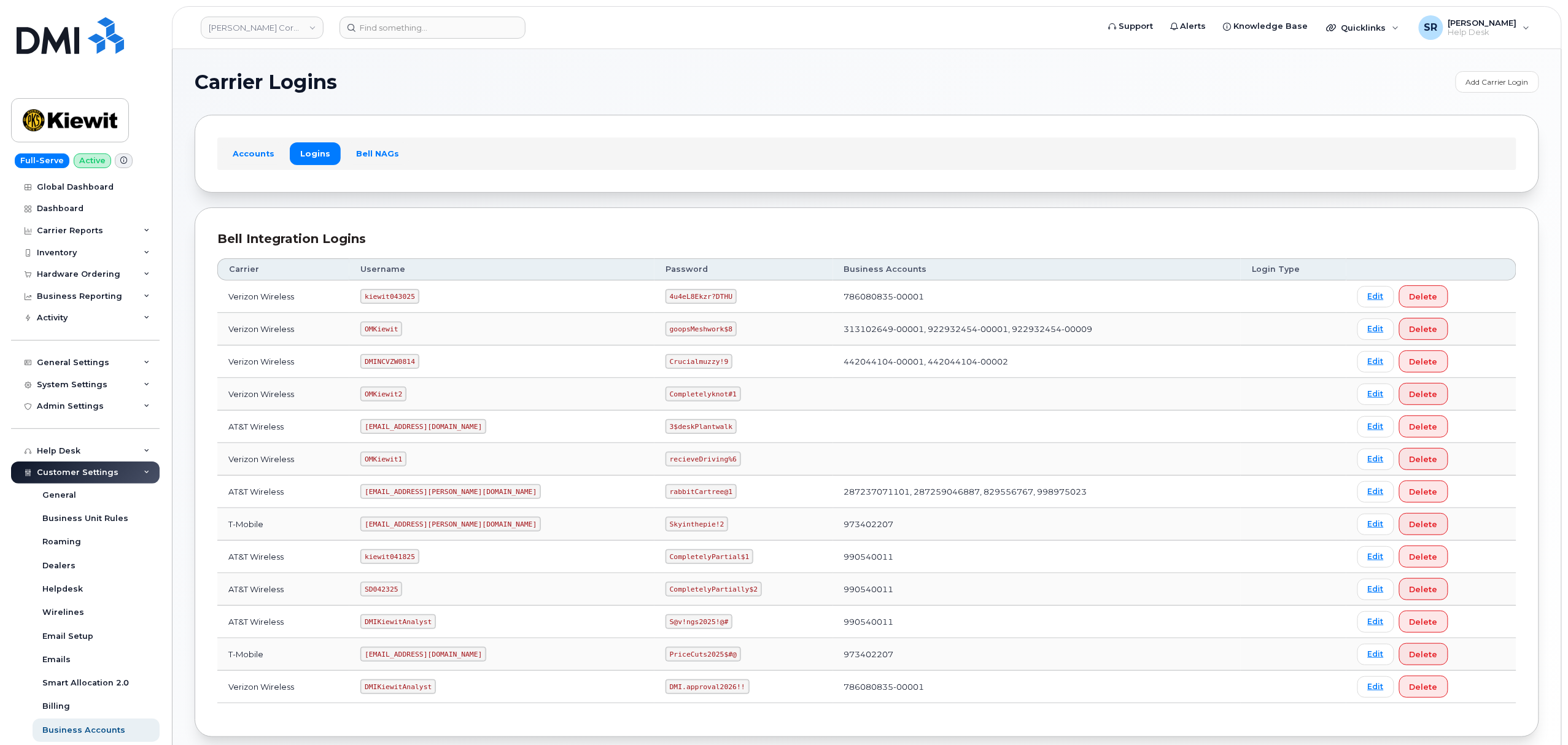
click at [390, 298] on code "kiewit043025" at bounding box center [390, 296] width 58 height 15
copy code "kiewit043025"
click at [665, 298] on code "4u4eL8Ekzr?DTHU" at bounding box center [700, 296] width 71 height 15
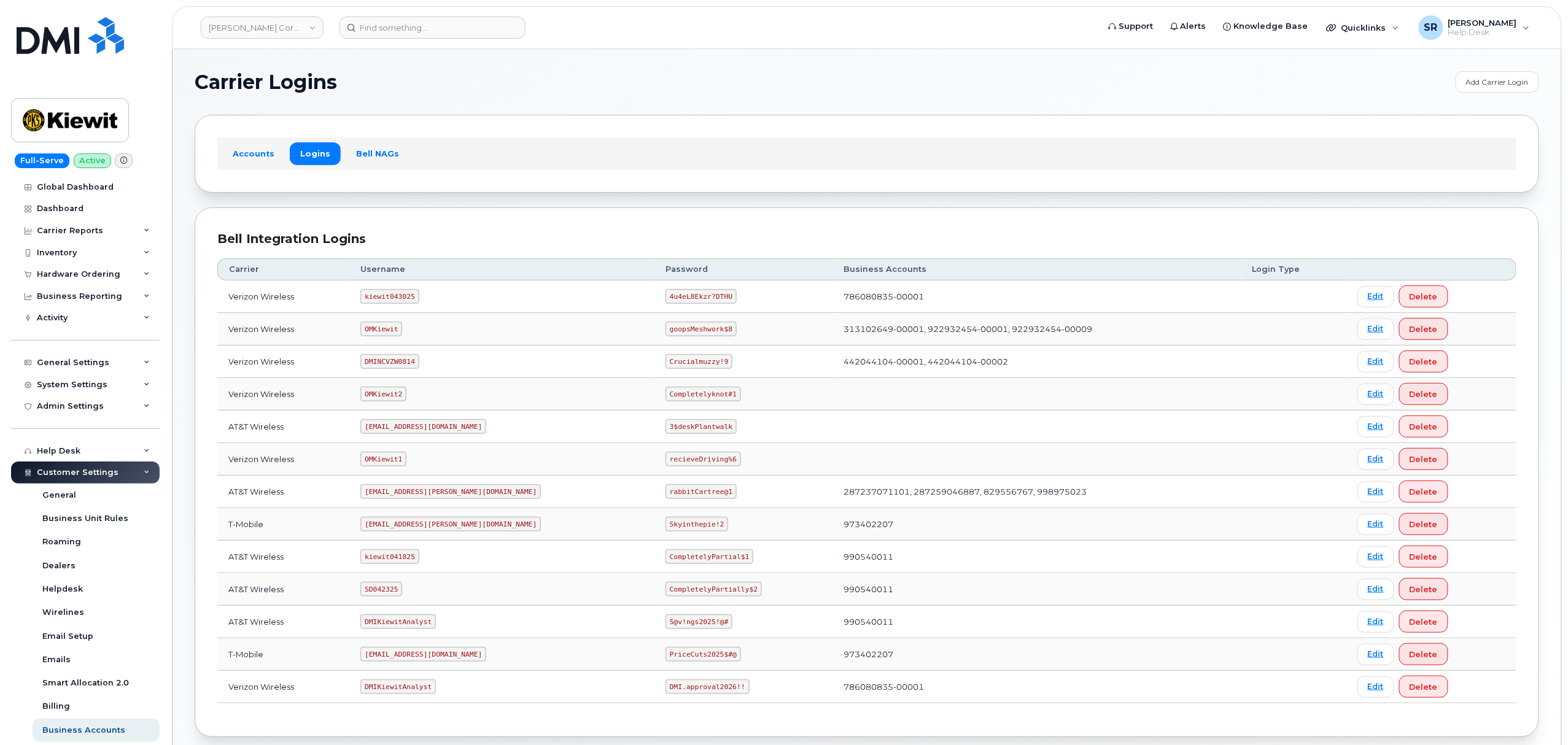
click at [665, 295] on code "4u4eL8Ekzr?DTHU" at bounding box center [700, 296] width 71 height 15
copy code "4u4eL8Ekzr?DTHU"
